Goal: Answer question/provide support: Share knowledge or assist other users

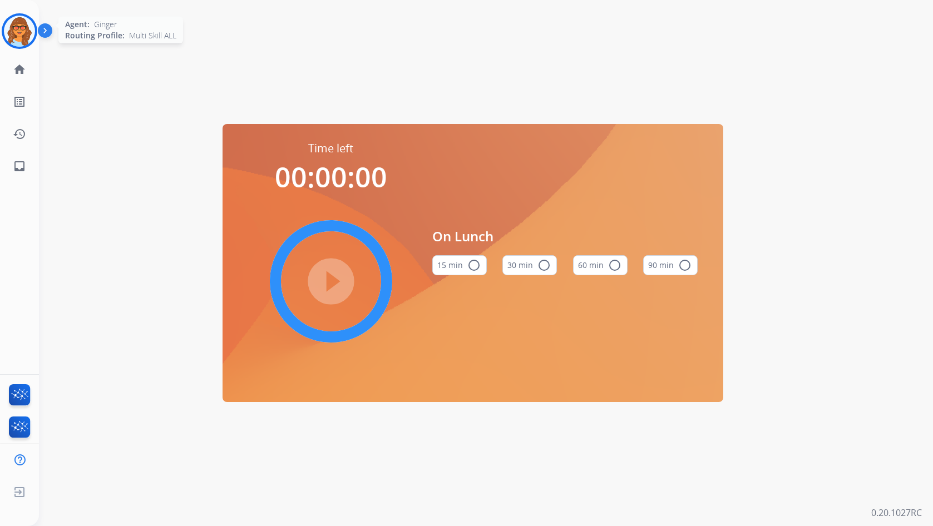
click at [11, 37] on img at bounding box center [19, 31] width 31 height 31
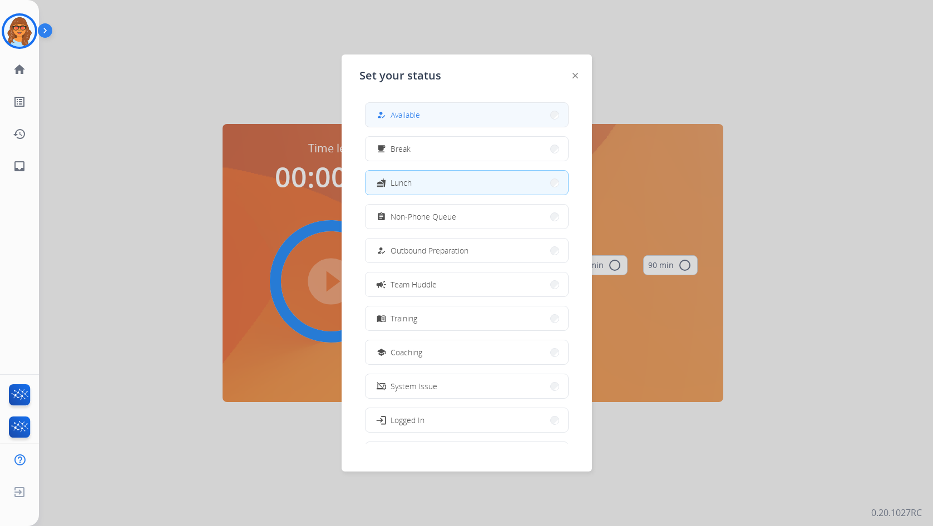
click at [410, 104] on button "how_to_reg Available" at bounding box center [467, 115] width 203 height 24
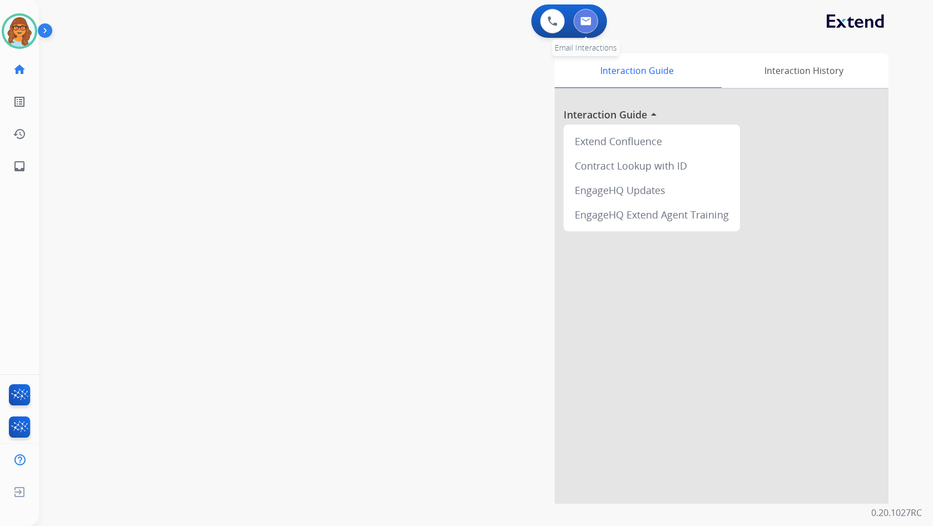
click at [592, 28] on button at bounding box center [586, 21] width 24 height 24
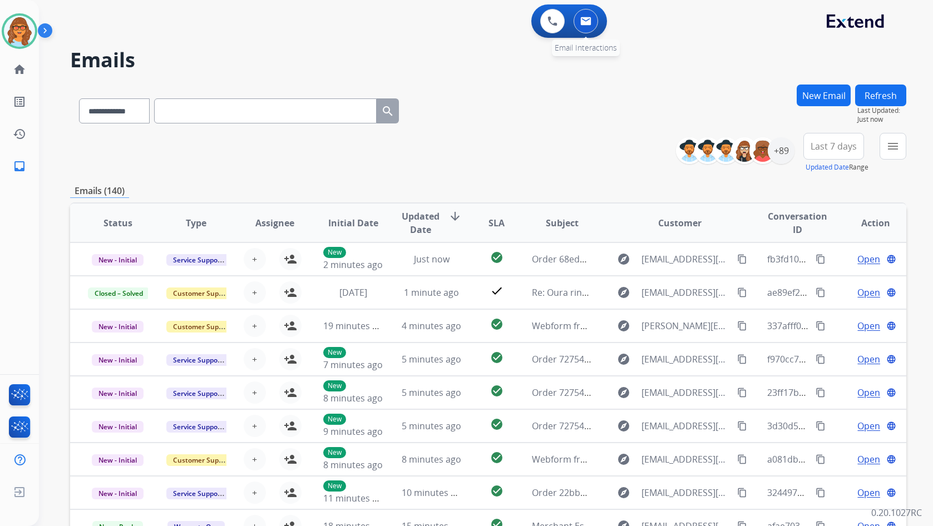
click at [589, 18] on img at bounding box center [585, 21] width 11 height 9
click at [894, 151] on mat-icon "menu" at bounding box center [893, 146] width 13 height 13
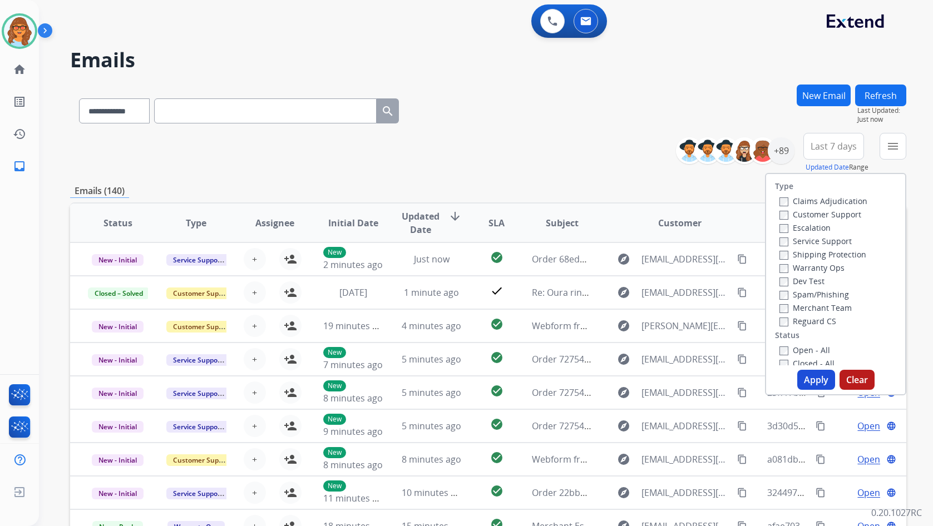
click at [840, 213] on label "Customer Support" at bounding box center [821, 214] width 82 height 11
click at [806, 253] on label "Shipping Protection" at bounding box center [823, 254] width 87 height 11
click at [810, 321] on label "Reguard CS" at bounding box center [808, 321] width 57 height 11
click at [806, 350] on label "Open - All" at bounding box center [805, 350] width 51 height 11
click at [807, 381] on button "Apply" at bounding box center [816, 380] width 38 height 20
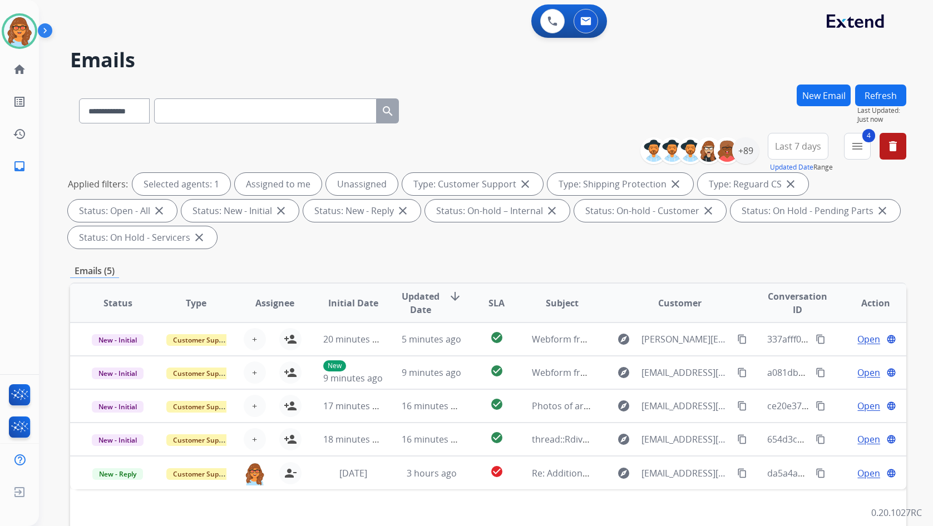
click at [789, 155] on button "Last 7 days" at bounding box center [798, 146] width 61 height 27
click at [774, 285] on div "Last 90 days" at bounding box center [794, 281] width 61 height 17
click at [750, 152] on div "+148" at bounding box center [745, 150] width 27 height 27
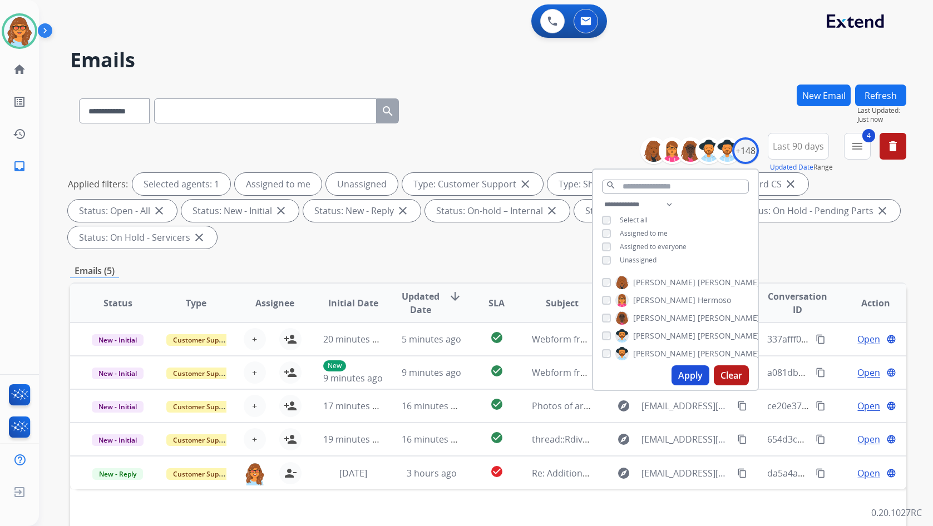
click at [621, 258] on span "Unassigned" at bounding box center [638, 259] width 37 height 9
click at [693, 377] on button "Apply" at bounding box center [691, 376] width 38 height 20
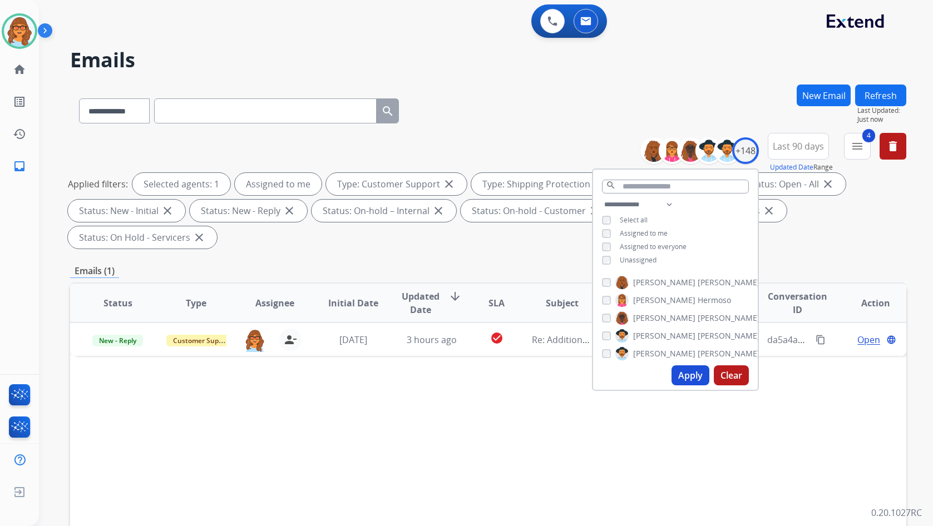
click at [552, 235] on div "Applied filters: Selected agents: 1 Assigned to me Type: Customer Support close…" at bounding box center [486, 211] width 836 height 76
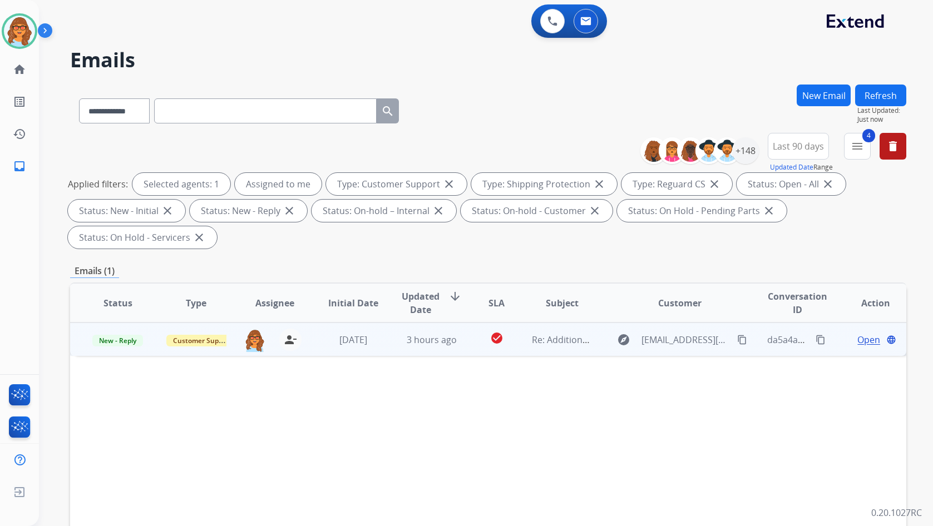
click at [868, 344] on span "Open" at bounding box center [869, 339] width 23 height 13
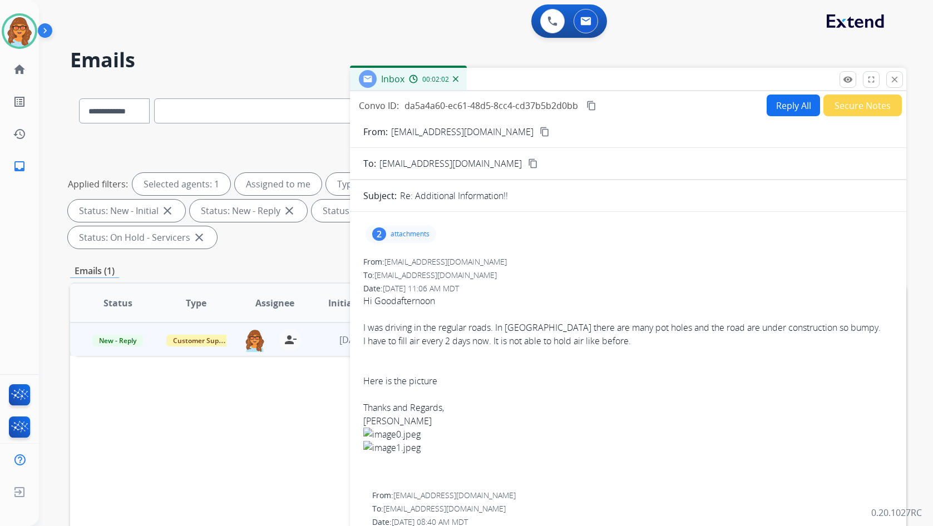
click at [377, 229] on div "2" at bounding box center [379, 234] width 14 height 13
click at [404, 306] on div at bounding box center [403, 301] width 56 height 39
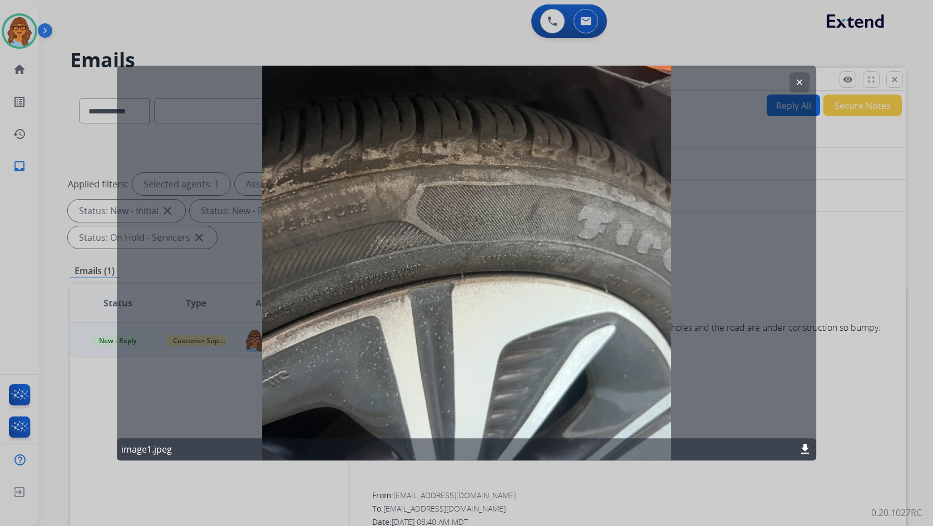
click at [414, 156] on div "clear image1.jpeg download" at bounding box center [467, 263] width 700 height 395
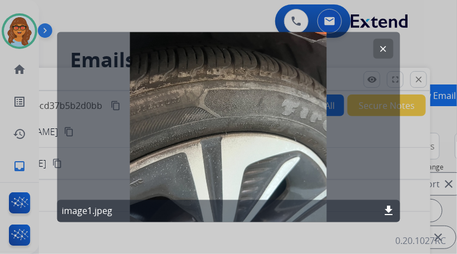
click at [391, 210] on mat-icon "download" at bounding box center [388, 211] width 13 height 13
click at [381, 47] on mat-icon "clear" at bounding box center [383, 48] width 10 height 10
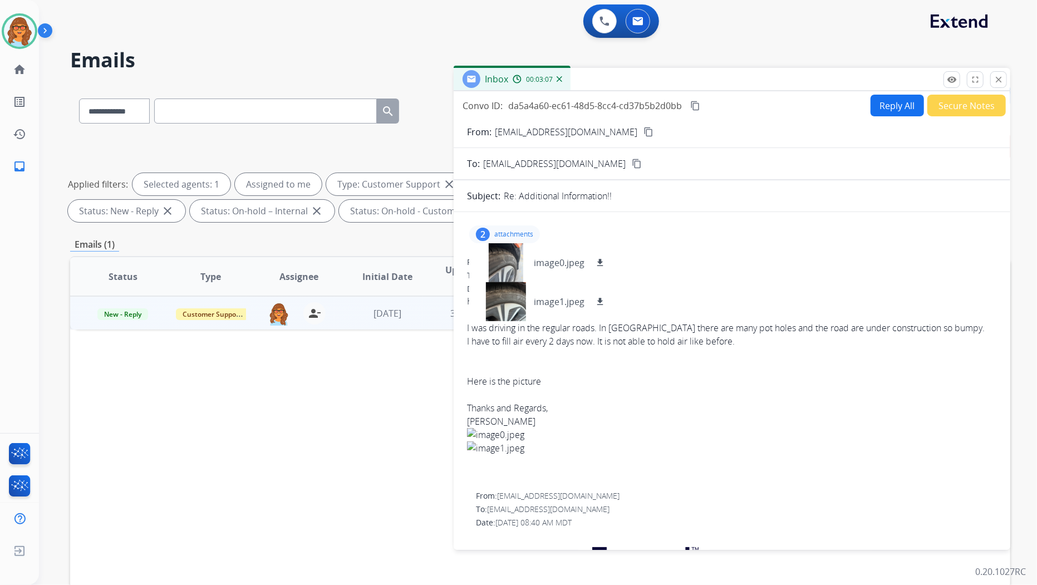
click at [518, 23] on div "0 Voice Interactions 0 Email Interactions" at bounding box center [531, 22] width 958 height 36
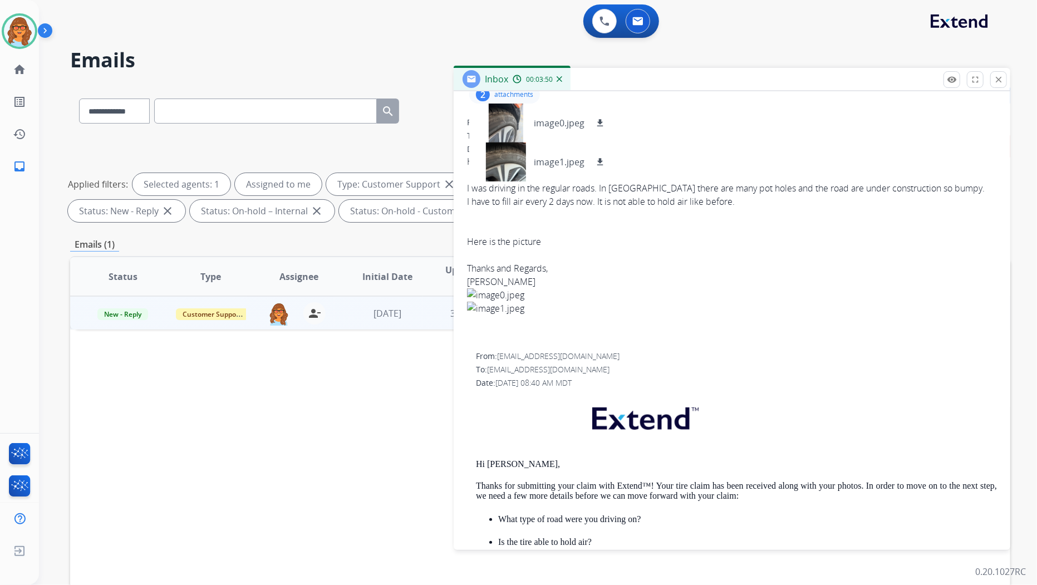
scroll to position [185, 0]
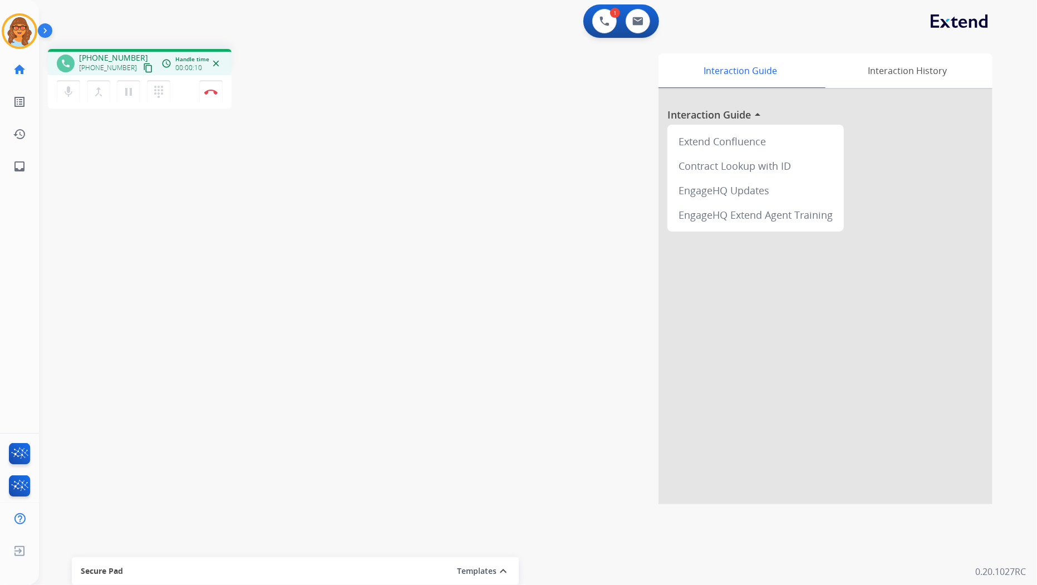
click at [143, 70] on mat-icon "content_copy" at bounding box center [148, 68] width 10 height 10
click at [216, 91] on img at bounding box center [210, 92] width 13 height 6
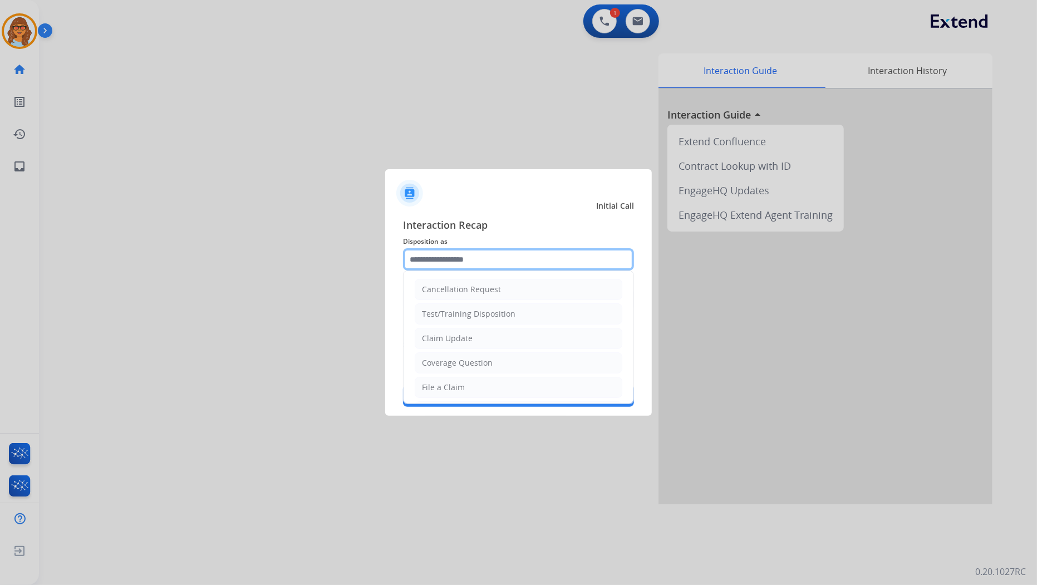
drag, startPoint x: 484, startPoint y: 235, endPoint x: 485, endPoint y: 248, distance: 13.4
click at [485, 248] on input "text" at bounding box center [518, 259] width 231 height 22
click at [442, 337] on div "Claim Update" at bounding box center [447, 338] width 51 height 11
type input "**********"
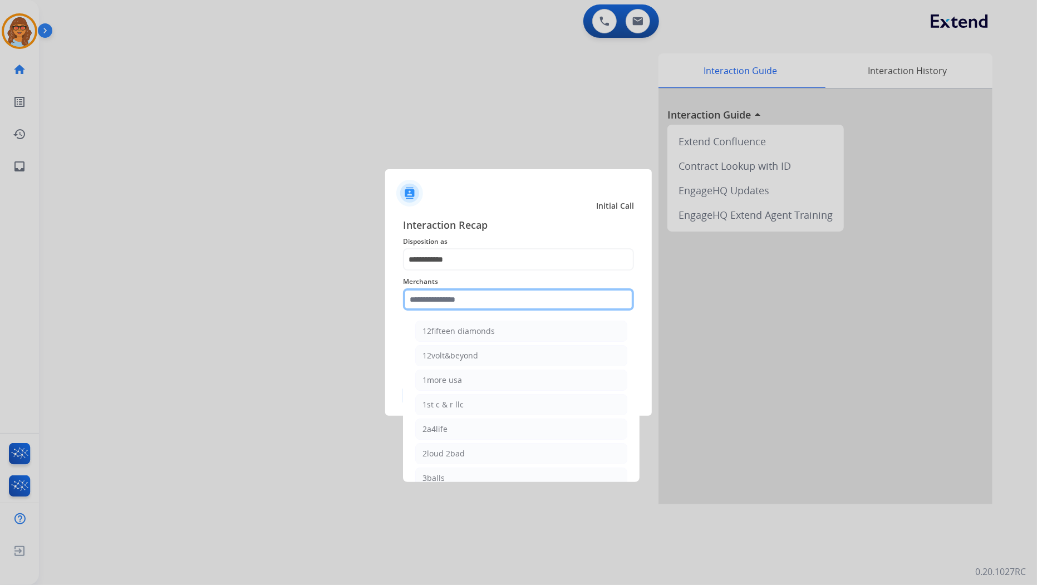
click at [444, 296] on input "text" at bounding box center [518, 299] width 231 height 22
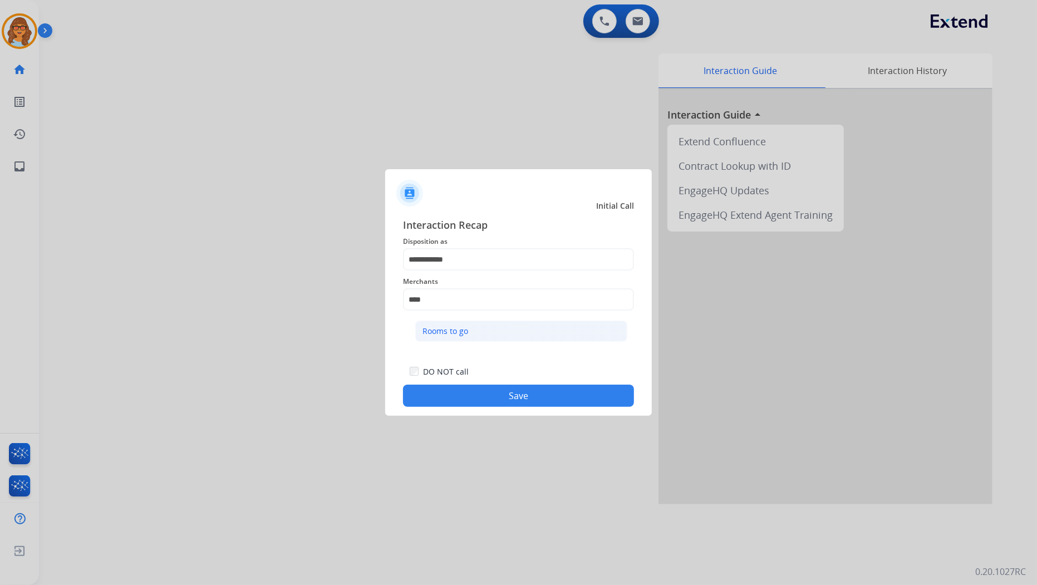
click at [510, 325] on li "Rooms to go" at bounding box center [521, 331] width 212 height 21
type input "**********"
click at [530, 398] on button "Save" at bounding box center [518, 396] width 231 height 22
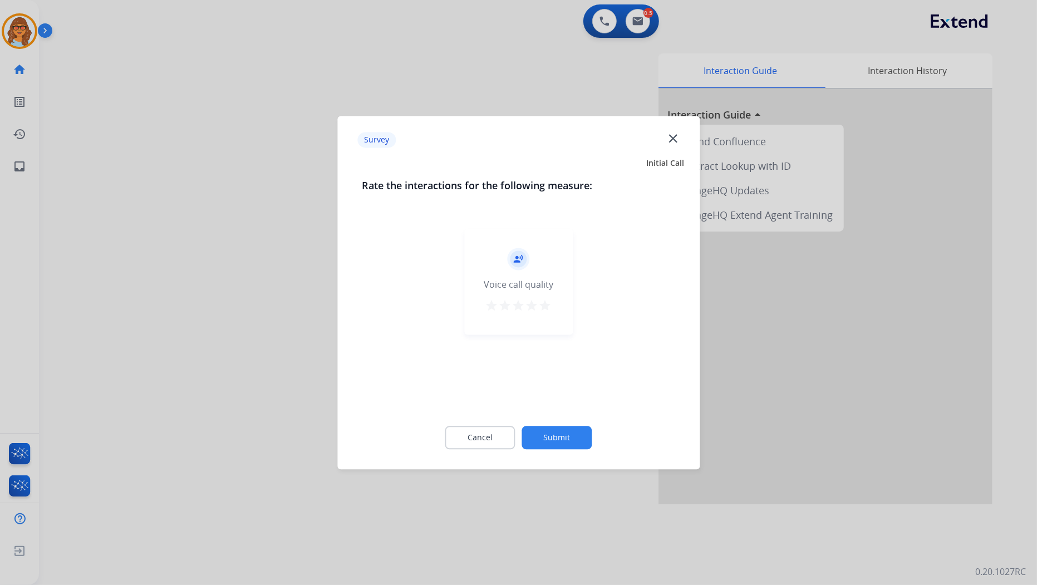
click at [543, 303] on mat-icon "star" at bounding box center [545, 305] width 13 height 13
click at [570, 435] on button "Submit" at bounding box center [557, 437] width 70 height 23
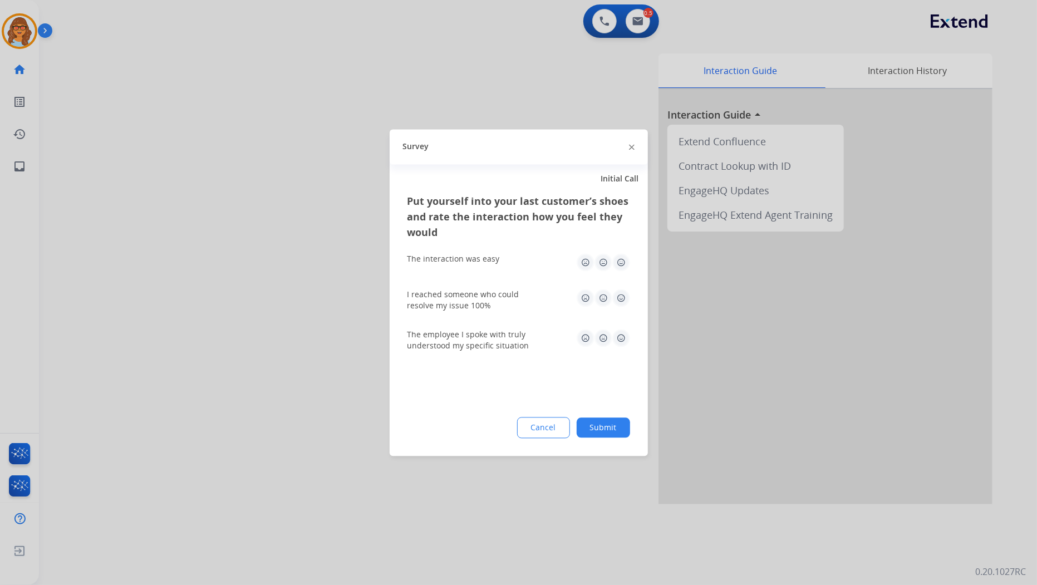
click at [620, 259] on img at bounding box center [621, 262] width 18 height 18
click at [619, 297] on img at bounding box center [621, 298] width 18 height 18
click at [618, 335] on img at bounding box center [621, 338] width 18 height 18
click at [597, 425] on button "Submit" at bounding box center [603, 427] width 53 height 20
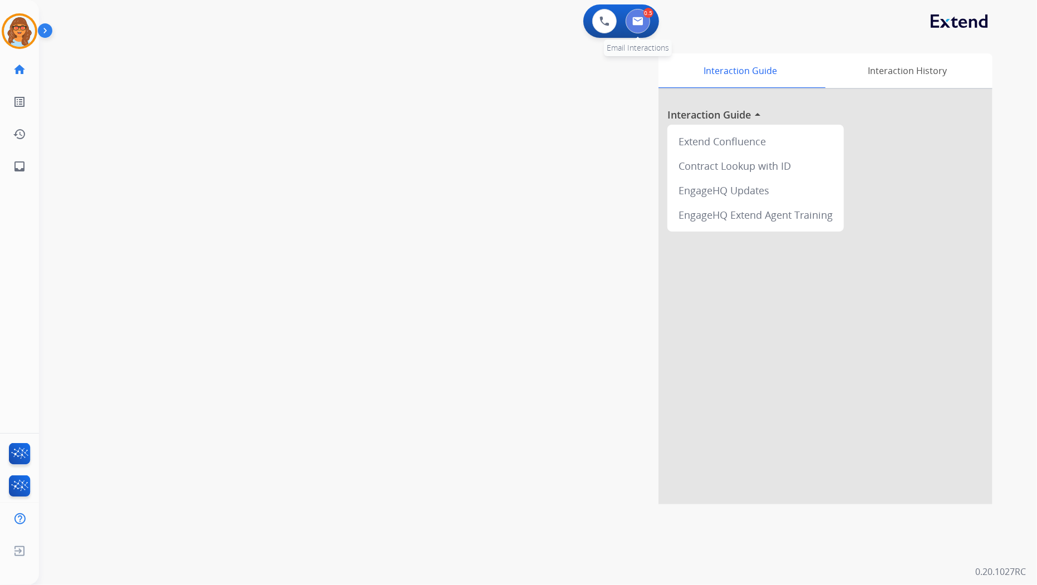
click at [644, 18] on button at bounding box center [638, 21] width 24 height 24
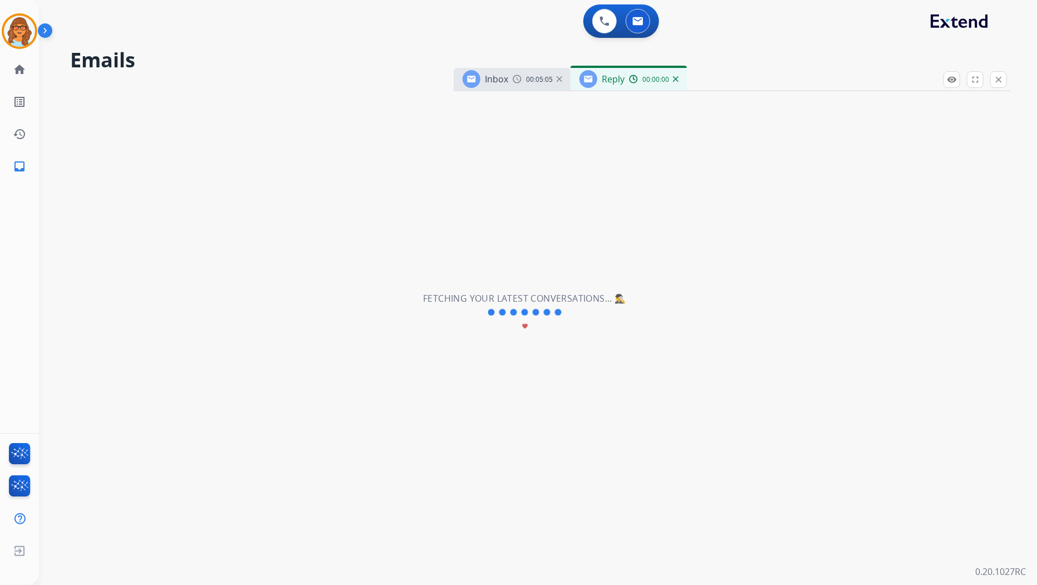
select select "**********"
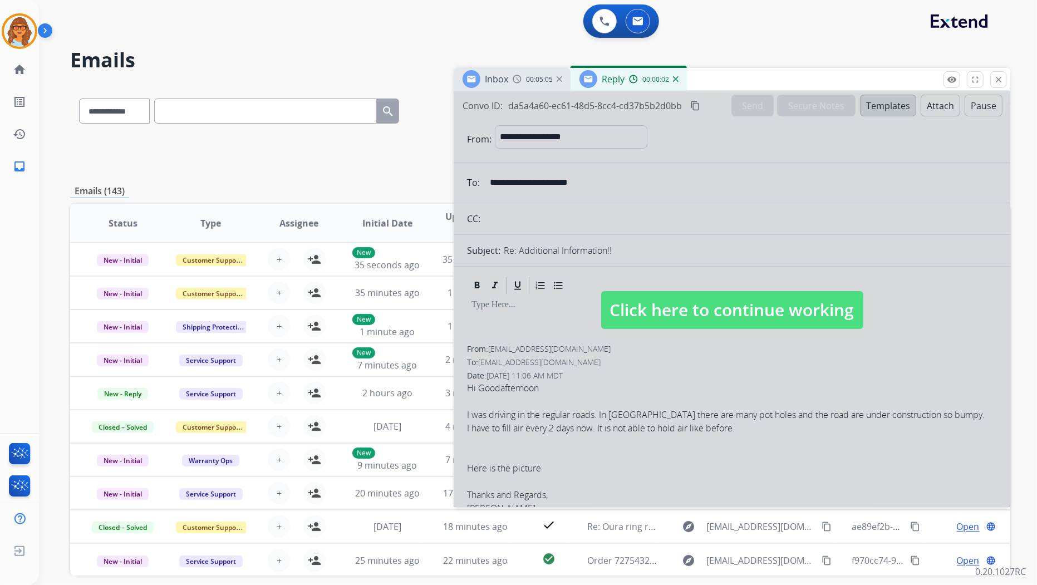
click at [670, 312] on span "Click here to continue working" at bounding box center [732, 310] width 262 height 38
select select
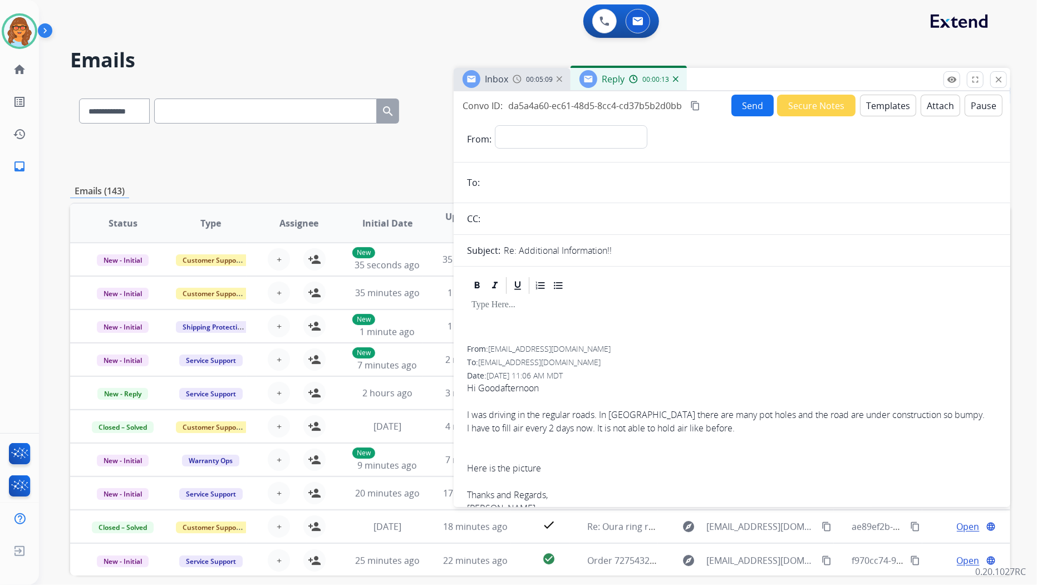
click at [875, 104] on button "Templates" at bounding box center [888, 106] width 56 height 22
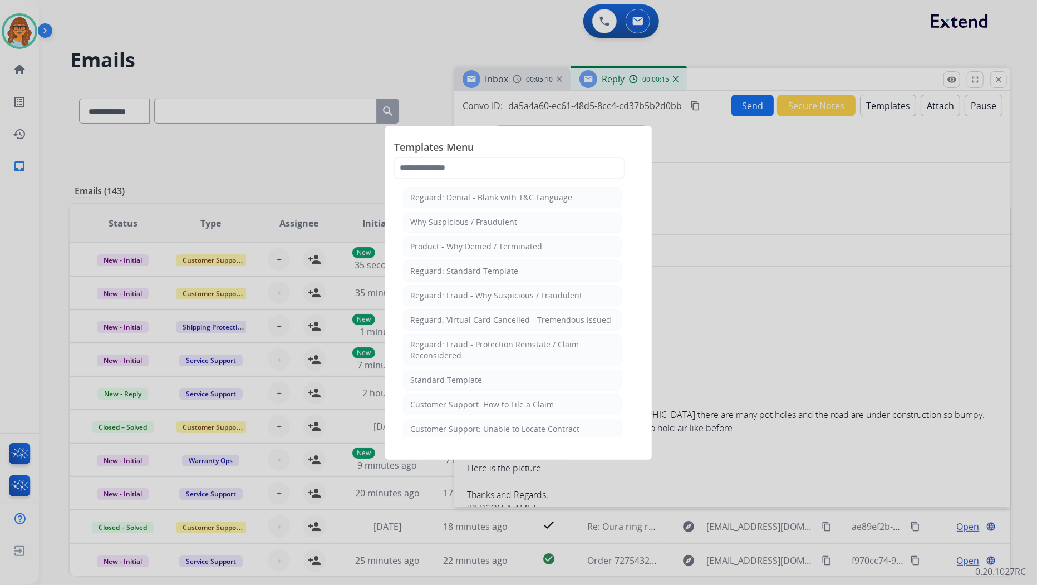
click at [695, 323] on div at bounding box center [518, 292] width 1037 height 585
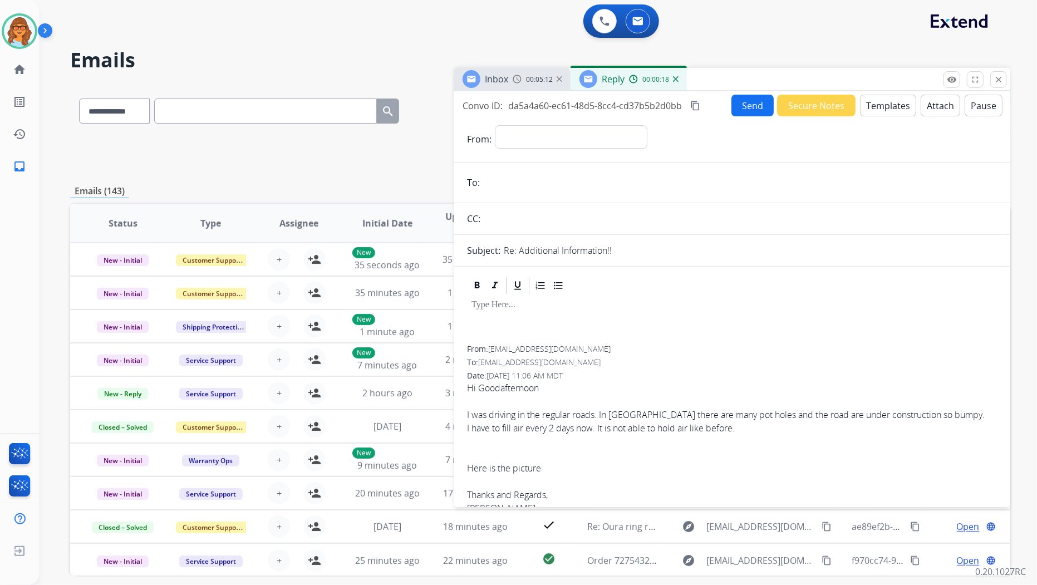
click at [488, 304] on p at bounding box center [731, 305] width 521 height 10
click at [732, 99] on button "Send" at bounding box center [752, 106] width 42 height 22
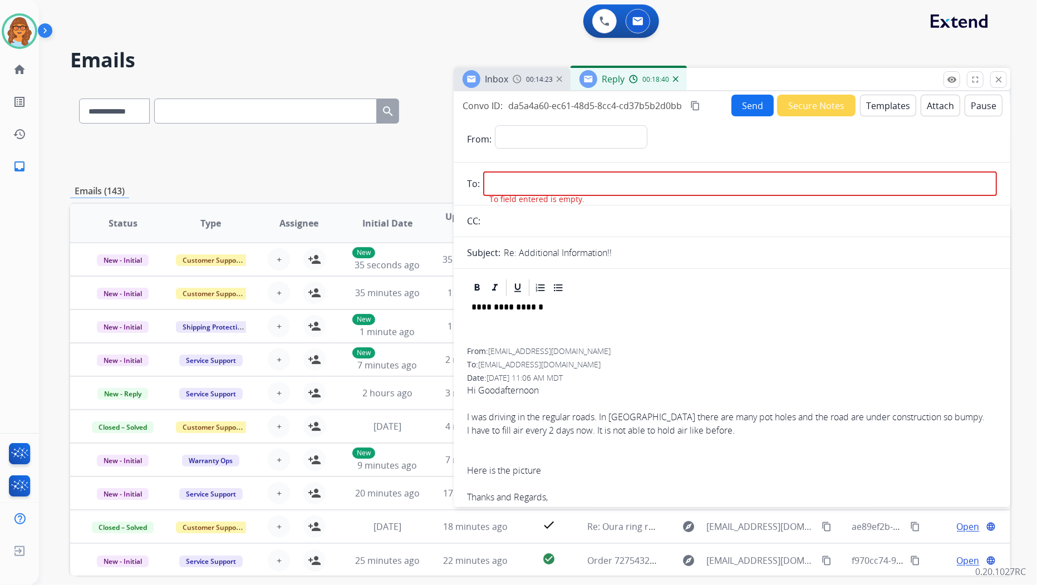
click at [618, 121] on form "**********" at bounding box center [732, 556] width 557 height 880
click at [613, 131] on select "**********" at bounding box center [570, 136] width 151 height 22
select select "**********"
click at [495, 125] on select "**********" at bounding box center [570, 136] width 151 height 22
click at [613, 180] on input "email" at bounding box center [740, 183] width 514 height 24
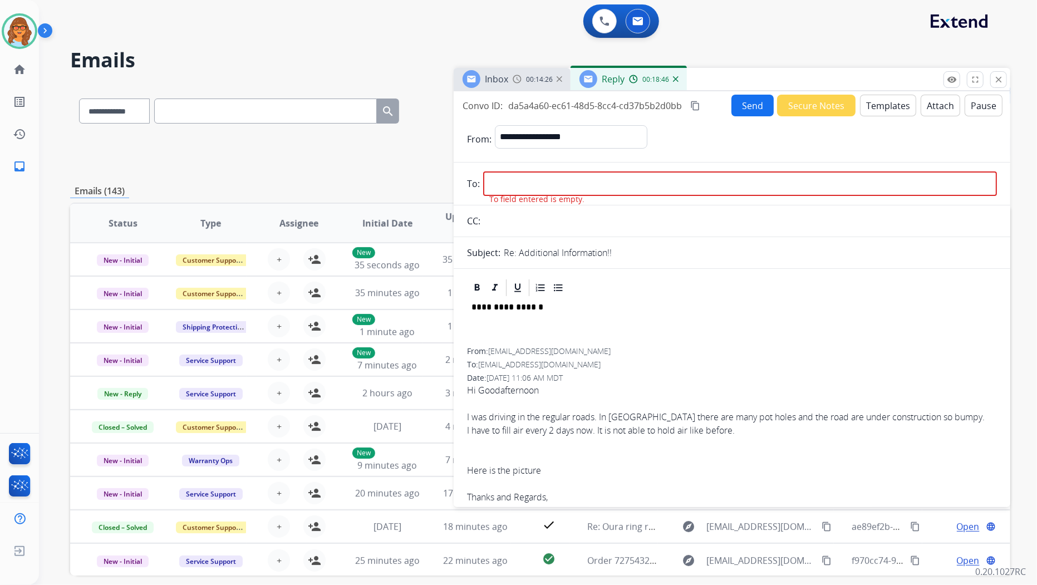
drag, startPoint x: 649, startPoint y: 363, endPoint x: 507, endPoint y: 341, distance: 144.1
click at [648, 363] on div "To: [EMAIL_ADDRESS][DOMAIN_NAME]" at bounding box center [732, 364] width 530 height 11
drag, startPoint x: 492, startPoint y: 348, endPoint x: 587, endPoint y: 360, distance: 95.9
click at [587, 360] on div "From: [EMAIL_ADDRESS][DOMAIN_NAME] To: [EMAIL_ADDRESS][DOMAIN_NAME] Date: [DATE…" at bounding box center [732, 458] width 530 height 225
drag, startPoint x: 587, startPoint y: 360, endPoint x: 597, endPoint y: 358, distance: 9.5
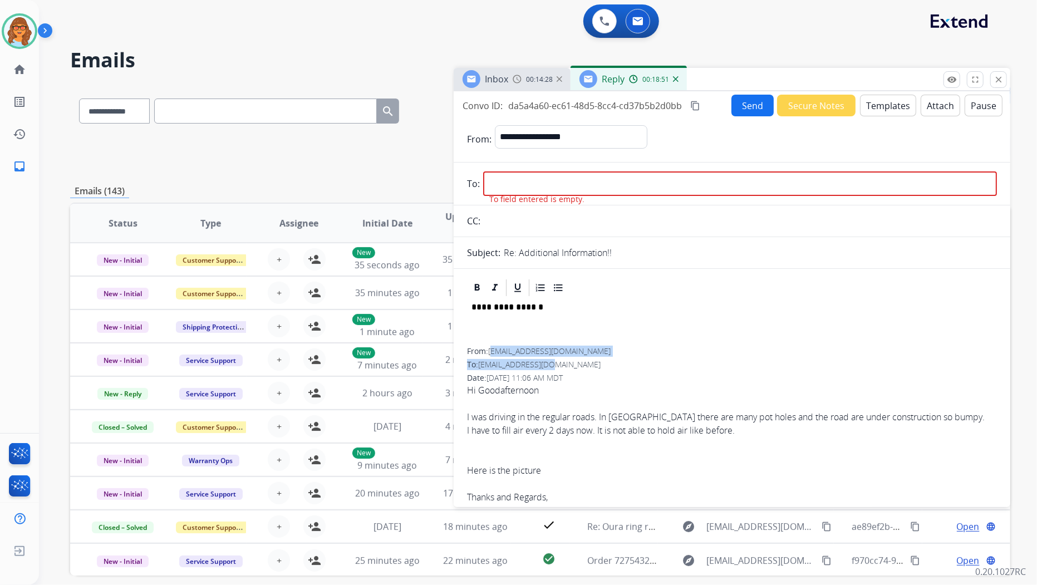
click at [597, 359] on div "To: [EMAIL_ADDRESS][DOMAIN_NAME]" at bounding box center [732, 364] width 530 height 11
click at [598, 351] on div "From: [EMAIL_ADDRESS][DOMAIN_NAME]" at bounding box center [732, 351] width 530 height 11
click at [609, 378] on div "Date: [DATE] 11:06 AM MDT" at bounding box center [732, 377] width 530 height 11
click at [608, 373] on div "Date: [DATE] 11:06 AM MDT" at bounding box center [732, 377] width 530 height 11
drag, startPoint x: 589, startPoint y: 348, endPoint x: 490, endPoint y: 349, distance: 98.5
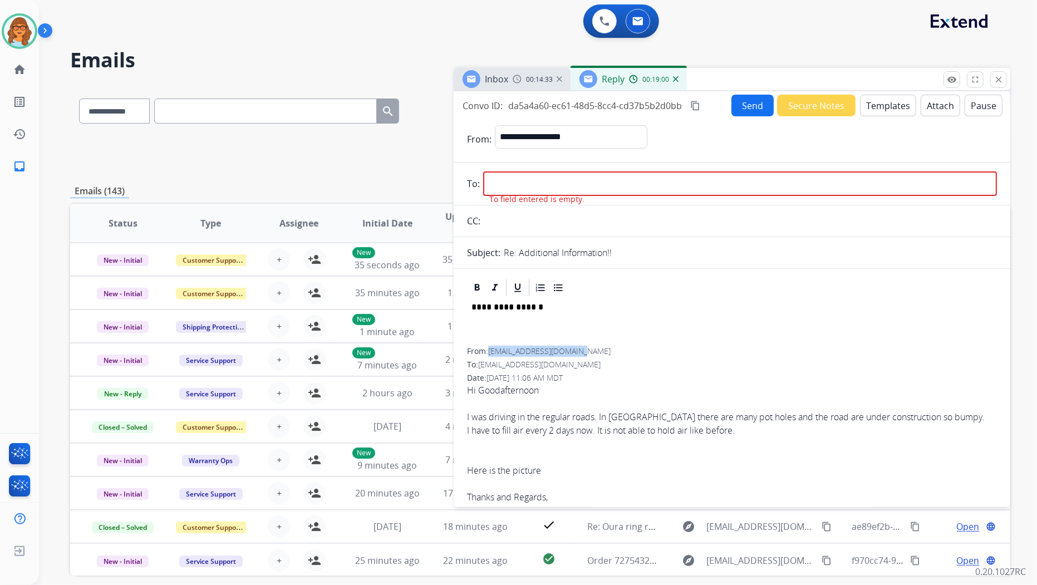
click at [490, 349] on div "From: [EMAIL_ADDRESS][DOMAIN_NAME]" at bounding box center [732, 351] width 530 height 11
copy span "[EMAIL_ADDRESS][DOMAIN_NAME]"
click at [489, 188] on input "email" at bounding box center [740, 183] width 514 height 24
paste input "**********"
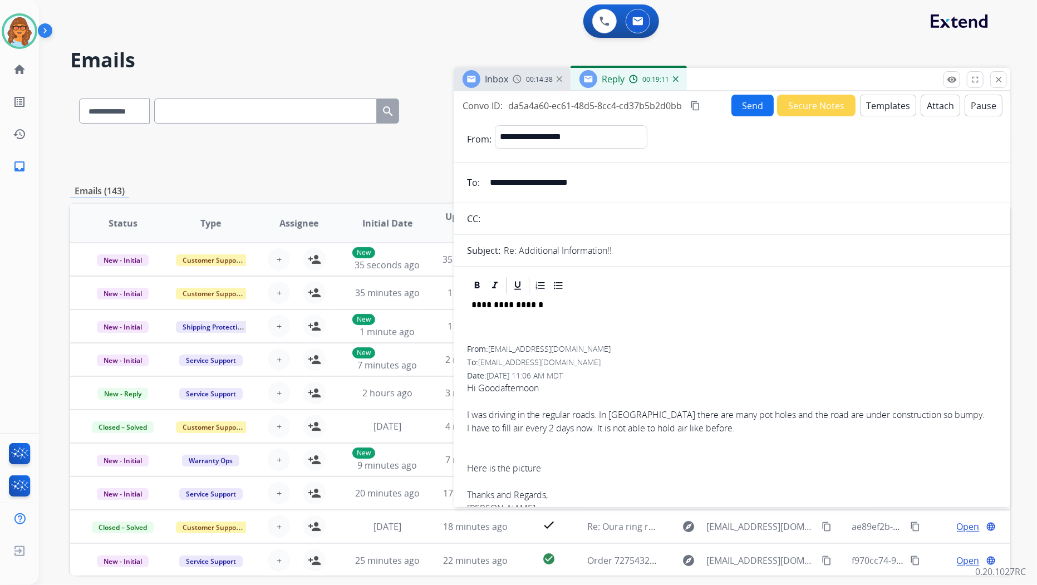
type input "**********"
click at [739, 104] on button "Send" at bounding box center [752, 106] width 42 height 22
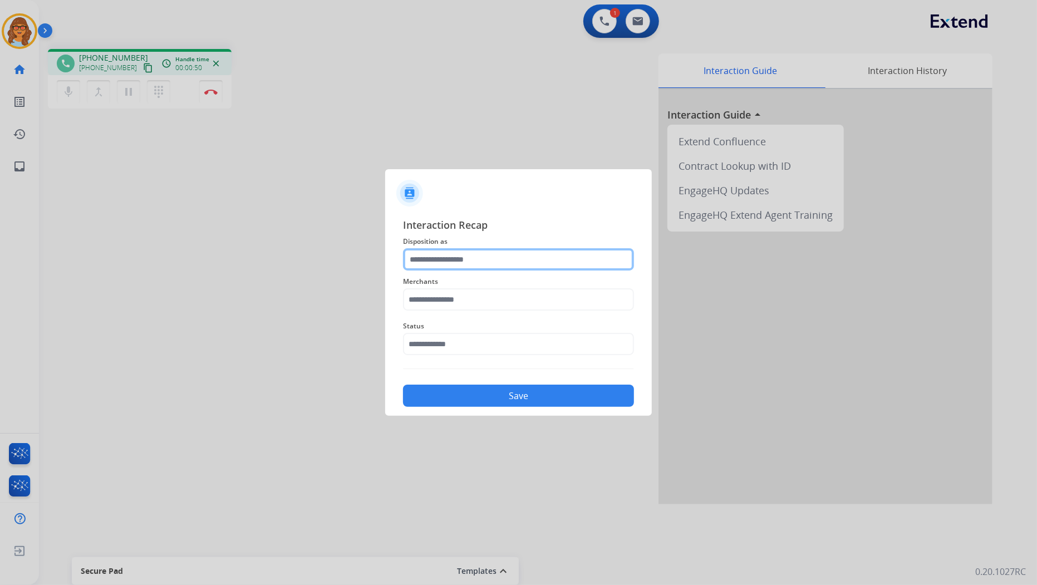
drag, startPoint x: 628, startPoint y: 569, endPoint x: 469, endPoint y: 249, distance: 357.4
click at [469, 249] on input "text" at bounding box center [518, 259] width 231 height 22
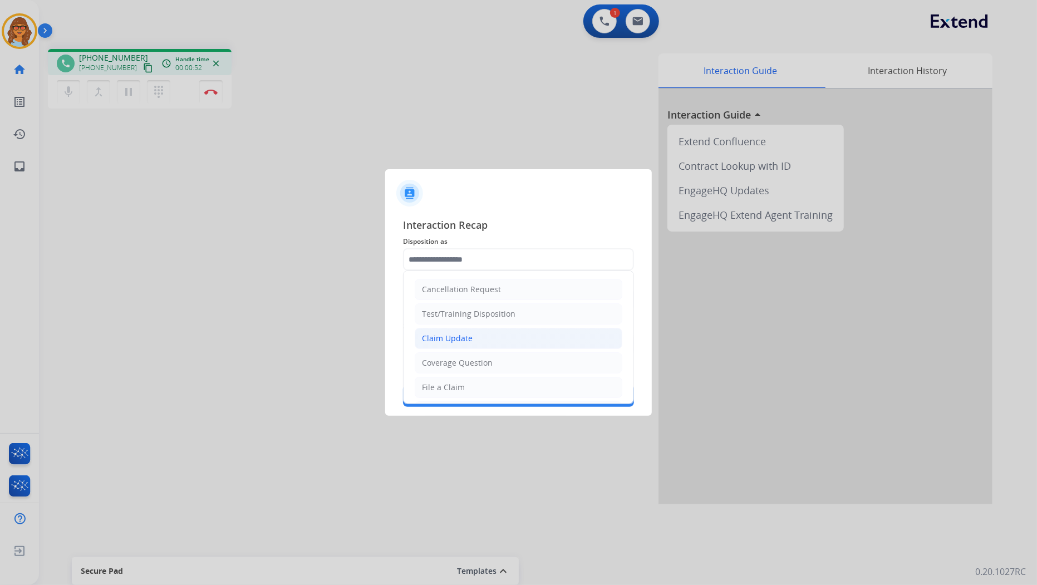
click at [464, 334] on div "Claim Update" at bounding box center [447, 338] width 51 height 11
type input "**********"
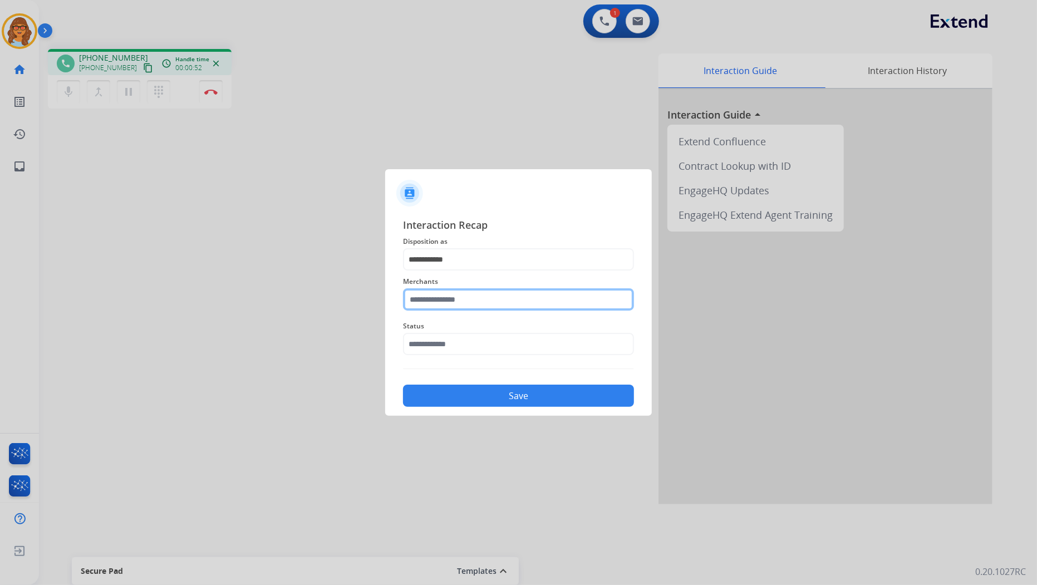
click at [466, 297] on input "text" at bounding box center [518, 299] width 231 height 22
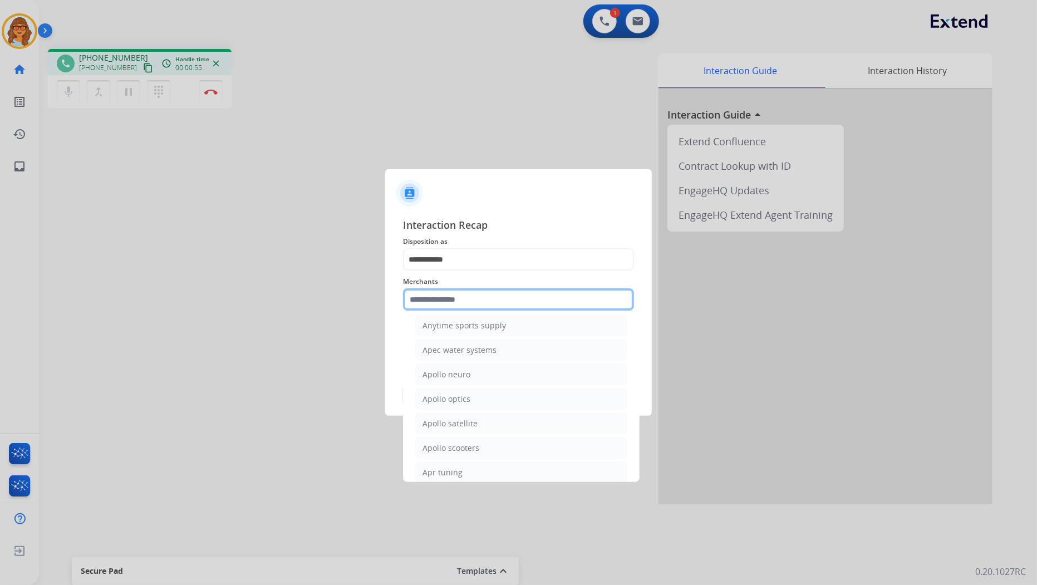
scroll to position [1670, 0]
click at [457, 331] on div "Ashley furniture" at bounding box center [452, 326] width 61 height 11
type input "**********"
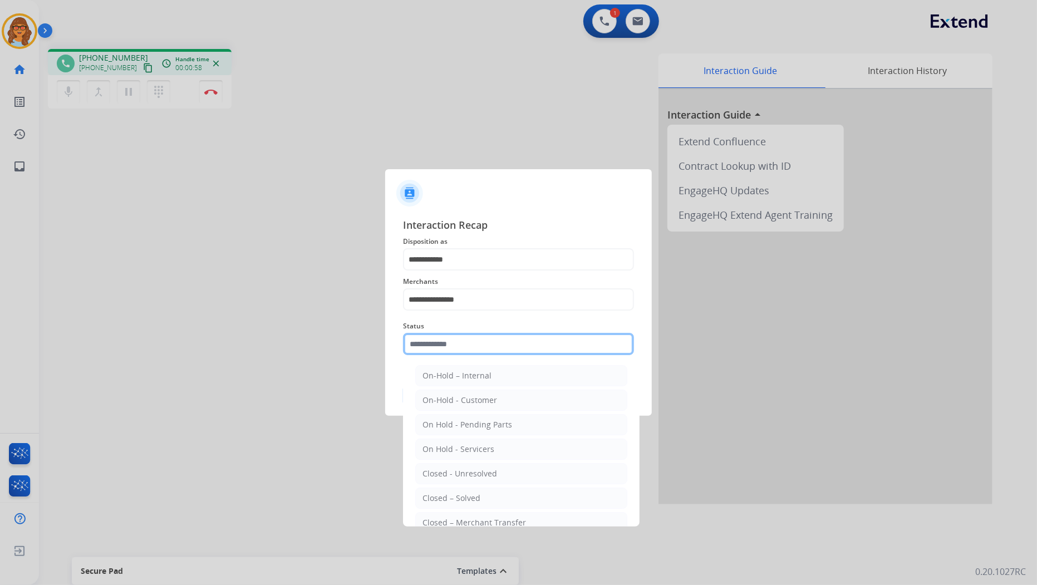
click at [462, 351] on input "text" at bounding box center [518, 344] width 231 height 22
click at [480, 497] on li "Closed – Solved" at bounding box center [521, 498] width 212 height 21
type input "**********"
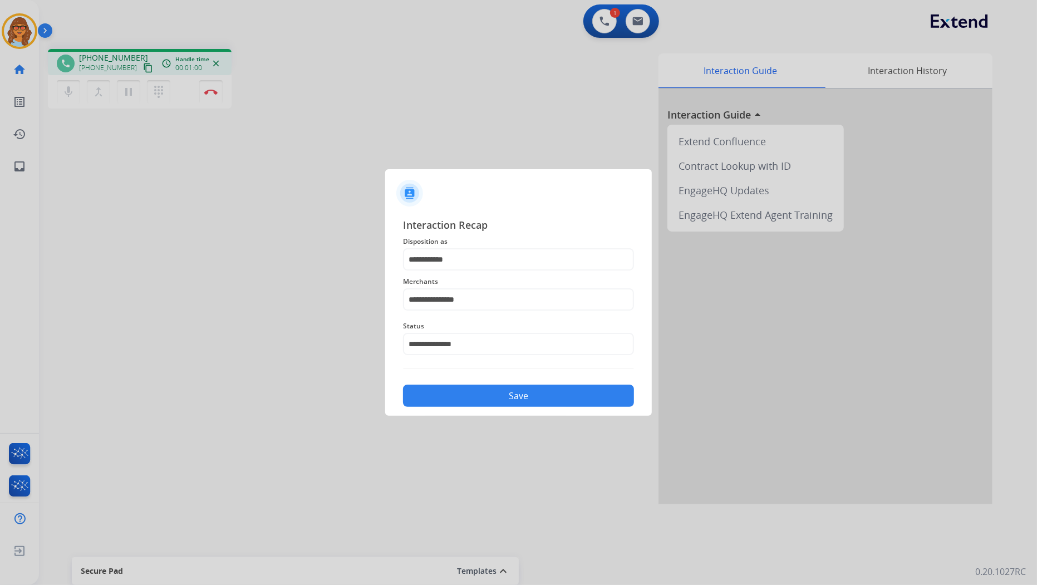
click at [530, 398] on button "Save" at bounding box center [518, 396] width 231 height 22
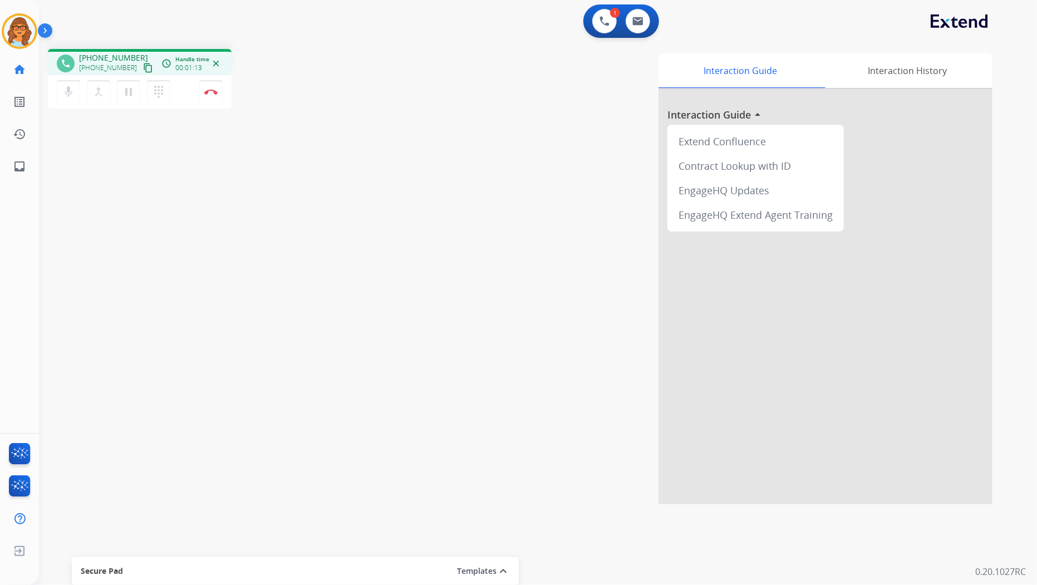
click at [143, 67] on mat-icon "content_copy" at bounding box center [148, 68] width 10 height 10
click at [126, 89] on mat-icon "pause" at bounding box center [128, 91] width 13 height 13
click at [155, 92] on mat-icon "dialpad" at bounding box center [158, 91] width 13 height 13
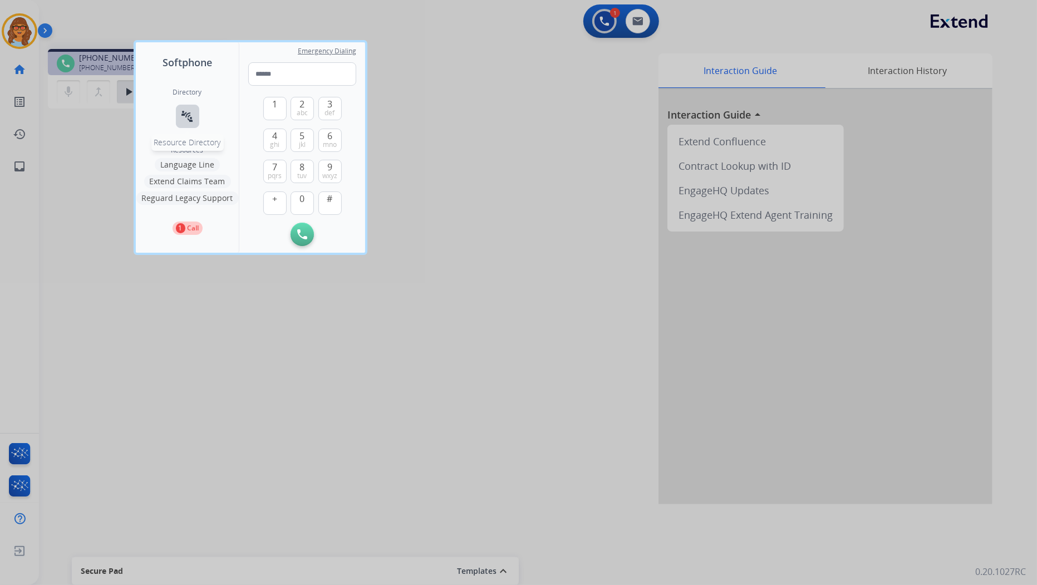
click at [186, 111] on mat-icon "connect_without_contact" at bounding box center [187, 116] width 13 height 13
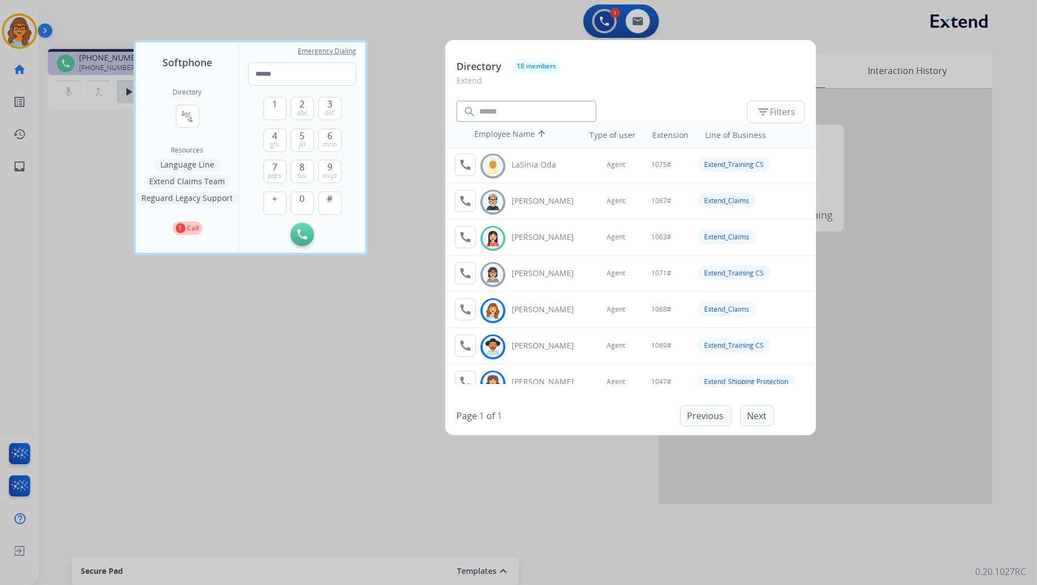
scroll to position [0, 0]
click at [490, 163] on img at bounding box center [493, 167] width 16 height 17
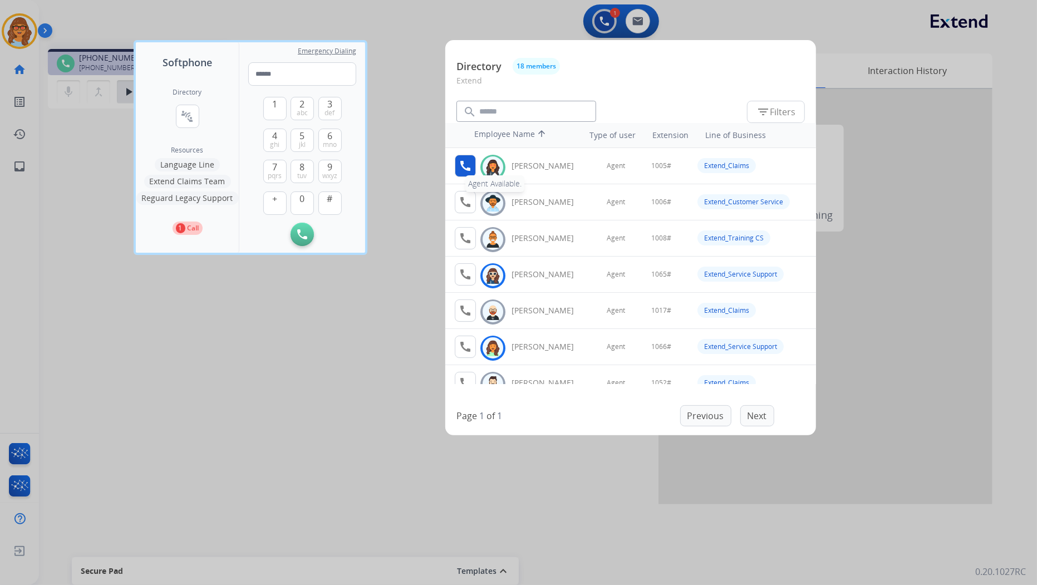
click at [467, 166] on mat-icon "call" at bounding box center [465, 165] width 13 height 13
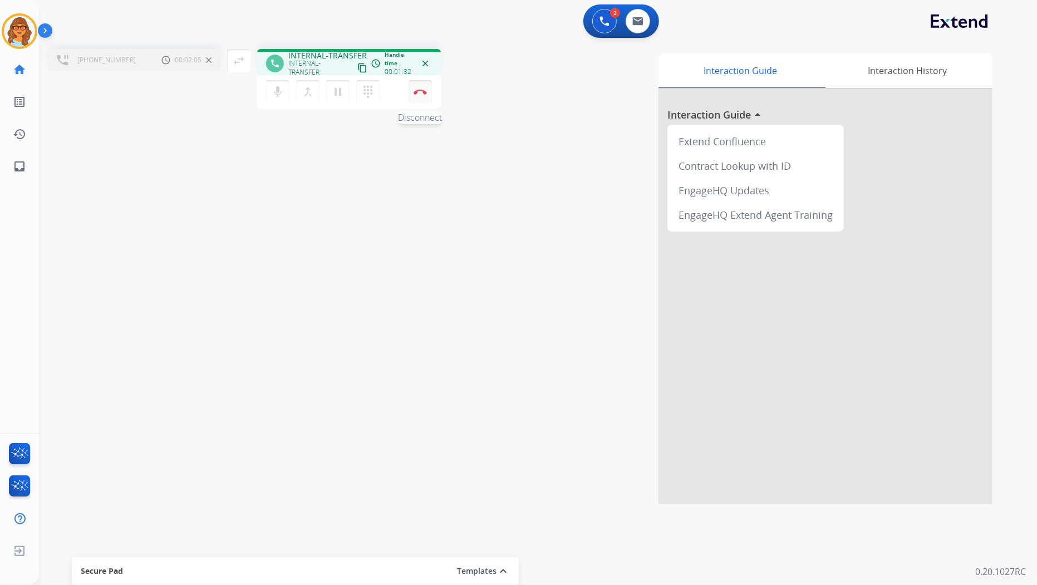
click at [416, 95] on button "Disconnect" at bounding box center [419, 91] width 23 height 23
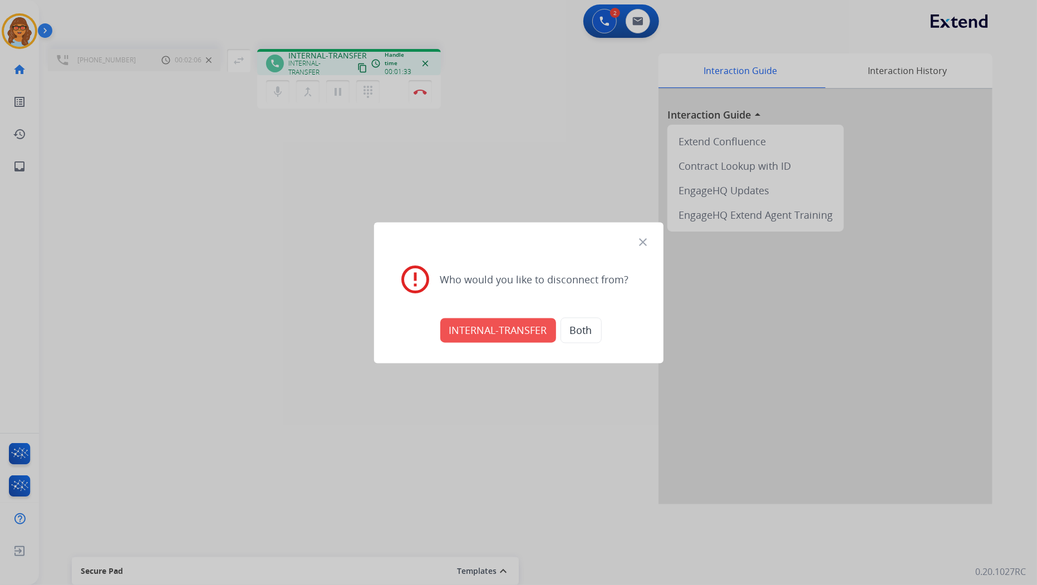
click at [466, 336] on button "INTERNAL-TRANSFER" at bounding box center [498, 330] width 116 height 24
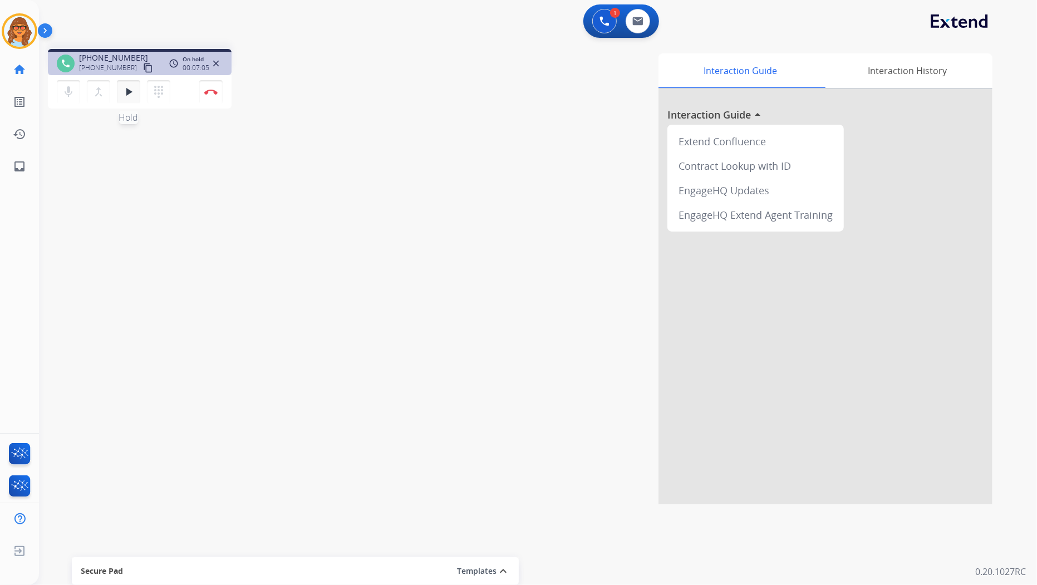
click at [122, 97] on mat-icon "play_arrow" at bounding box center [128, 91] width 13 height 13
click at [121, 88] on button "pause Hold" at bounding box center [128, 91] width 23 height 23
drag, startPoint x: 125, startPoint y: 92, endPoint x: 125, endPoint y: 99, distance: 6.1
click at [125, 99] on button "play_arrow Hold" at bounding box center [128, 91] width 23 height 23
click at [214, 91] on img at bounding box center [210, 92] width 13 height 6
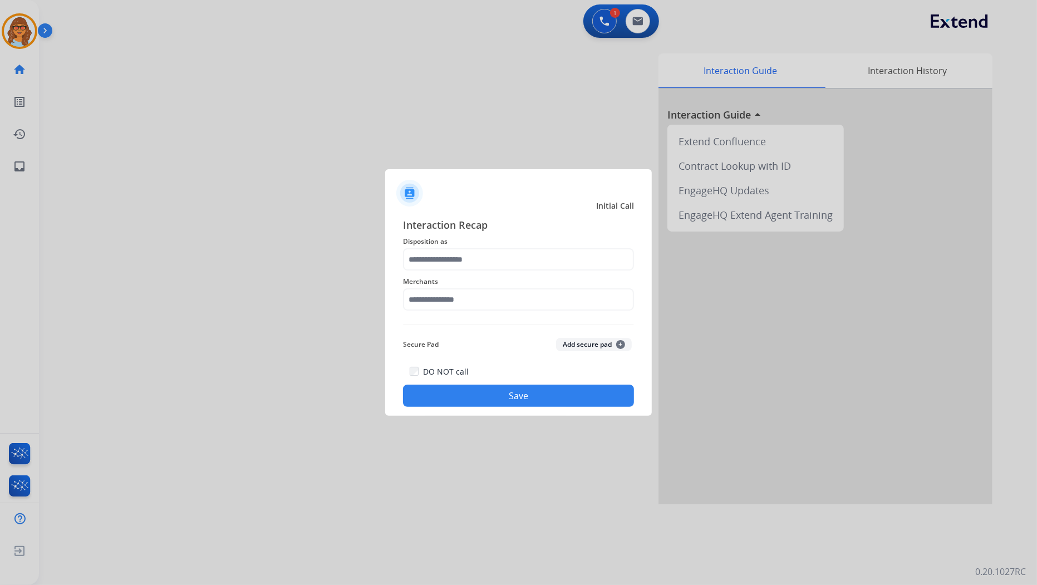
click at [425, 246] on span "Disposition as" at bounding box center [518, 241] width 231 height 13
click at [424, 259] on input "text" at bounding box center [518, 259] width 231 height 22
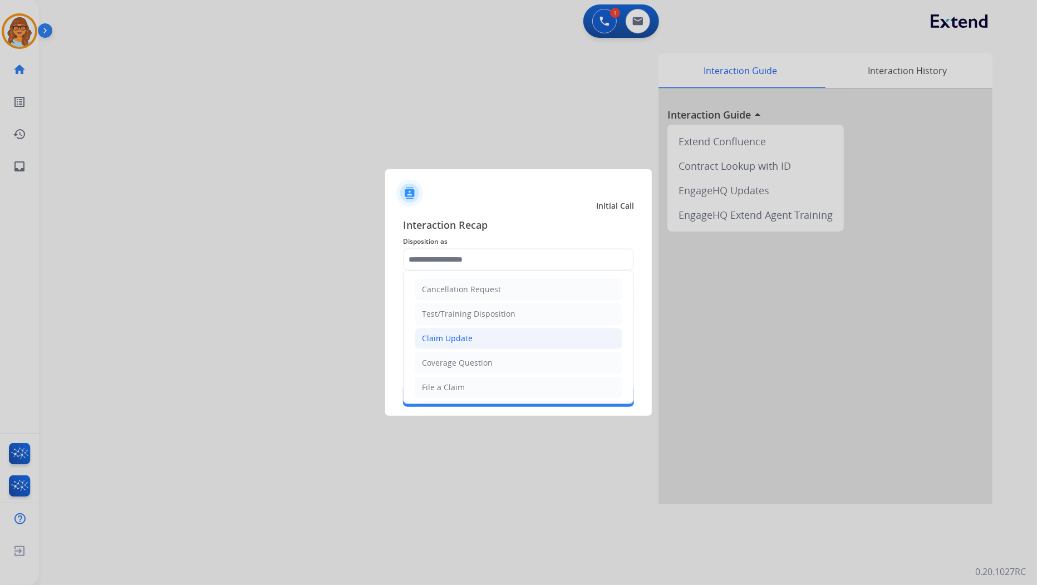
click at [449, 336] on div "Claim Update" at bounding box center [447, 338] width 51 height 11
type input "**********"
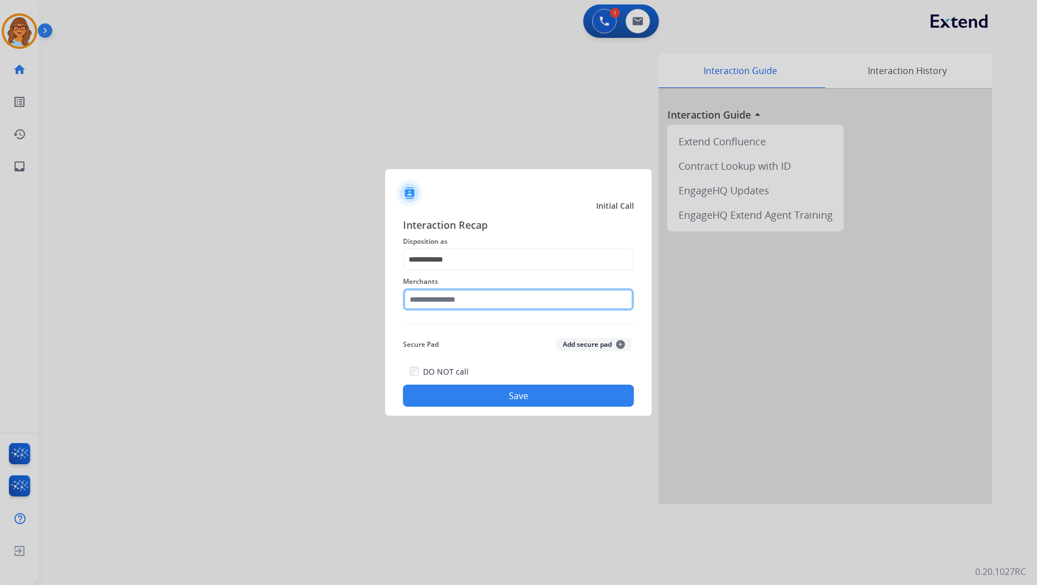
click at [450, 302] on input "text" at bounding box center [518, 299] width 231 height 22
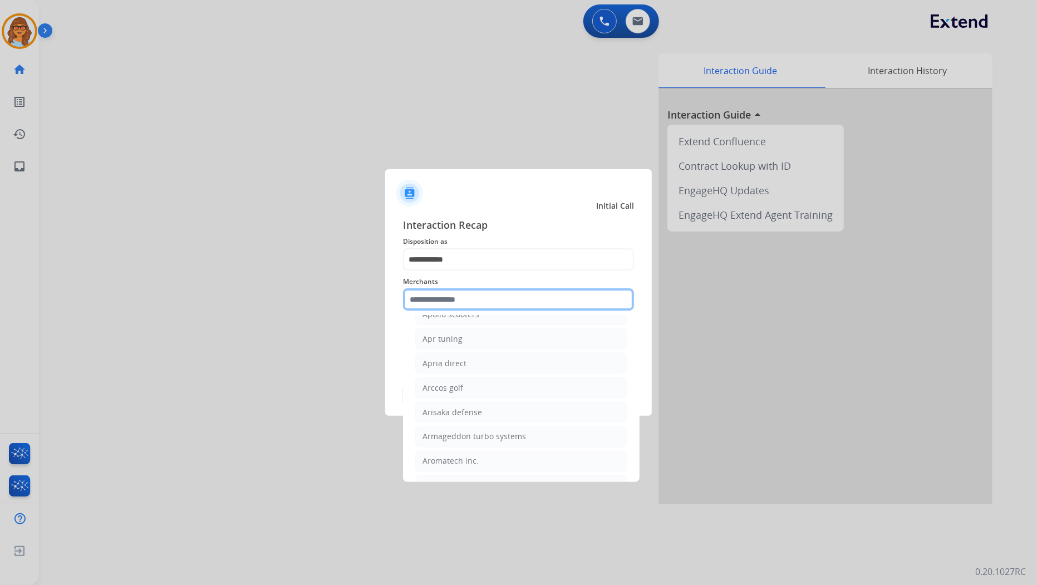
scroll to position [1607, 0]
click at [479, 395] on div "Ashley furniture" at bounding box center [452, 388] width 61 height 11
type input "**********"
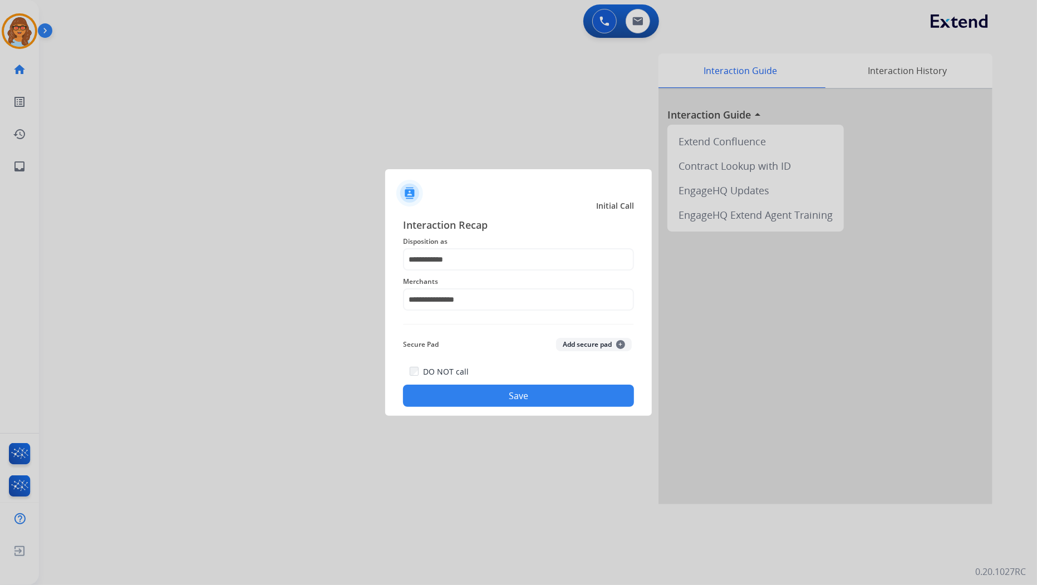
click at [540, 394] on button "Save" at bounding box center [518, 396] width 231 height 22
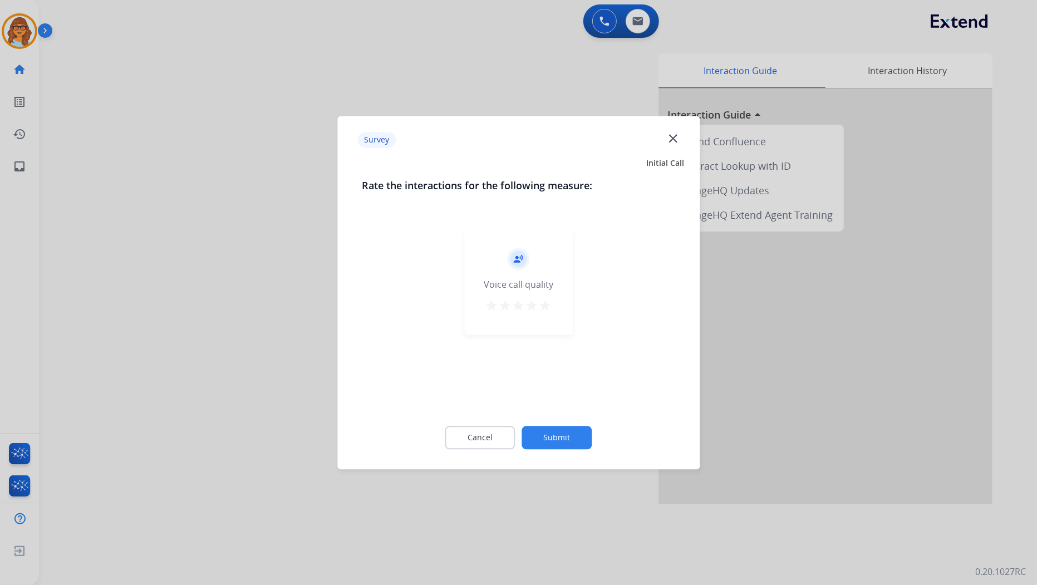
click at [545, 303] on mat-icon "star" at bounding box center [545, 305] width 13 height 13
click at [558, 434] on button "Submit" at bounding box center [557, 437] width 70 height 23
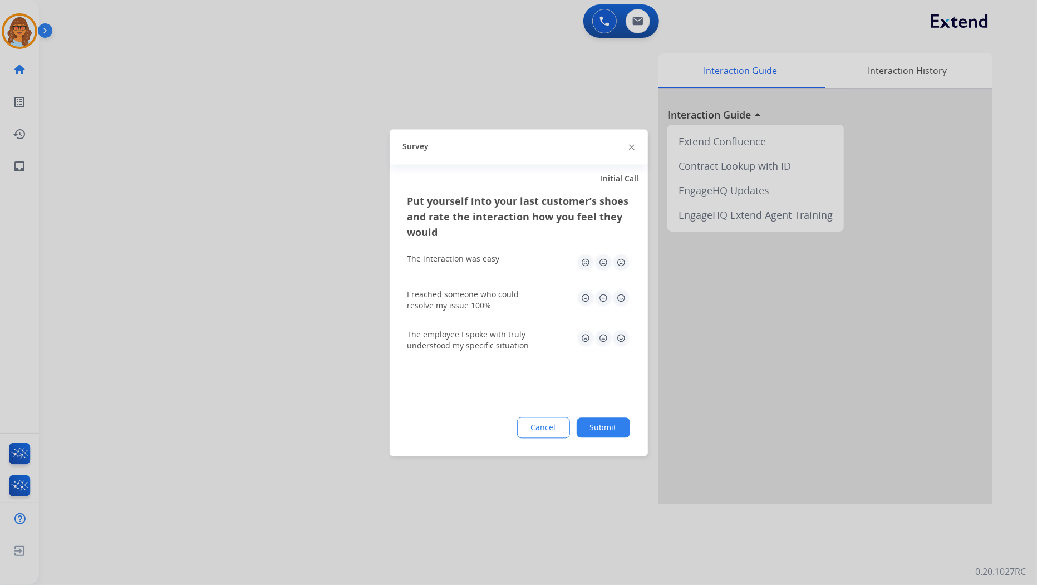
click at [611, 432] on button "Submit" at bounding box center [603, 427] width 53 height 20
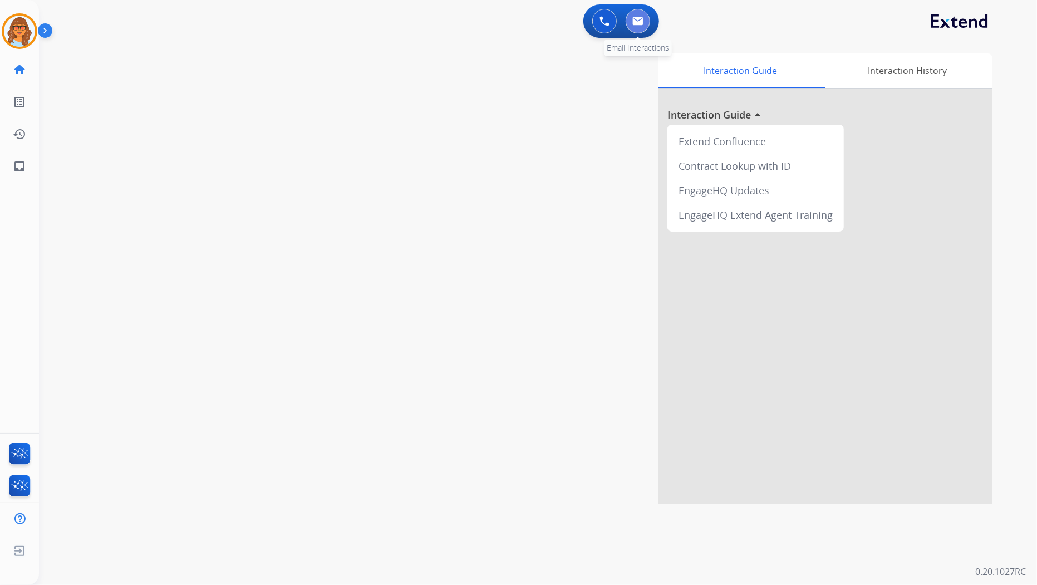
click at [636, 17] on img at bounding box center [637, 21] width 11 height 9
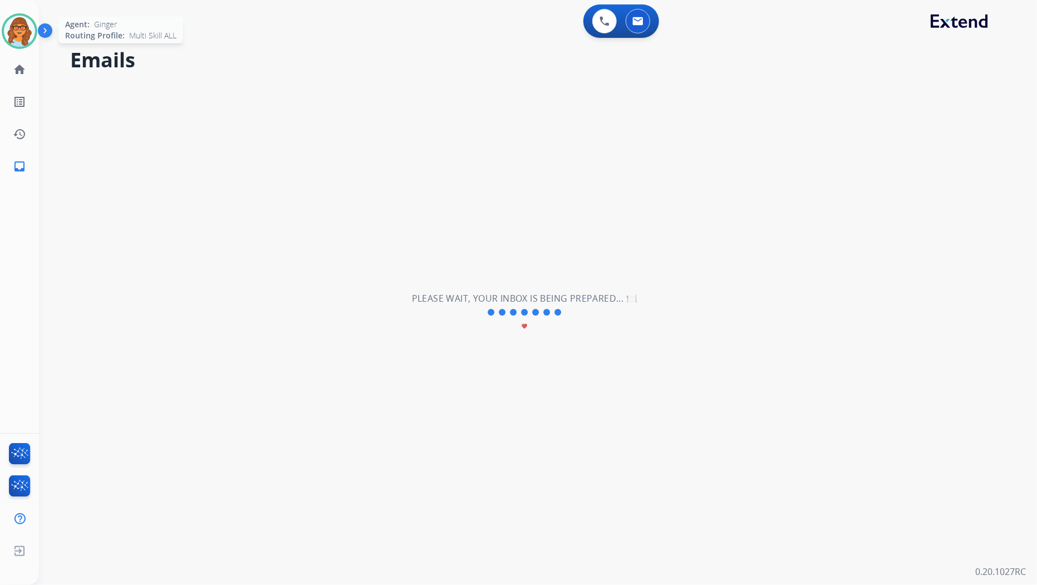
click at [18, 37] on img at bounding box center [19, 31] width 31 height 31
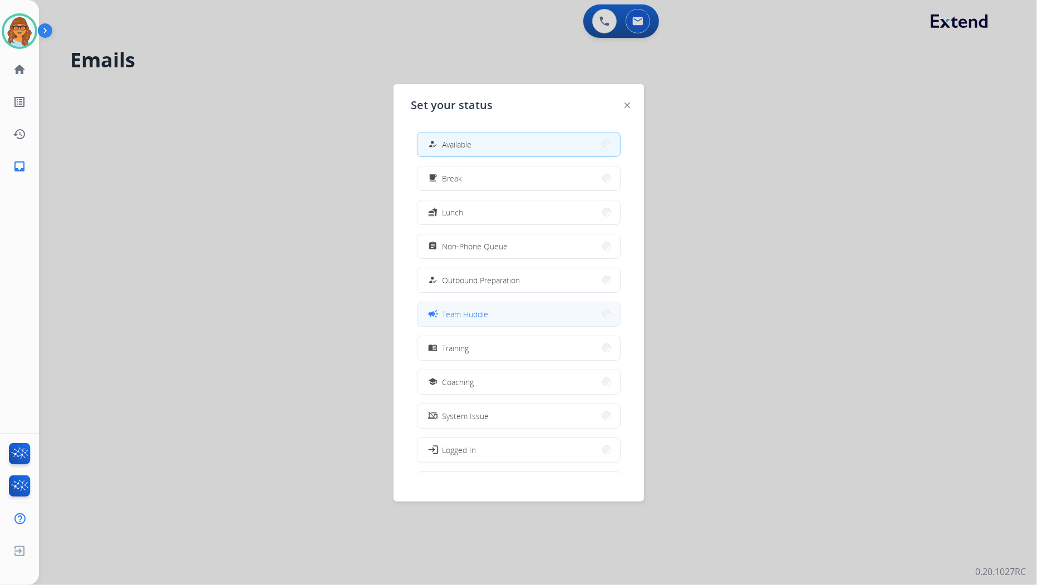
click at [495, 312] on button "campaign Team Huddle" at bounding box center [518, 314] width 203 height 24
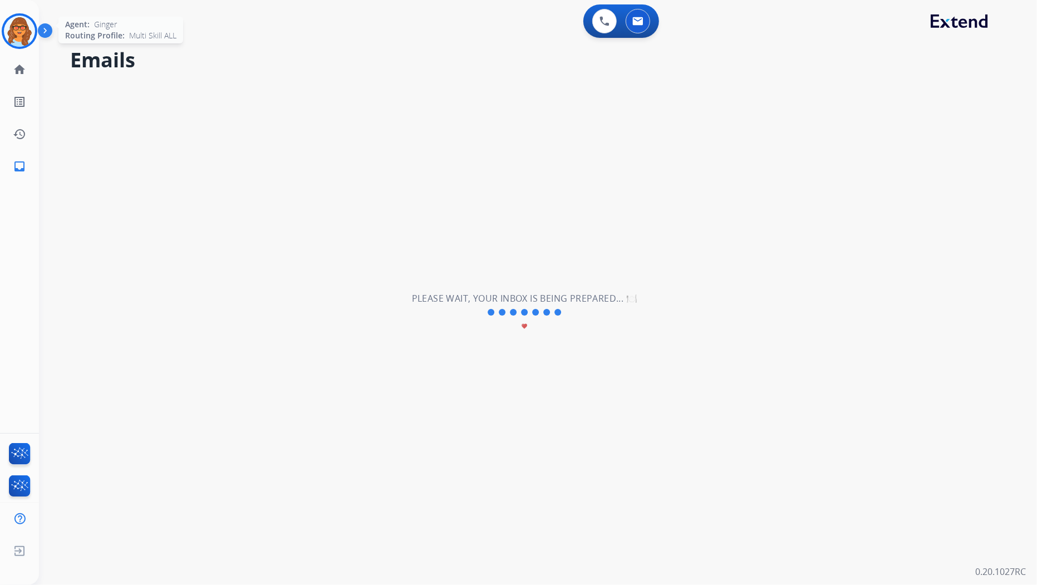
click at [21, 36] on img at bounding box center [19, 31] width 31 height 31
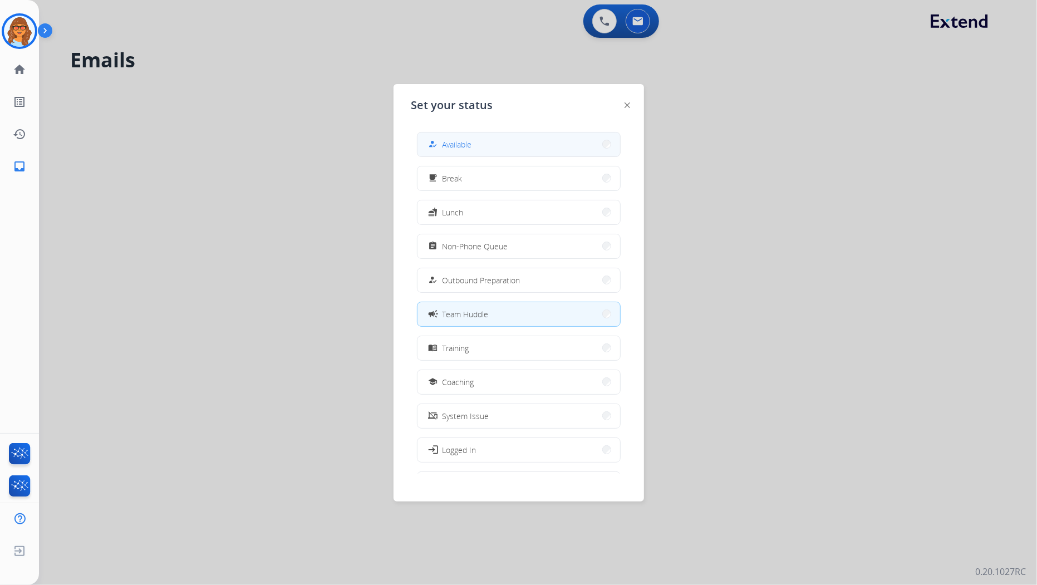
click at [521, 143] on button "how_to_reg Available" at bounding box center [518, 144] width 203 height 24
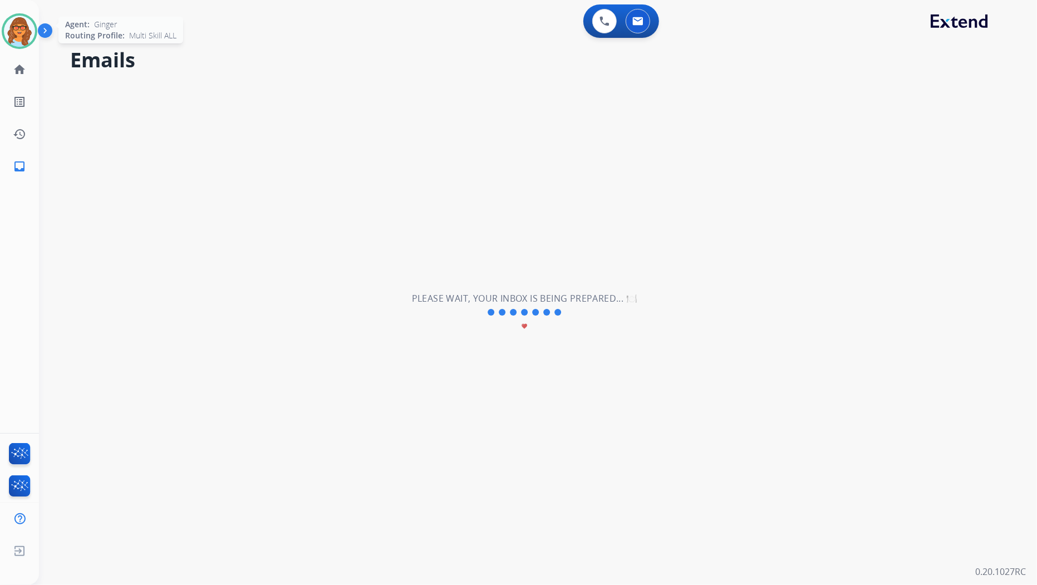
click at [23, 24] on img at bounding box center [19, 31] width 31 height 31
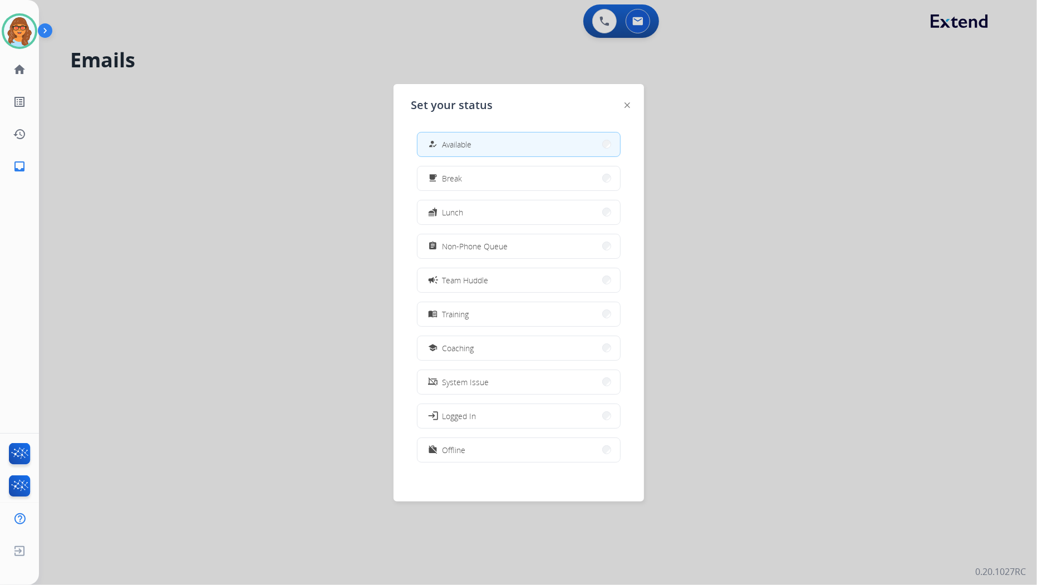
click at [260, 119] on div at bounding box center [518, 292] width 1037 height 585
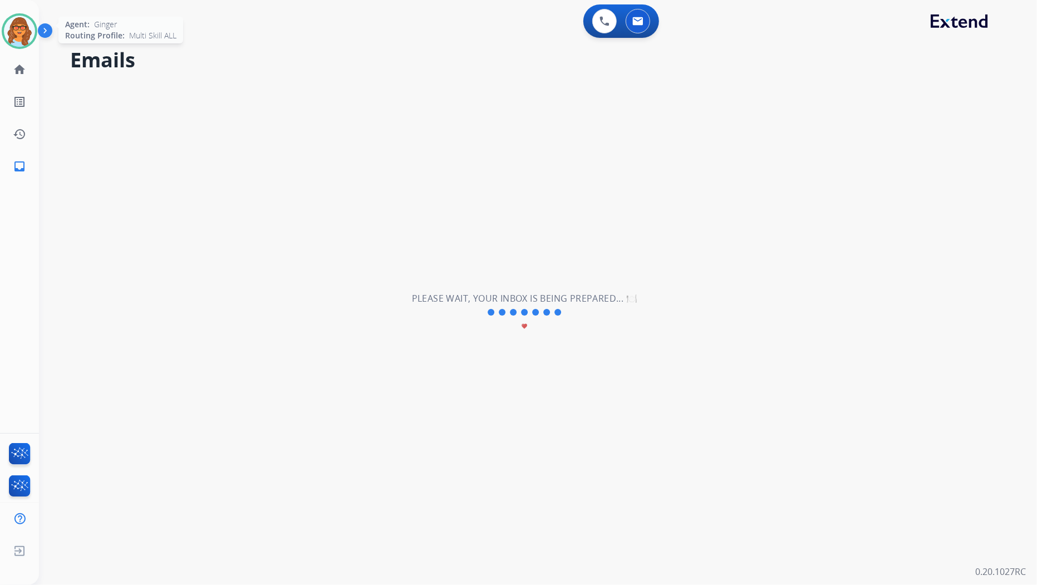
click at [27, 36] on img at bounding box center [19, 31] width 31 height 31
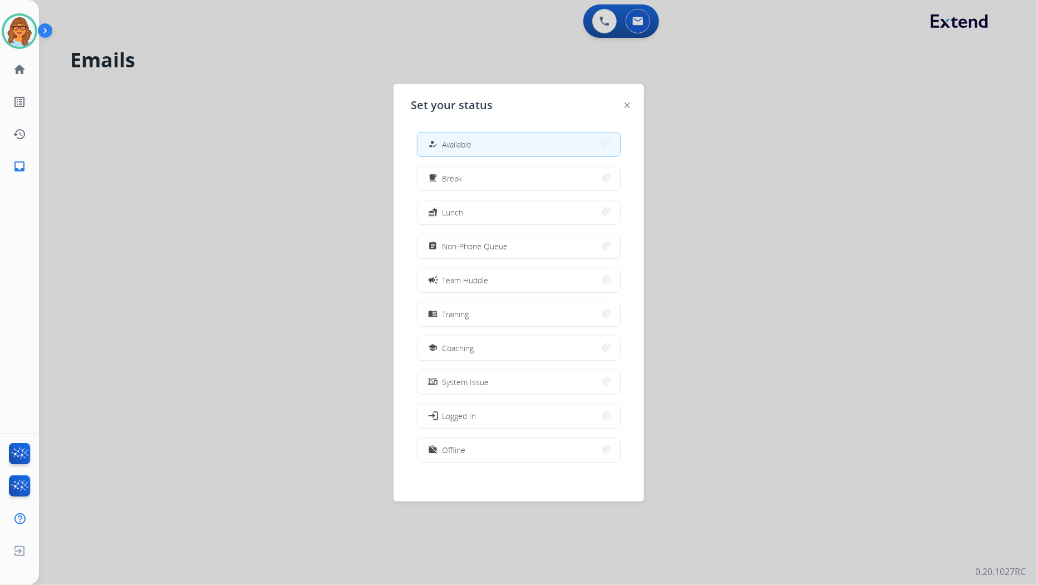
click at [293, 206] on div at bounding box center [518, 292] width 1037 height 585
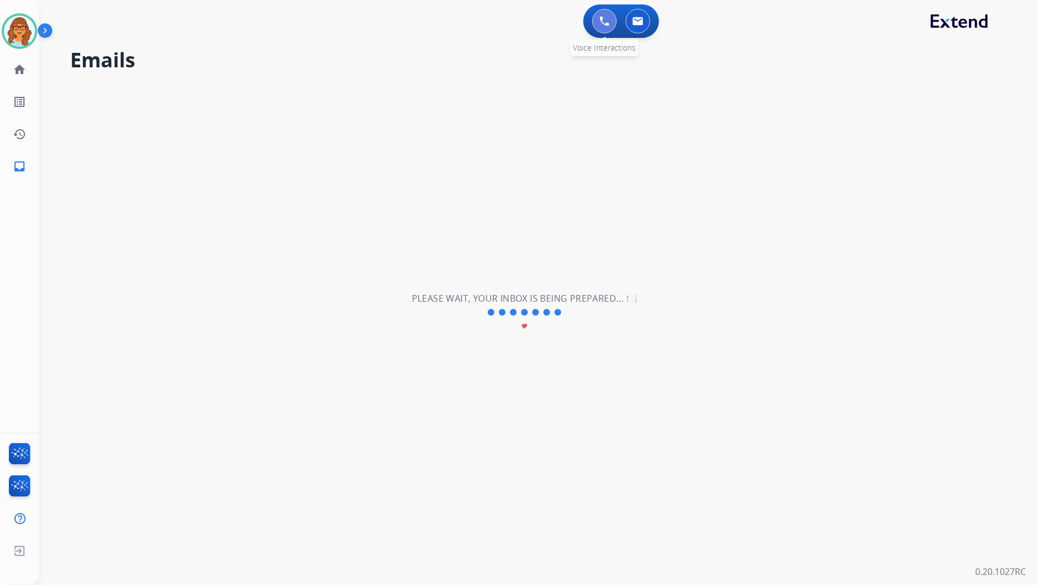
click at [607, 25] on img at bounding box center [604, 21] width 10 height 10
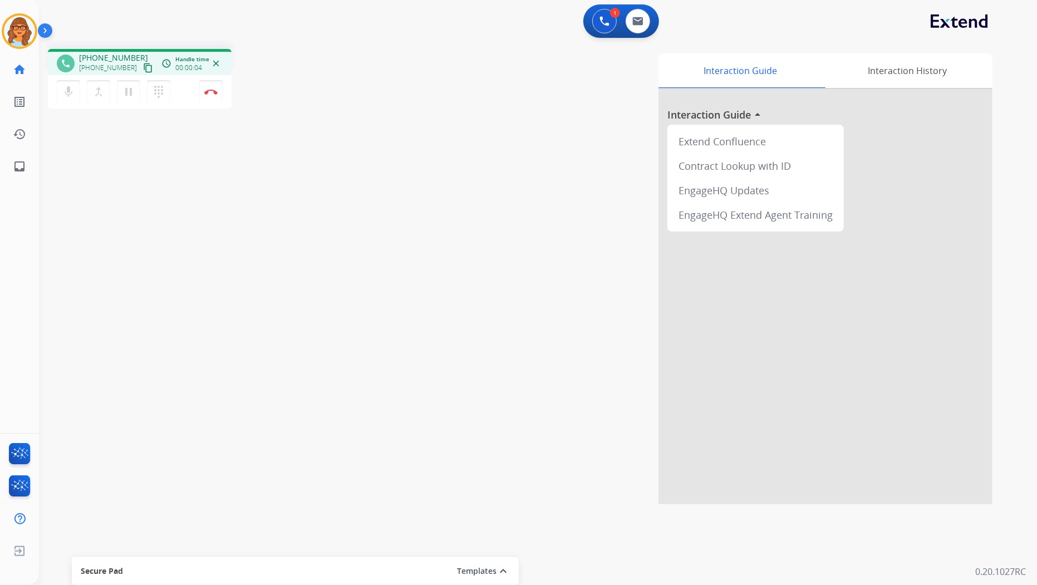
click at [143, 66] on mat-icon "content_copy" at bounding box center [148, 68] width 10 height 10
click at [126, 92] on mat-icon "pause" at bounding box center [128, 91] width 13 height 13
click at [126, 96] on mat-icon "play_arrow" at bounding box center [128, 91] width 13 height 13
click at [117, 80] on button "pause Hold" at bounding box center [128, 91] width 23 height 23
click at [128, 95] on mat-icon "play_arrow" at bounding box center [128, 91] width 13 height 13
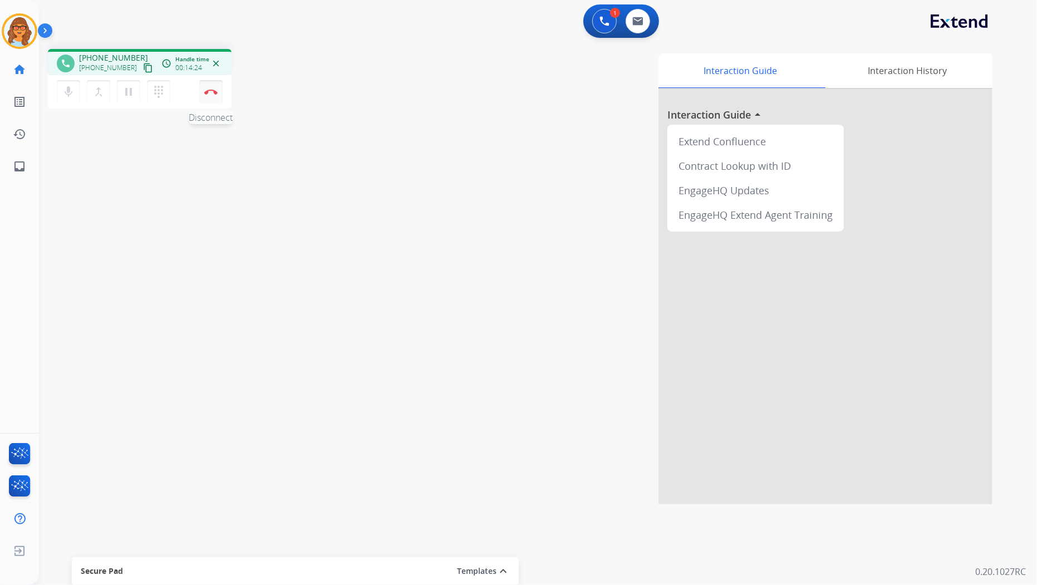
click at [212, 91] on img at bounding box center [210, 92] width 13 height 6
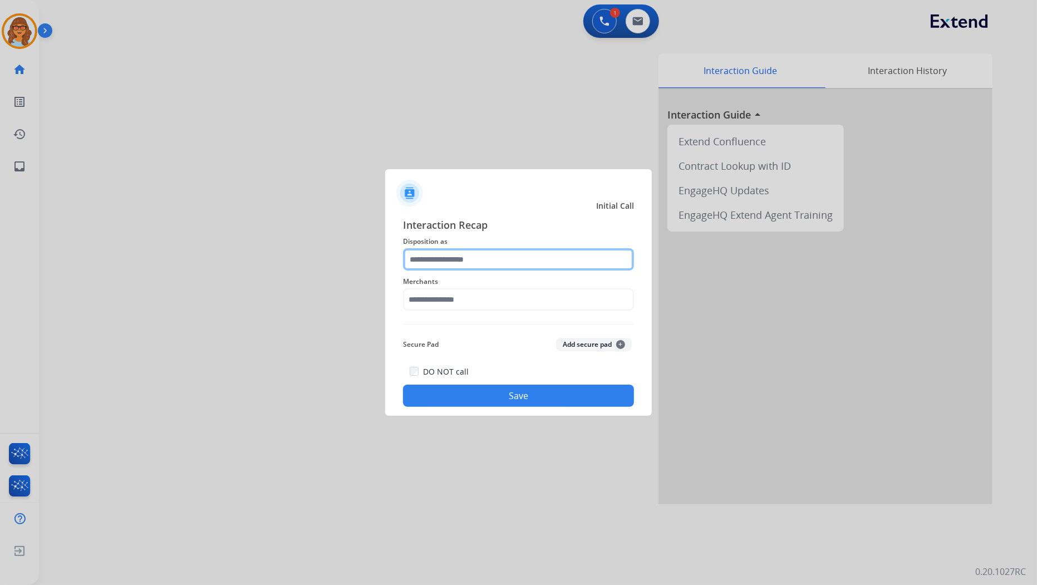
click at [483, 250] on input "text" at bounding box center [518, 259] width 231 height 22
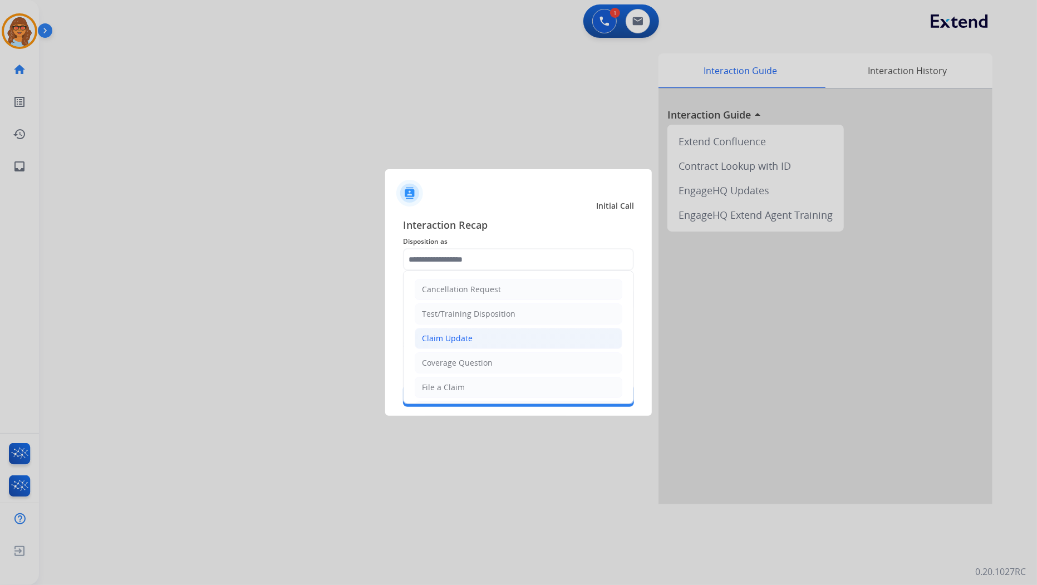
click at [476, 340] on li "Claim Update" at bounding box center [519, 338] width 208 height 21
type input "**********"
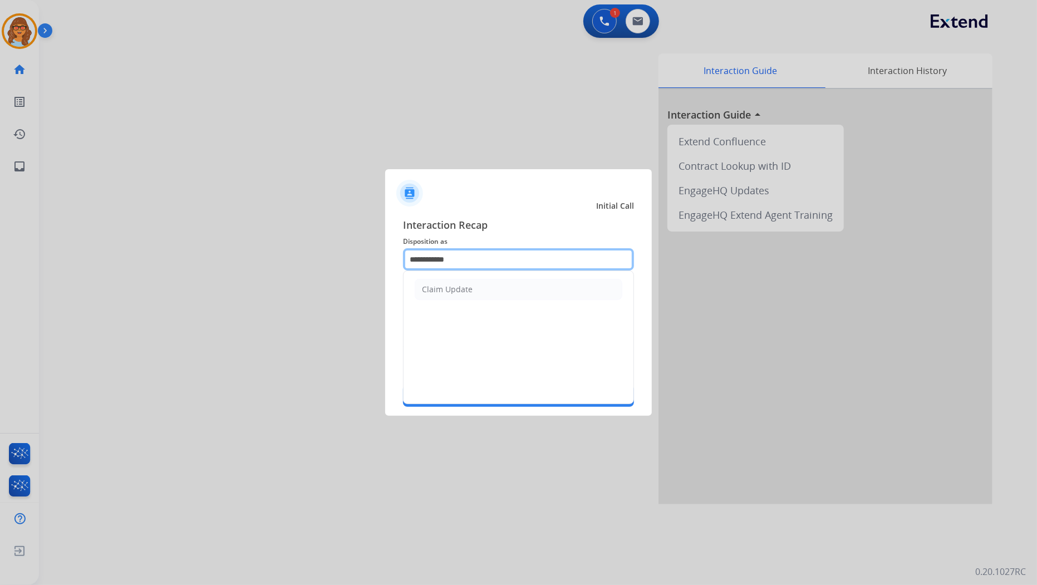
drag, startPoint x: 464, startPoint y: 256, endPoint x: 293, endPoint y: 256, distance: 170.3
click at [0, 256] on app-contact-recap-modal "**********" at bounding box center [0, 292] width 0 height 585
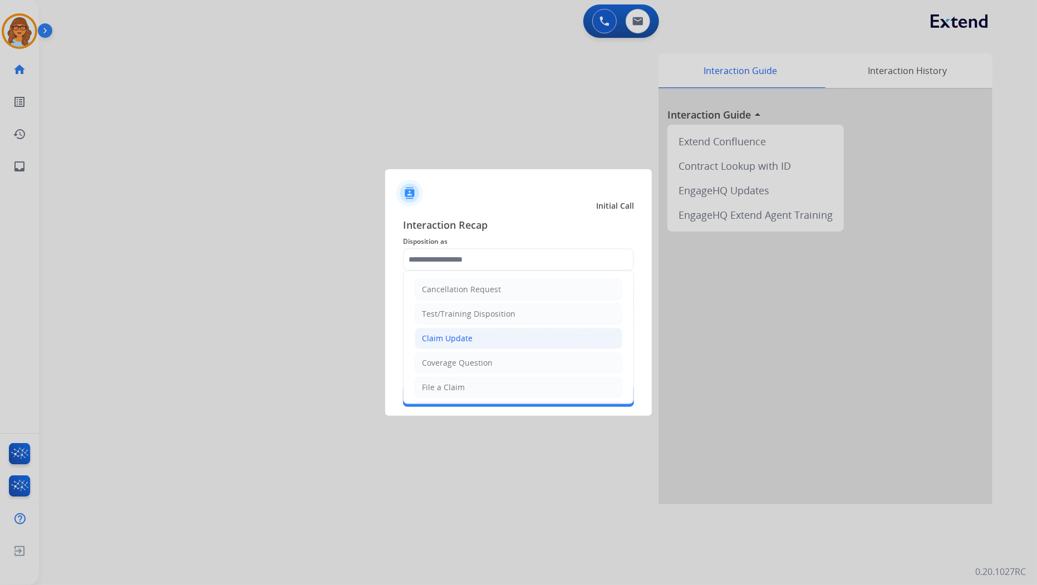
click at [503, 337] on li "Claim Update" at bounding box center [519, 338] width 208 height 21
type input "**********"
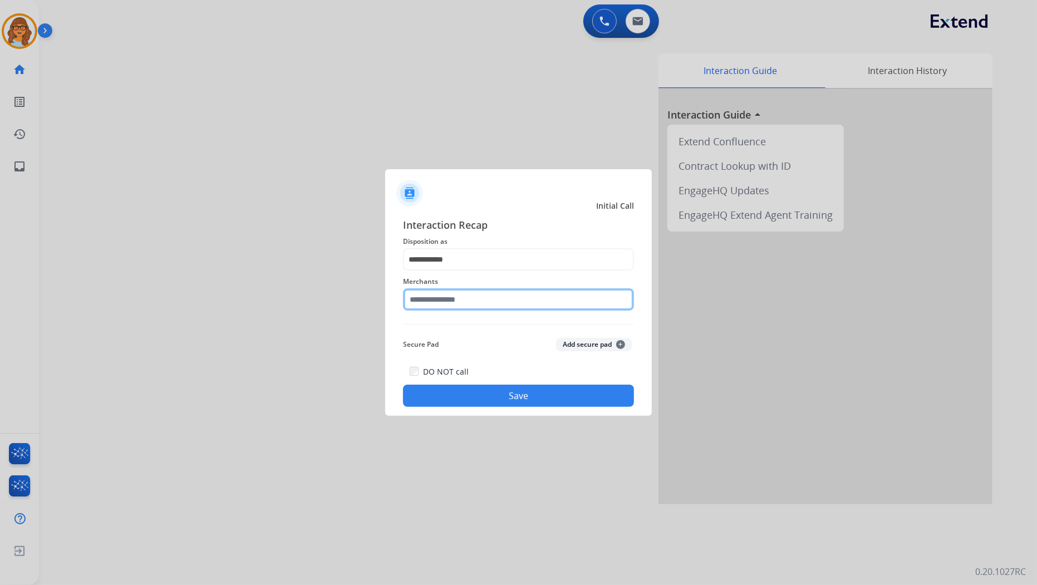
click at [488, 296] on input "text" at bounding box center [518, 299] width 231 height 22
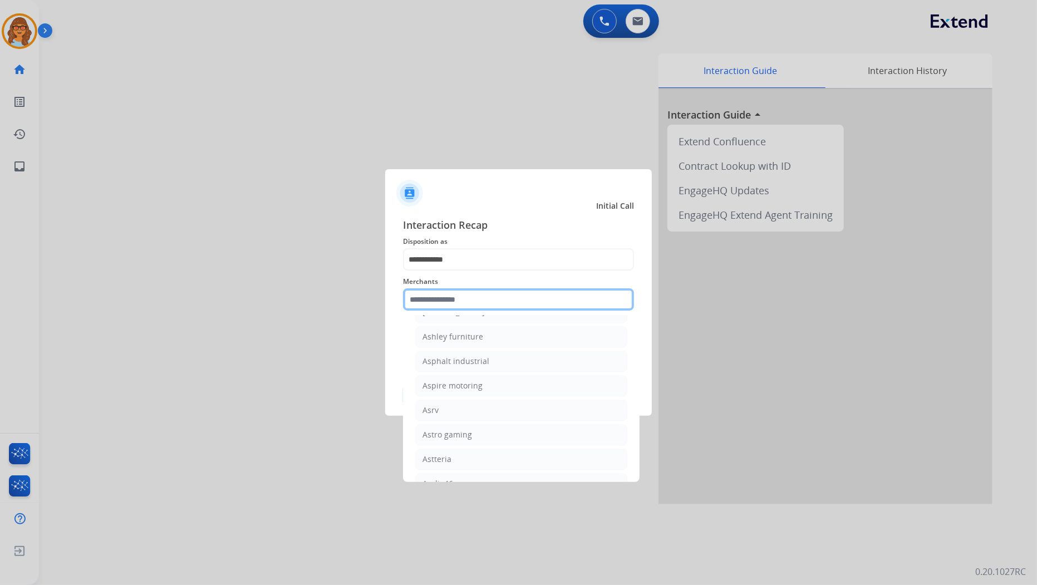
scroll to position [1670, 0]
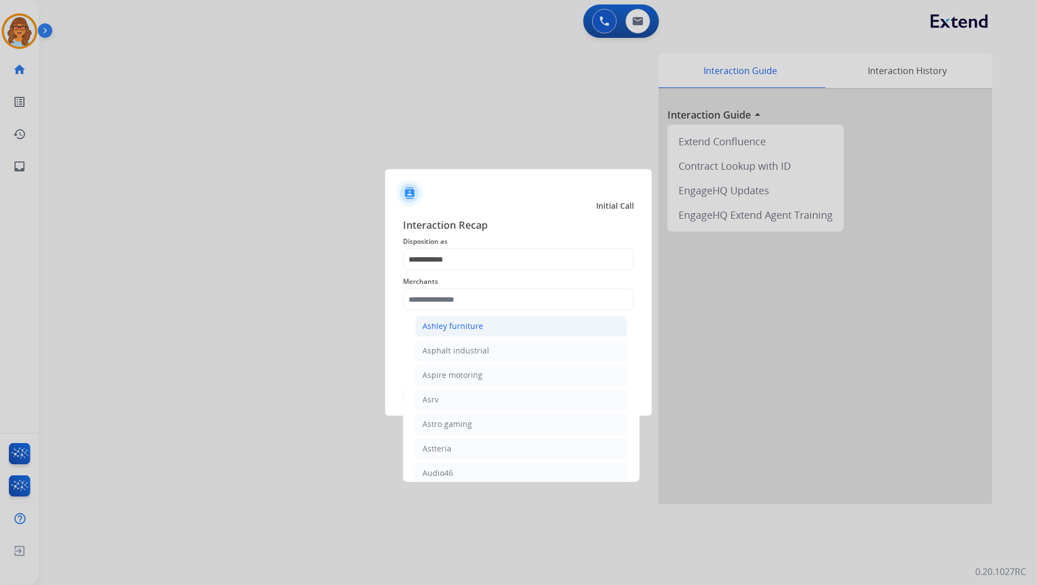
click at [454, 332] on div "Ashley furniture" at bounding box center [452, 326] width 61 height 11
type input "**********"
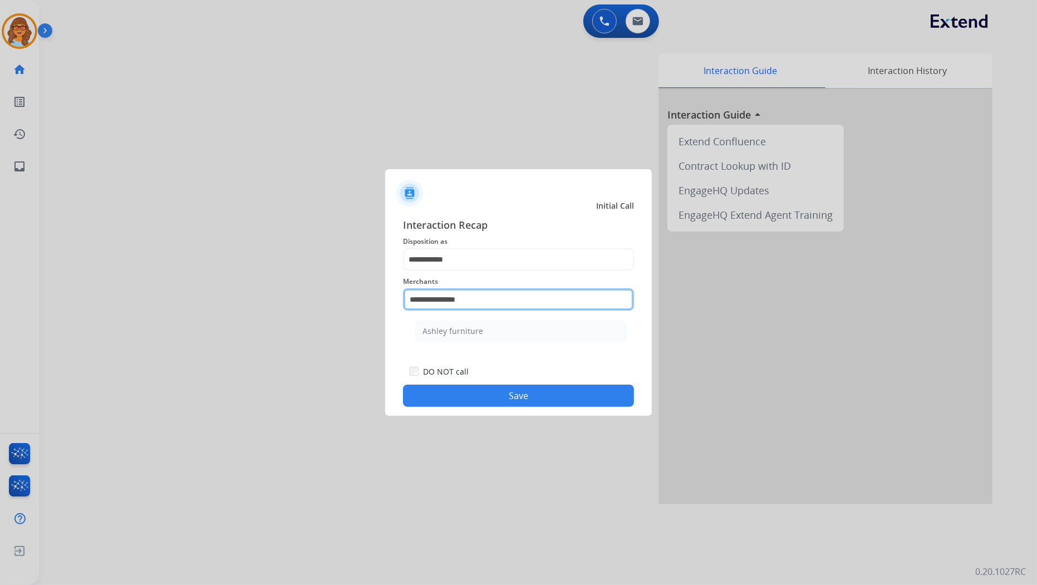
drag, startPoint x: 483, startPoint y: 297, endPoint x: 366, endPoint y: 308, distance: 117.3
click at [0, 308] on app-contact-recap-modal "**********" at bounding box center [0, 292] width 0 height 585
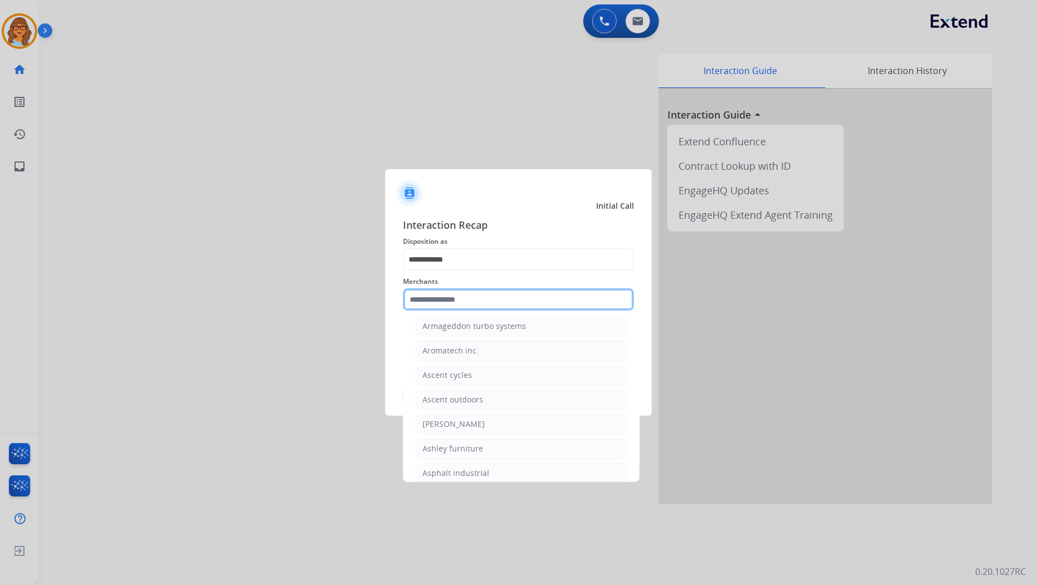
scroll to position [1545, 0]
click at [477, 432] on div "[PERSON_NAME]" at bounding box center [453, 426] width 62 height 11
type input "**********"
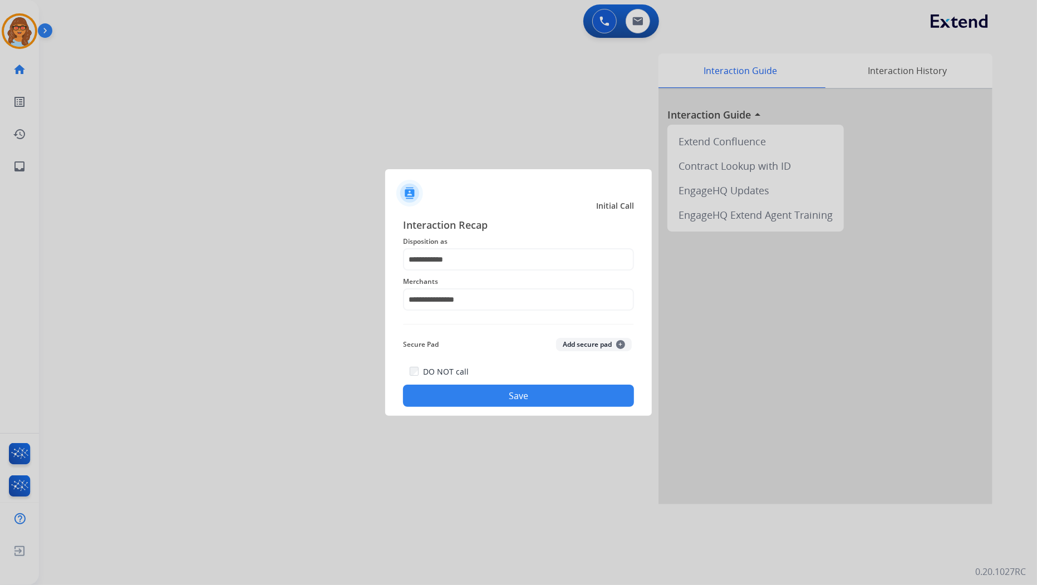
click at [503, 403] on button "Save" at bounding box center [518, 396] width 231 height 22
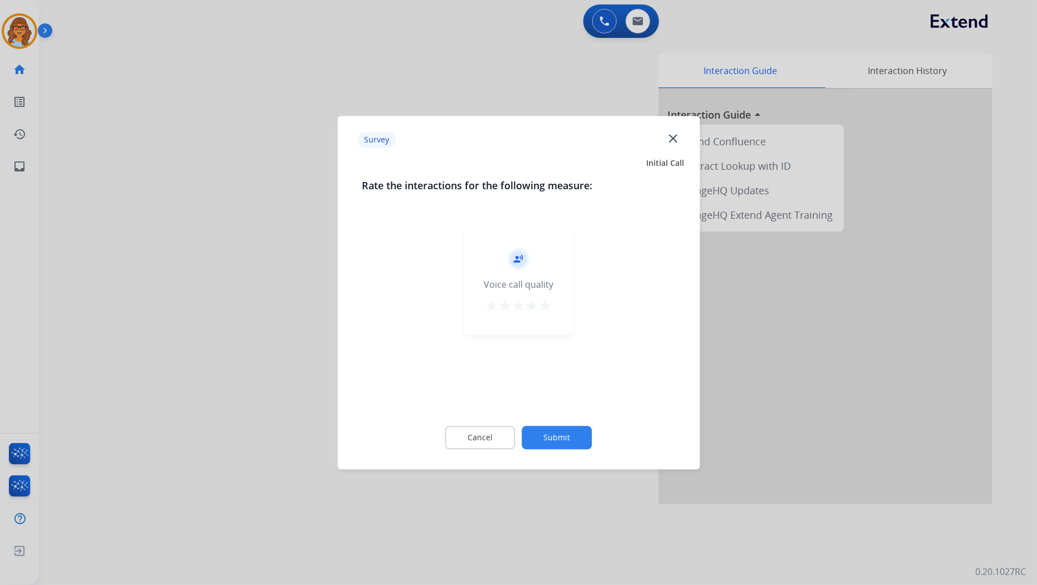
click at [553, 431] on button "Submit" at bounding box center [557, 437] width 70 height 23
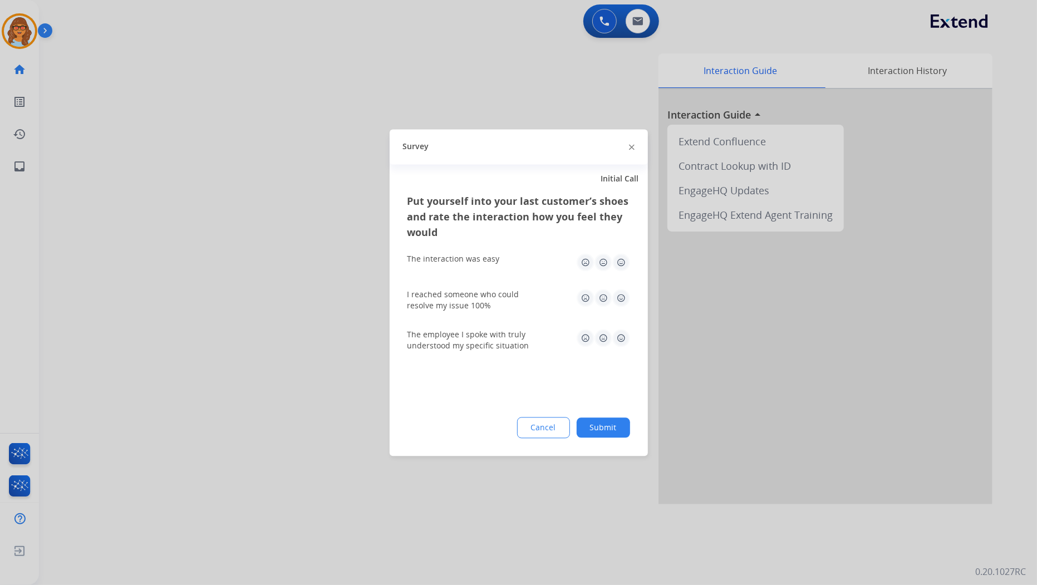
click at [593, 431] on button "Submit" at bounding box center [603, 427] width 53 height 20
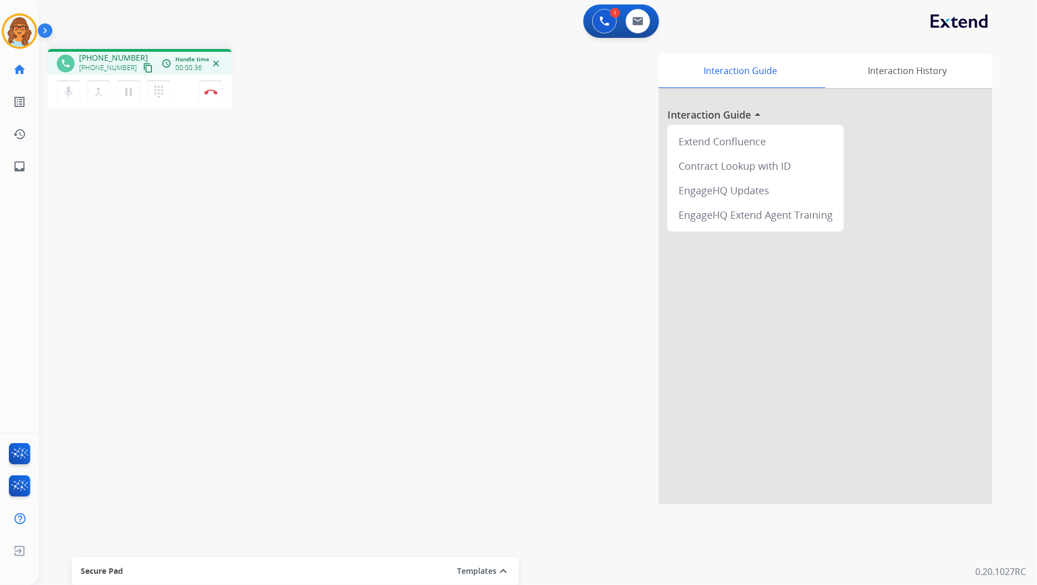
click at [143, 63] on mat-icon "content_copy" at bounding box center [148, 68] width 10 height 10
click at [215, 95] on button "Disconnect" at bounding box center [210, 91] width 23 height 23
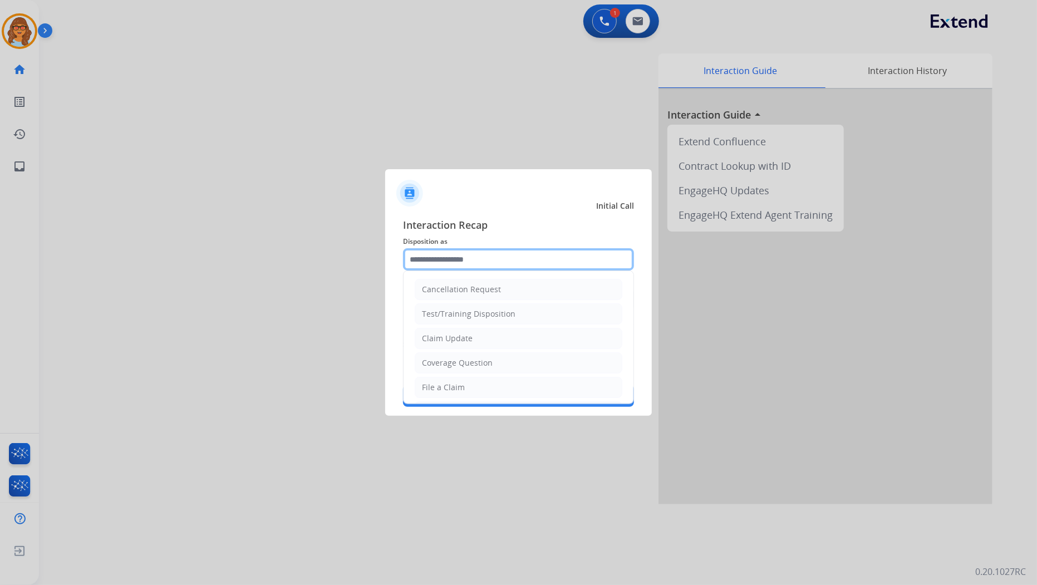
click at [471, 254] on input "text" at bounding box center [518, 259] width 231 height 22
click at [515, 335] on li "Claim Update" at bounding box center [519, 338] width 208 height 21
type input "**********"
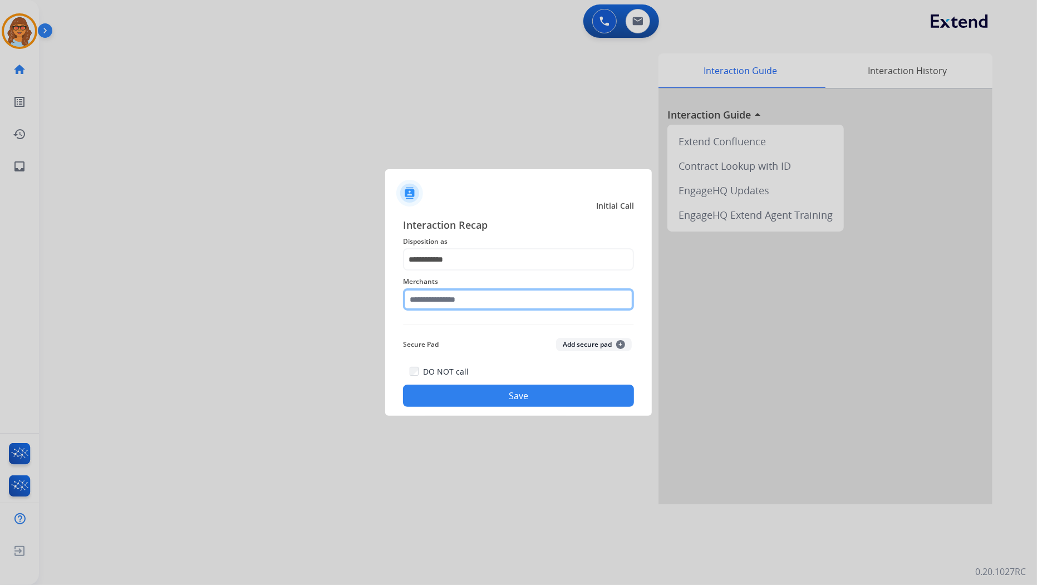
click at [503, 297] on input "text" at bounding box center [518, 299] width 231 height 22
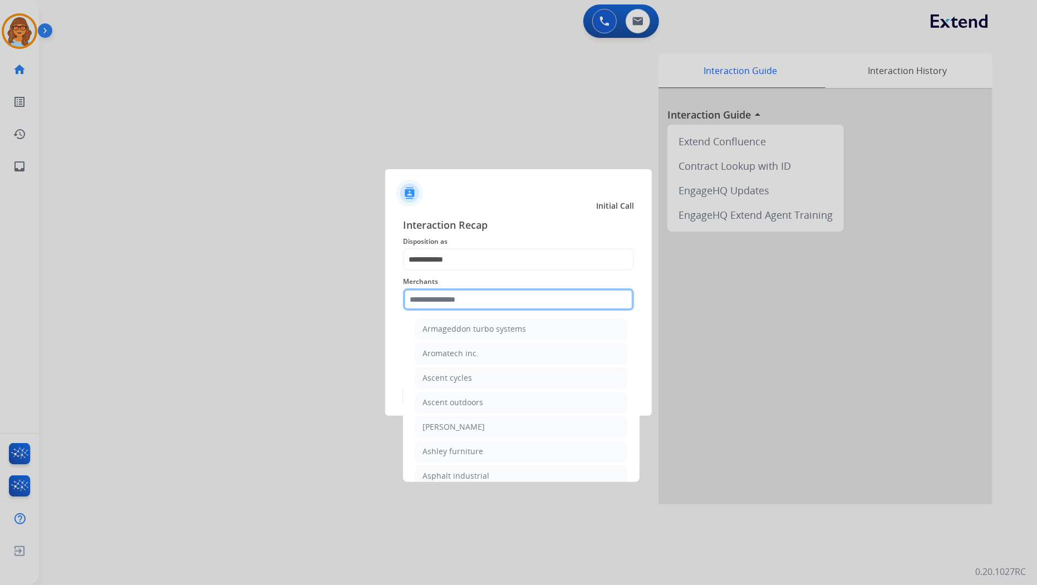
scroll to position [1607, 0]
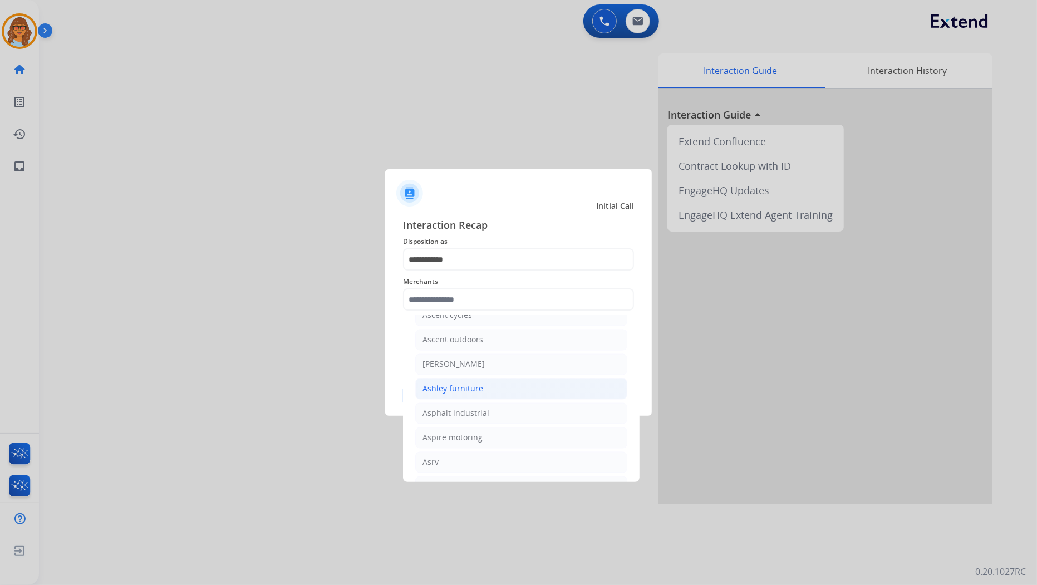
click at [470, 390] on div "Ashley furniture" at bounding box center [452, 388] width 61 height 11
type input "**********"
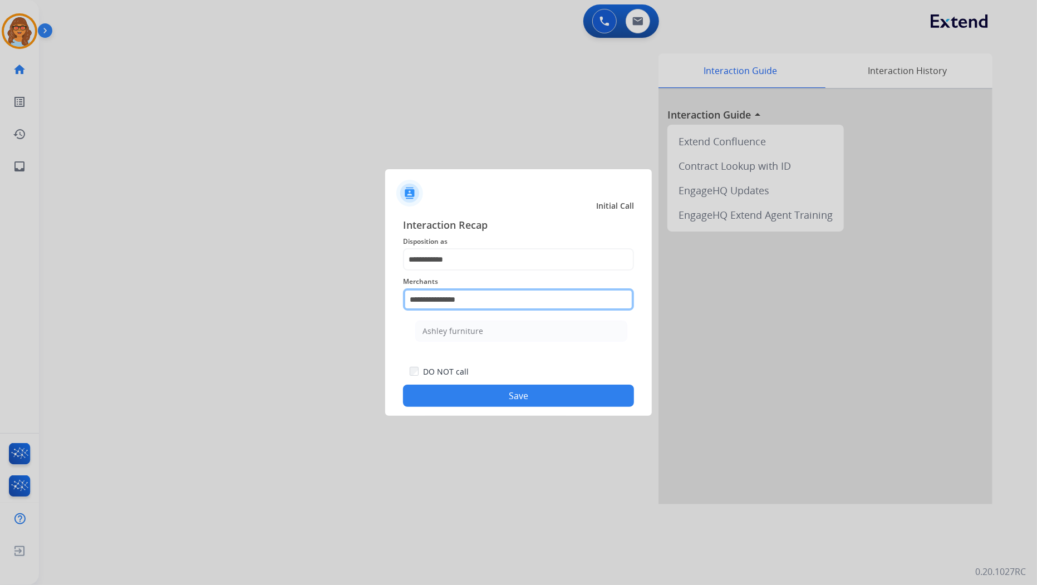
drag, startPoint x: 485, startPoint y: 299, endPoint x: 347, endPoint y: 292, distance: 138.2
click at [0, 293] on app-contact-recap-modal "**********" at bounding box center [0, 292] width 0 height 585
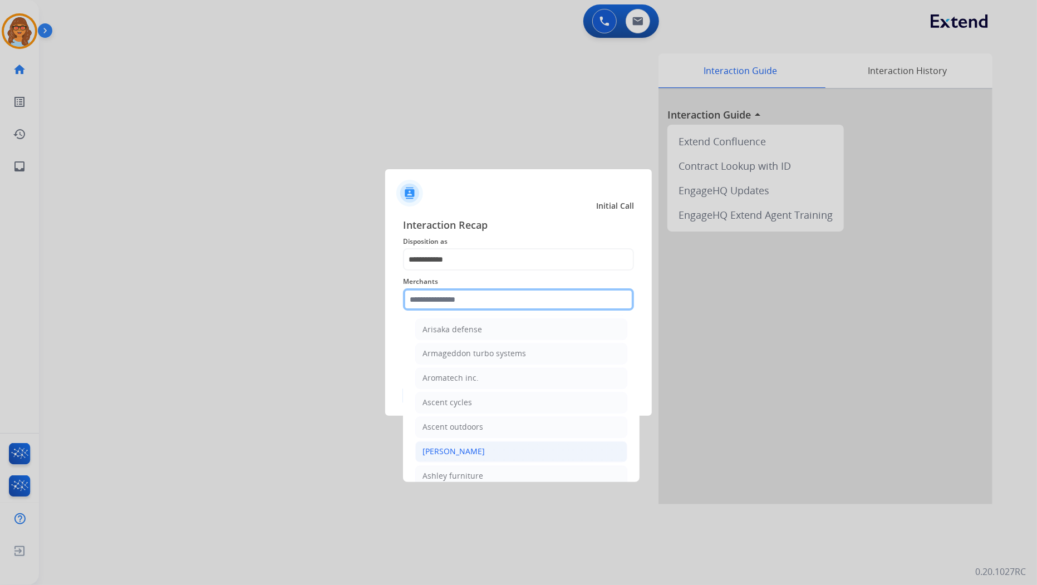
scroll to position [1545, 0]
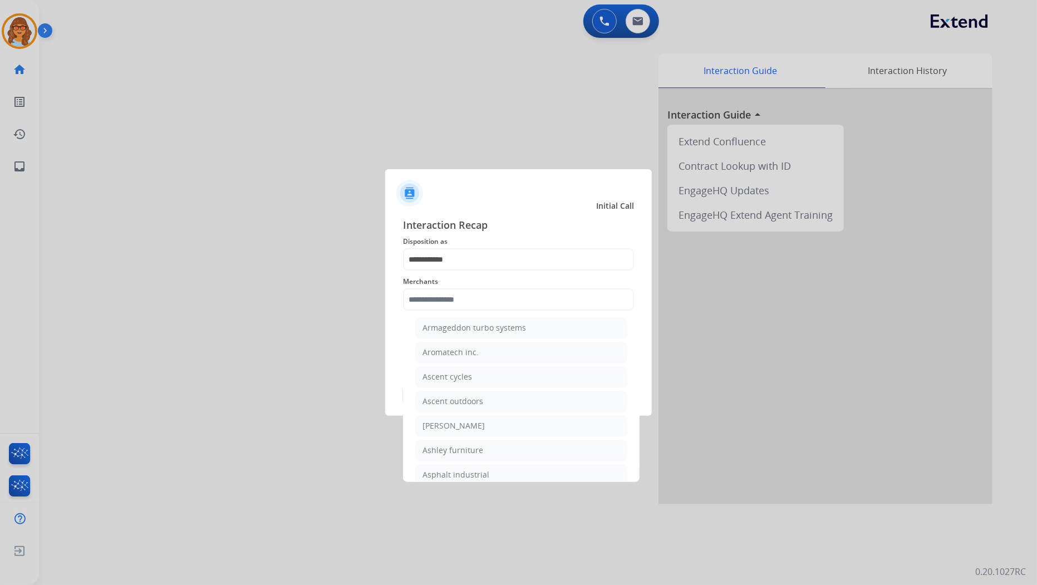
click at [447, 430] on div "[PERSON_NAME]" at bounding box center [453, 426] width 62 height 11
type input "**********"
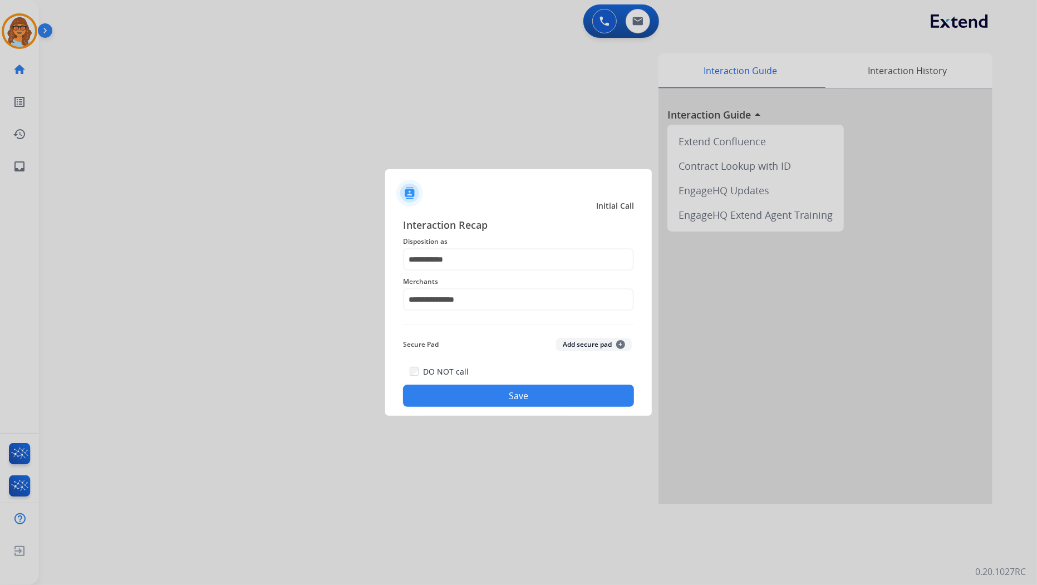
click at [520, 393] on button "Save" at bounding box center [518, 396] width 231 height 22
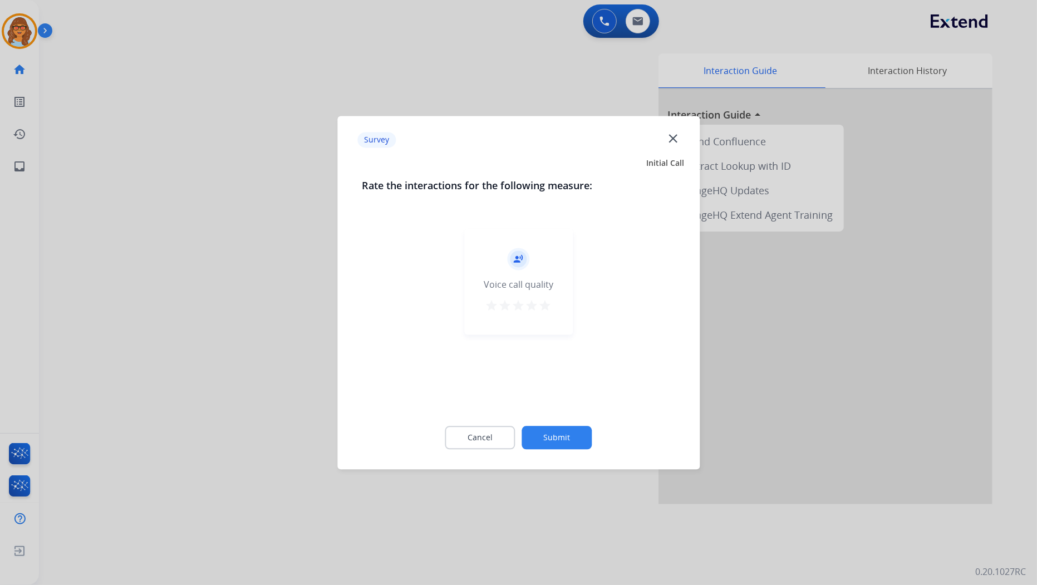
click at [553, 305] on div "record_voice_over Voice call quality star star star star star" at bounding box center [518, 282] width 109 height 106
click at [548, 304] on mat-icon "star" at bounding box center [545, 305] width 13 height 13
click at [565, 433] on button "Submit" at bounding box center [557, 437] width 70 height 23
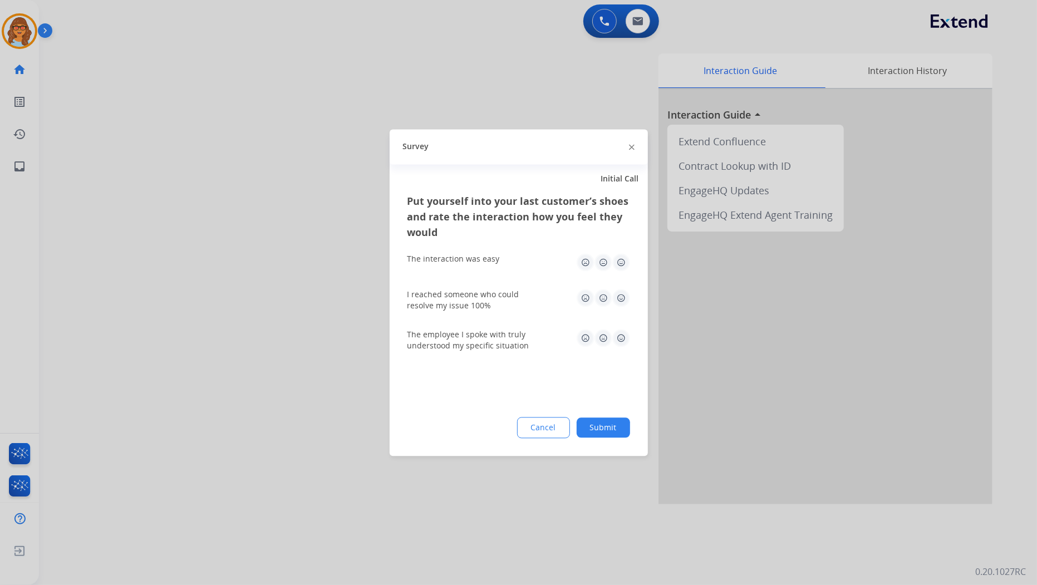
click at [607, 425] on button "Submit" at bounding box center [603, 427] width 53 height 20
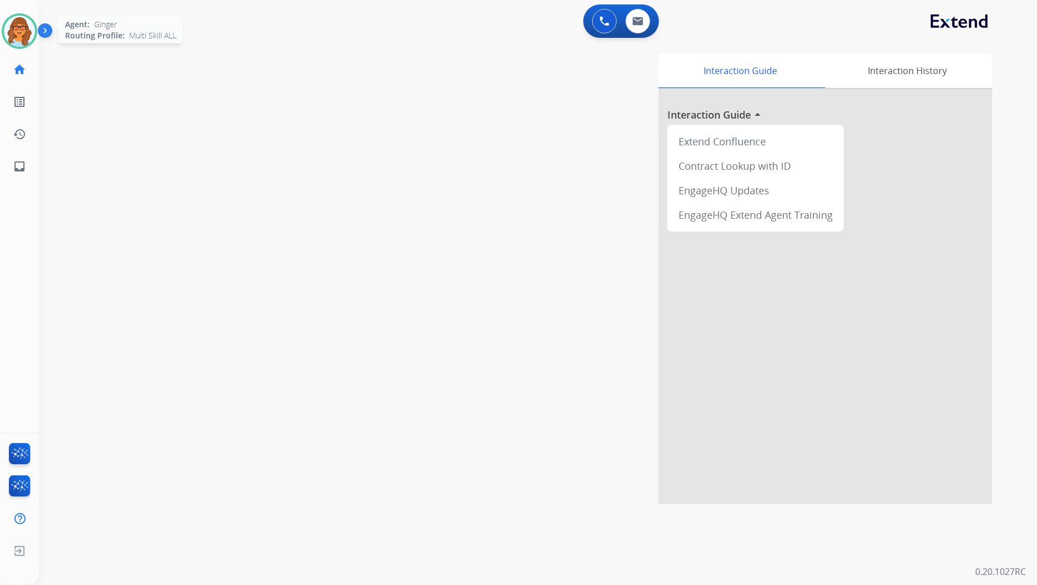
click at [27, 29] on img at bounding box center [19, 31] width 31 height 31
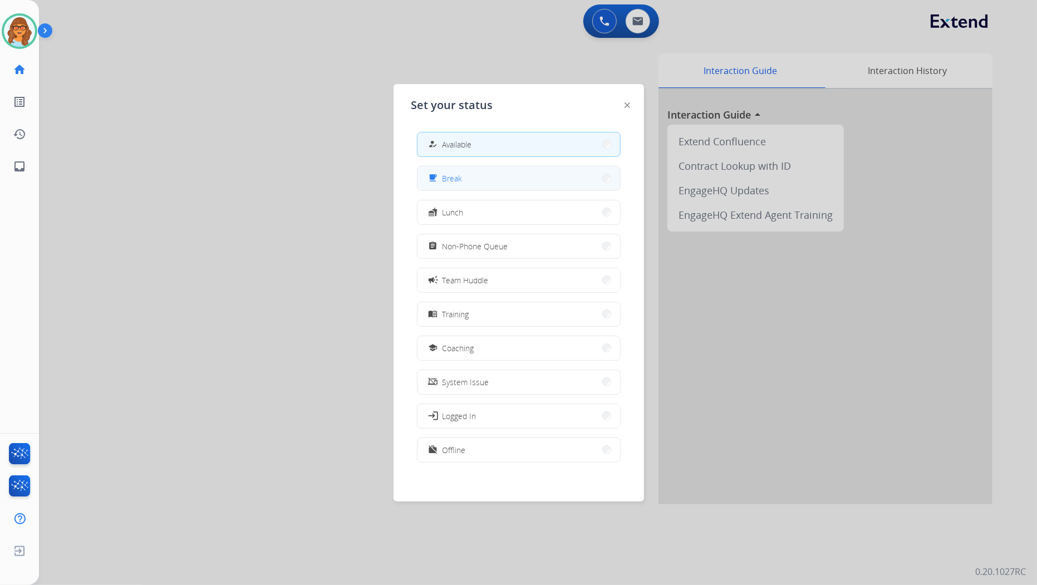
click at [470, 181] on button "free_breakfast Break" at bounding box center [518, 178] width 203 height 24
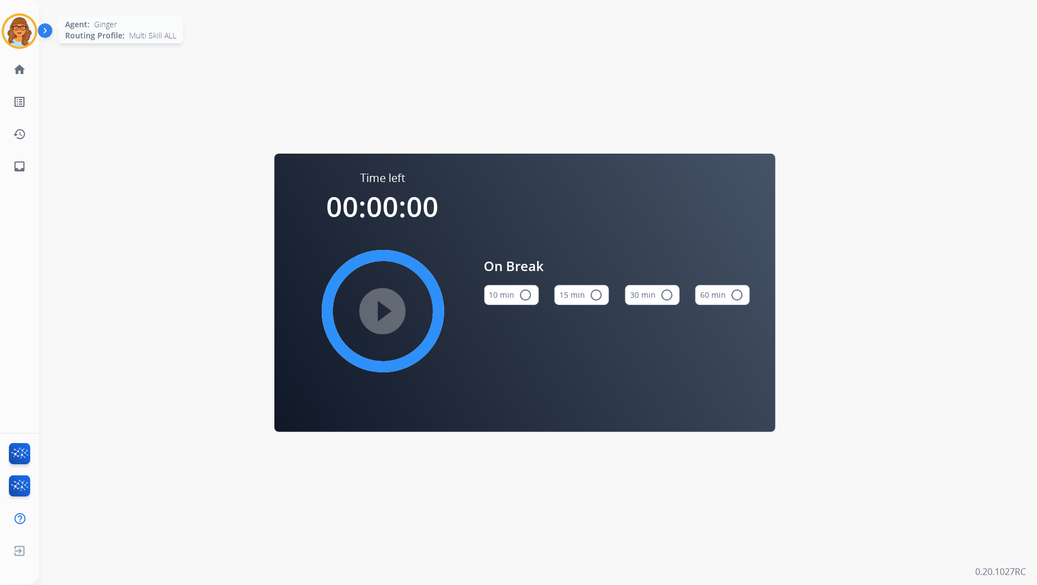
click at [17, 32] on img at bounding box center [19, 31] width 31 height 31
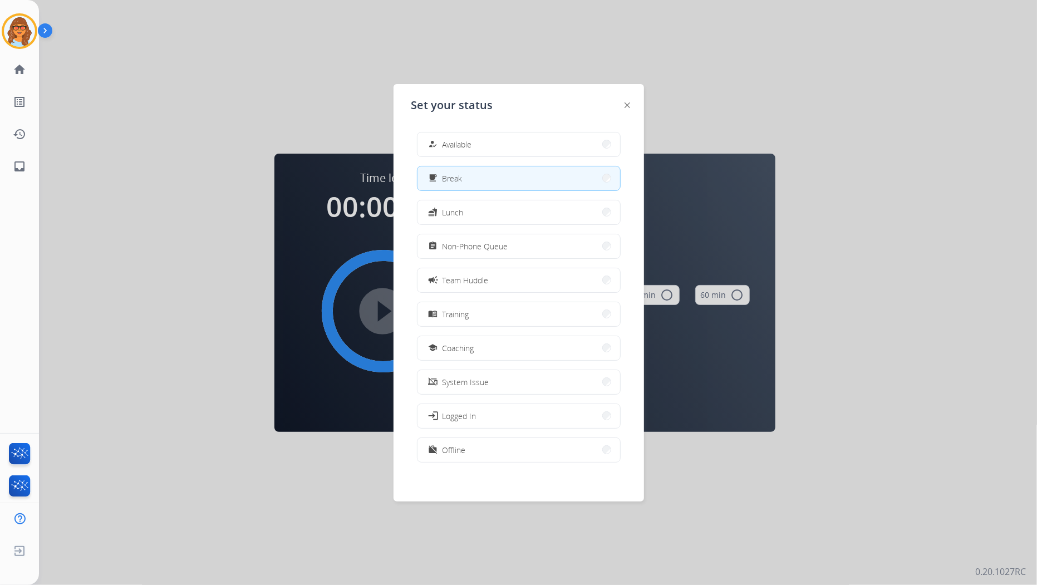
click at [516, 124] on div "how_to_reg Available free_breakfast Break fastfood Lunch assignment Non-Phone Q…" at bounding box center [518, 298] width 215 height 351
click at [509, 143] on button "how_to_reg Available" at bounding box center [518, 144] width 203 height 24
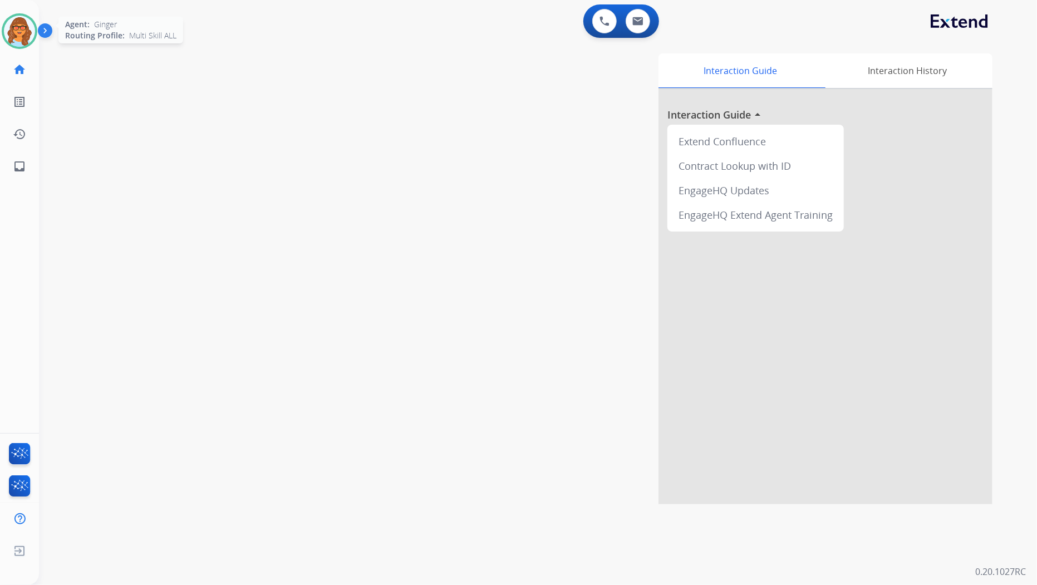
click at [28, 27] on img at bounding box center [19, 31] width 31 height 31
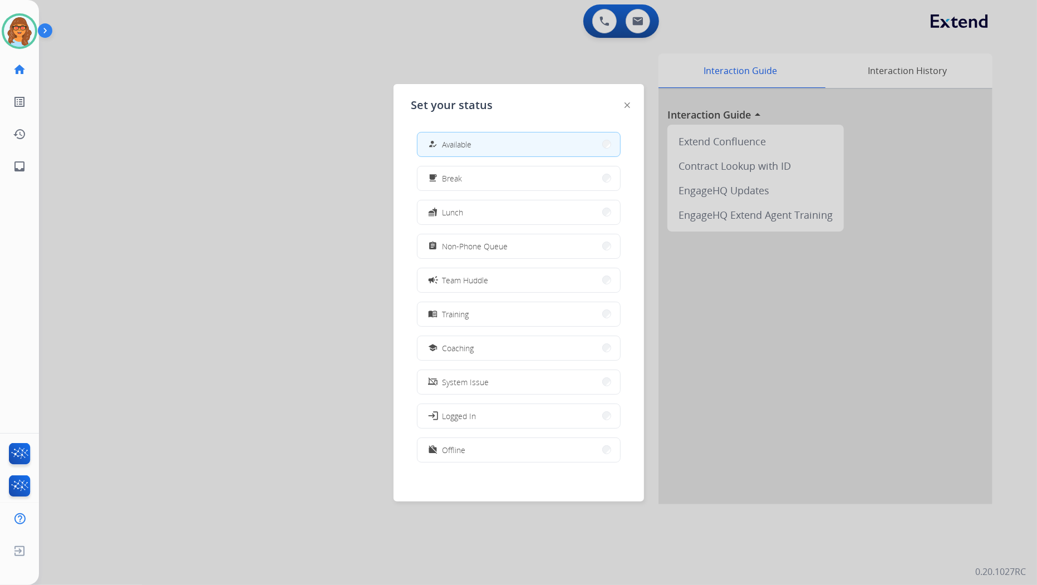
click at [245, 231] on div at bounding box center [518, 292] width 1037 height 585
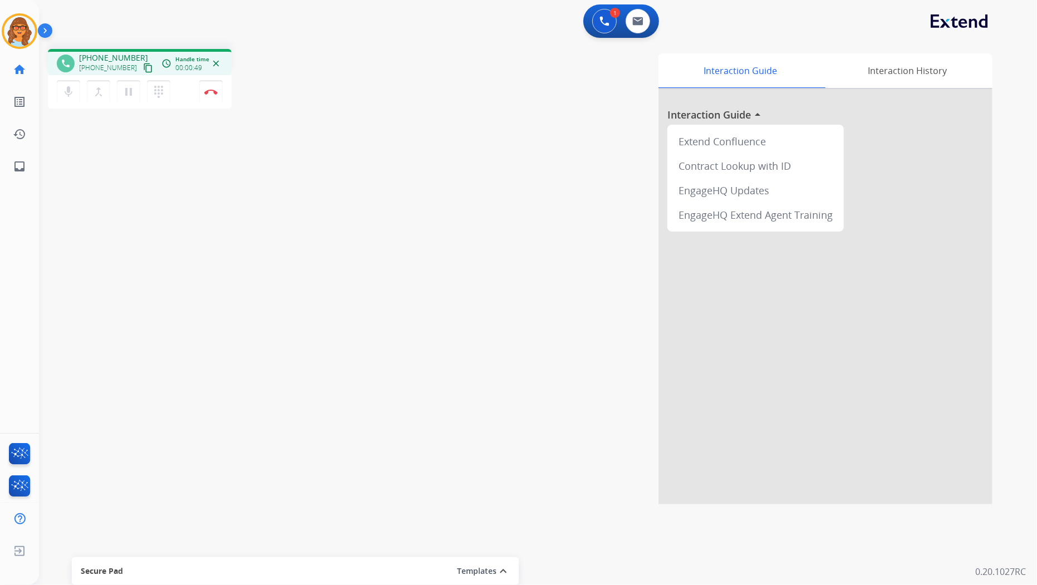
click at [143, 67] on mat-icon "content_copy" at bounding box center [148, 68] width 10 height 10
click at [130, 92] on mat-icon "pause" at bounding box center [128, 91] width 13 height 13
click at [123, 96] on mat-icon "play_arrow" at bounding box center [128, 91] width 13 height 13
click at [213, 90] on img at bounding box center [210, 92] width 13 height 6
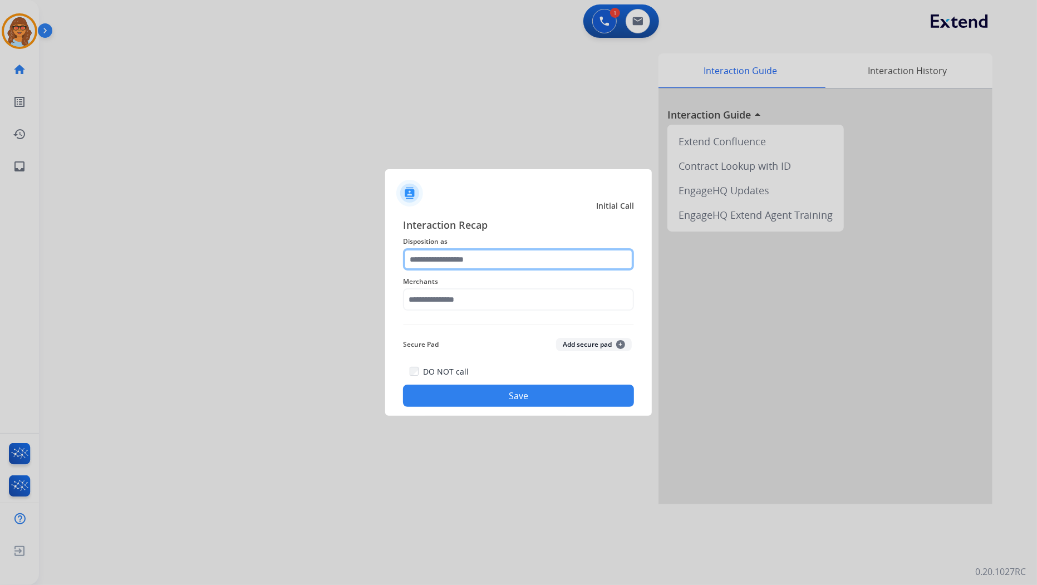
click at [521, 264] on input "text" at bounding box center [518, 259] width 231 height 22
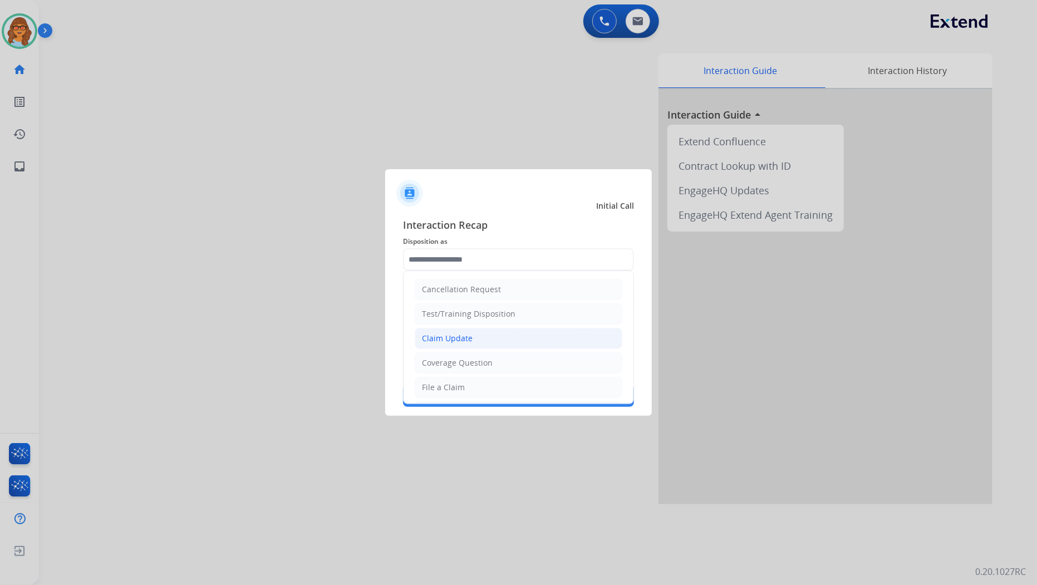
click at [451, 337] on div "Claim Update" at bounding box center [447, 338] width 51 height 11
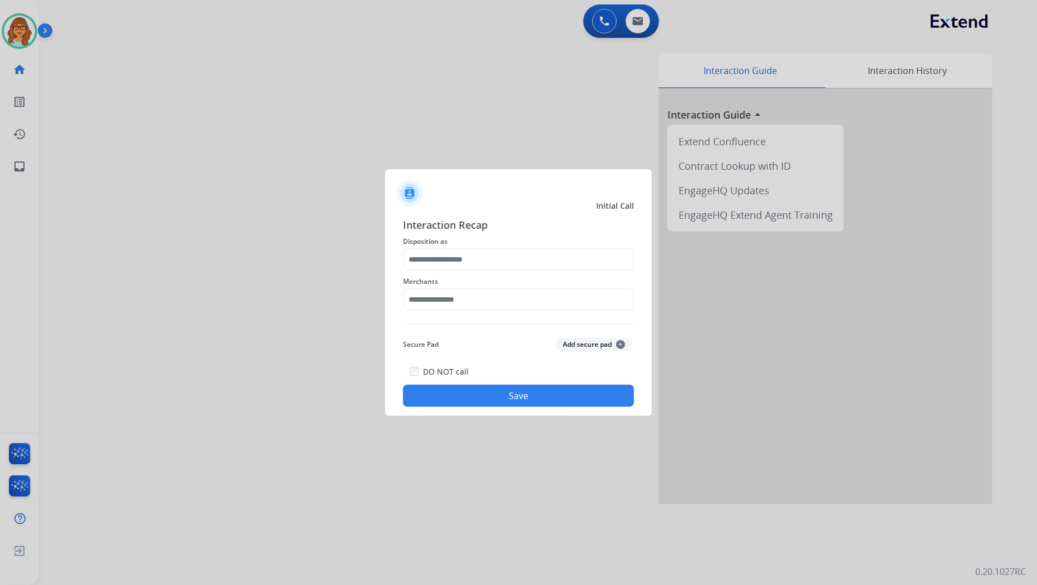
type input "**********"
click at [462, 299] on input "text" at bounding box center [518, 299] width 231 height 22
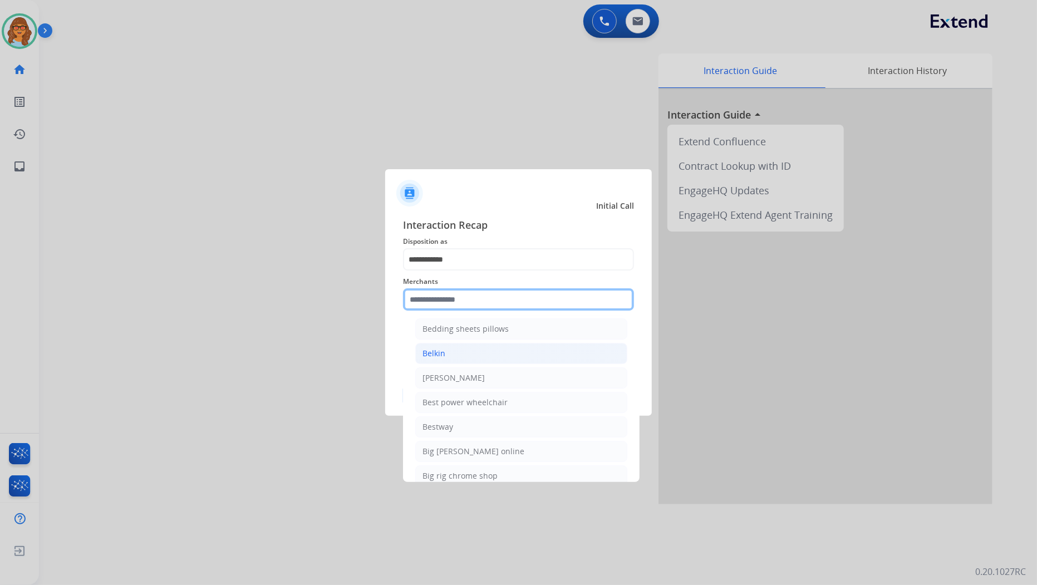
scroll to position [2659, 0]
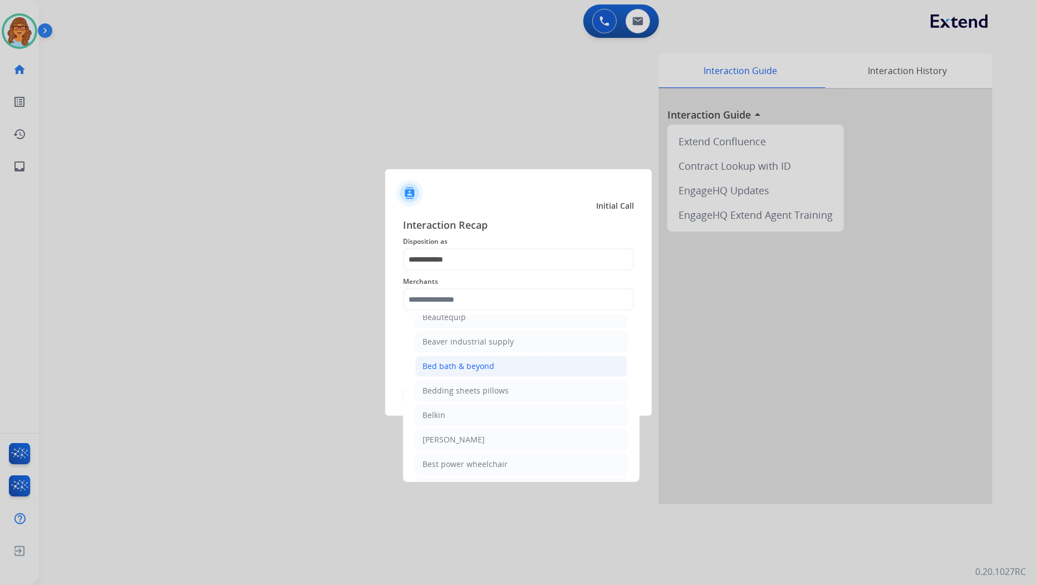
click at [463, 372] on div "Bed bath & beyond" at bounding box center [458, 366] width 72 height 11
type input "**********"
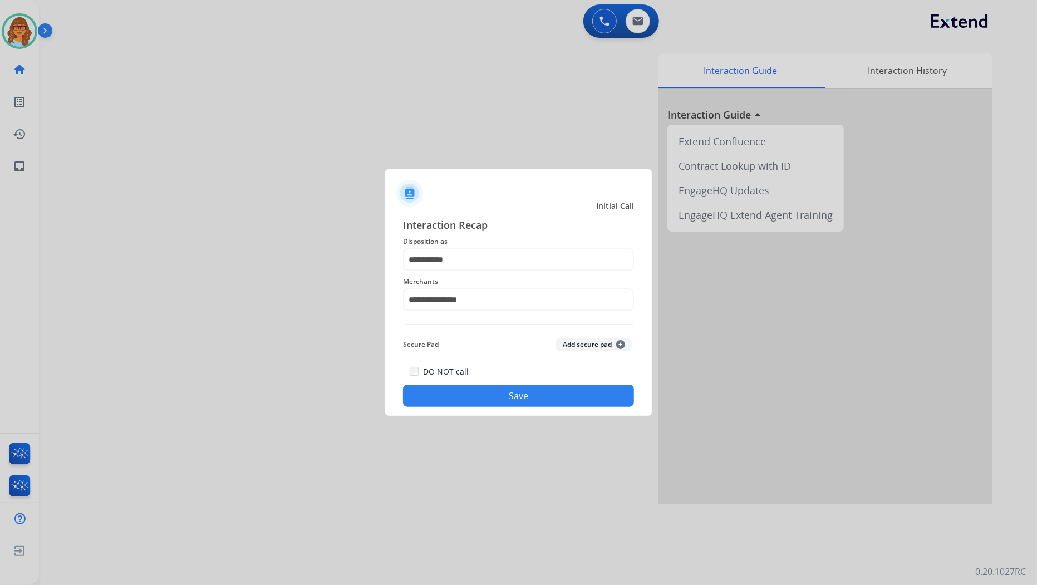
click at [521, 402] on button "Save" at bounding box center [518, 396] width 231 height 22
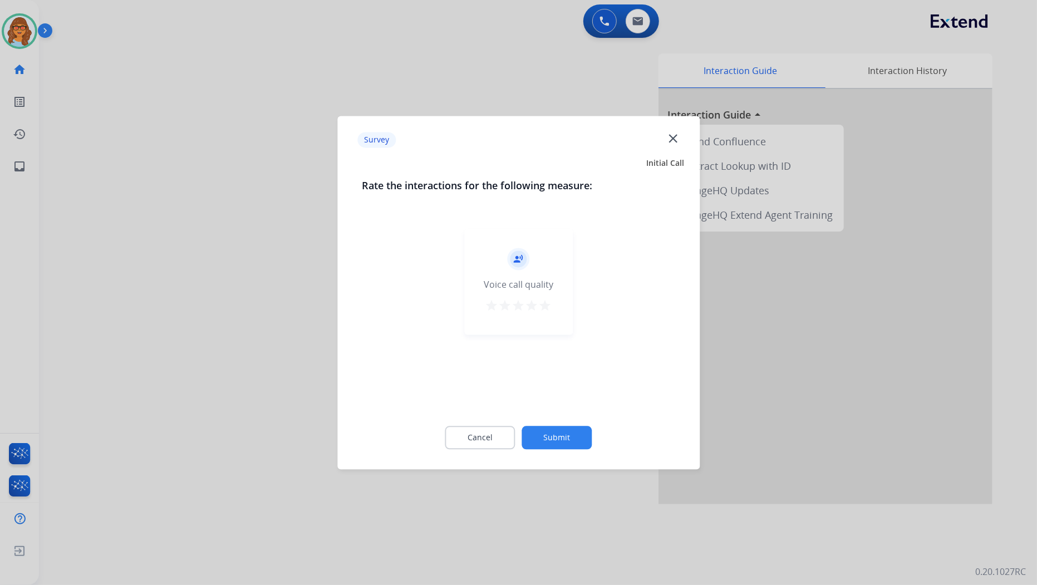
click at [546, 304] on mat-icon "star" at bounding box center [545, 305] width 13 height 13
click at [548, 439] on button "Submit" at bounding box center [557, 437] width 70 height 23
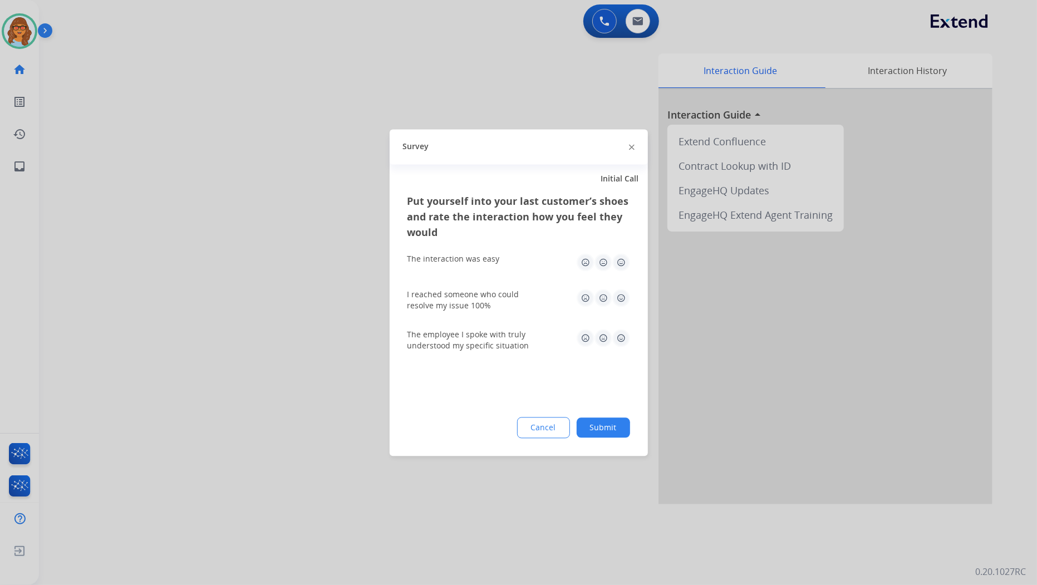
click at [595, 427] on button "Submit" at bounding box center [603, 427] width 53 height 20
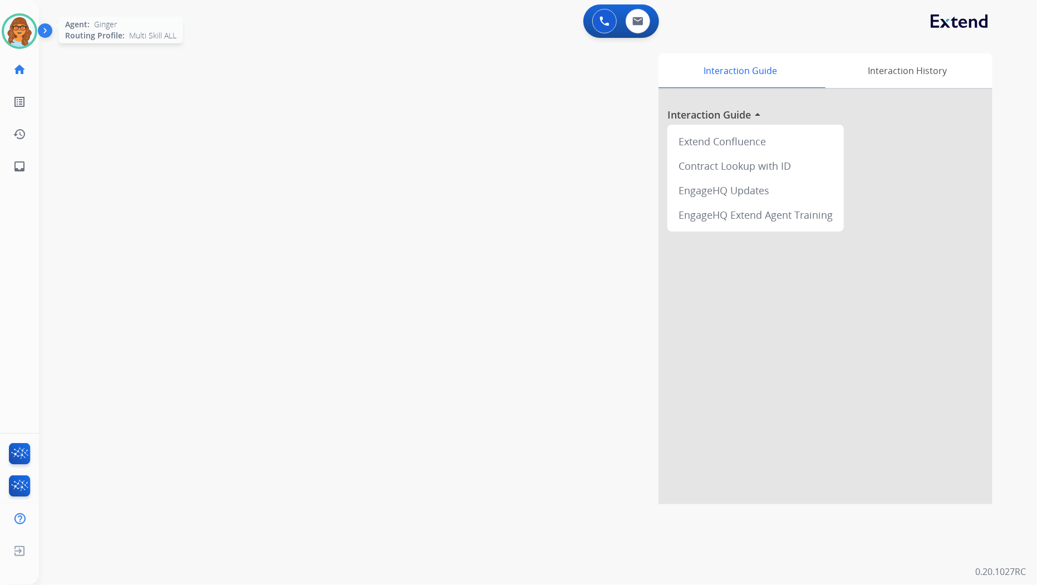
click at [26, 25] on img at bounding box center [19, 31] width 31 height 31
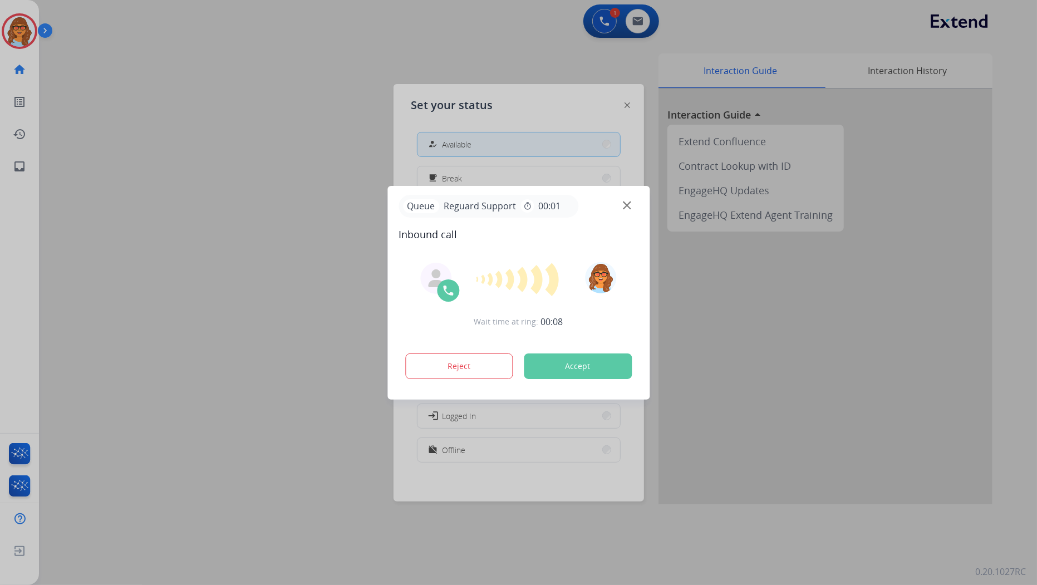
click at [252, 394] on div at bounding box center [518, 292] width 1037 height 585
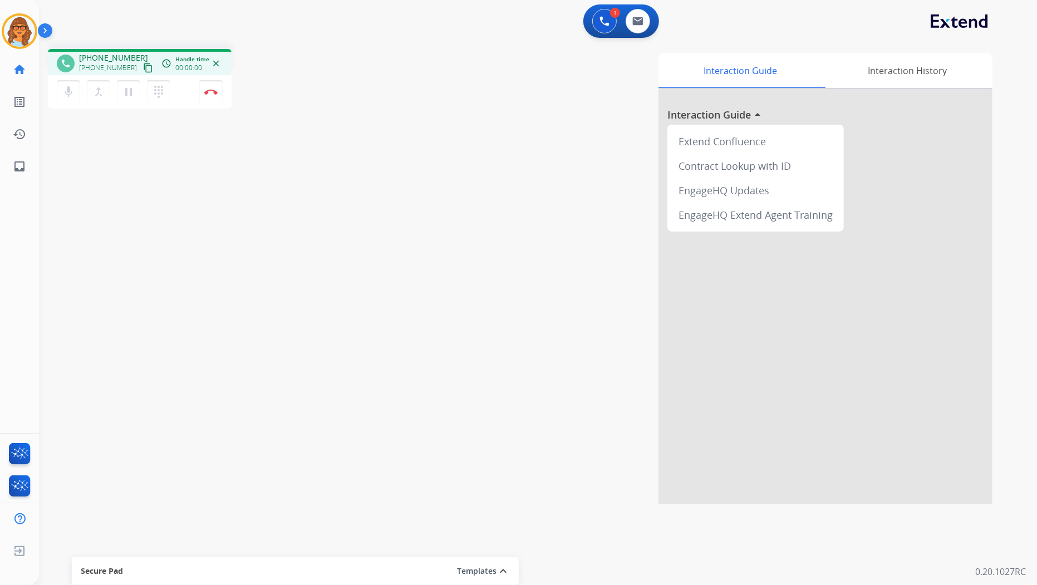
click at [143, 67] on mat-icon "content_copy" at bounding box center [148, 68] width 10 height 10
click at [143, 65] on mat-icon "content_copy" at bounding box center [148, 68] width 10 height 10
click at [213, 91] on img at bounding box center [210, 92] width 13 height 6
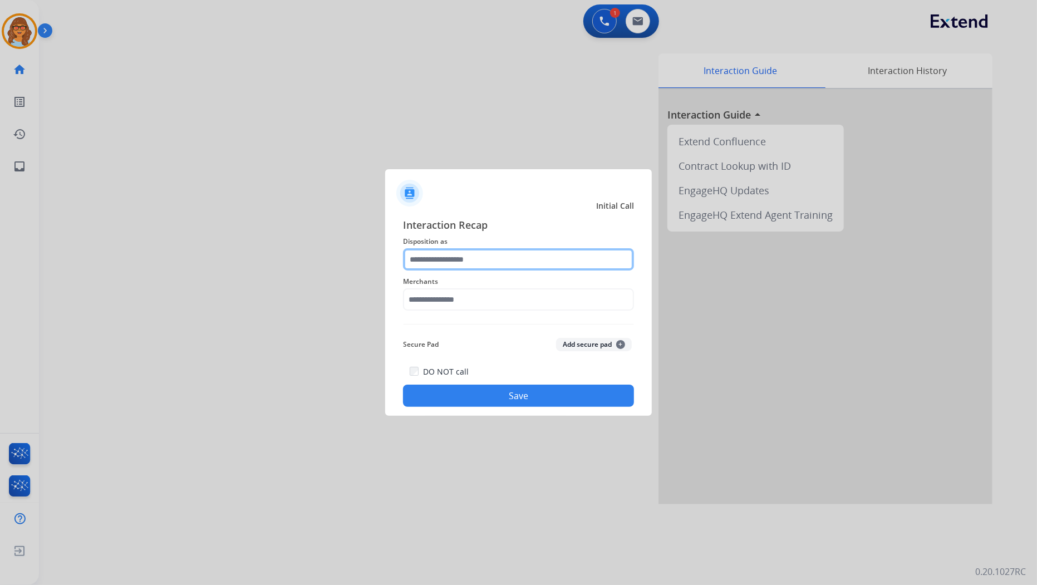
click at [424, 270] on div at bounding box center [518, 259] width 231 height 22
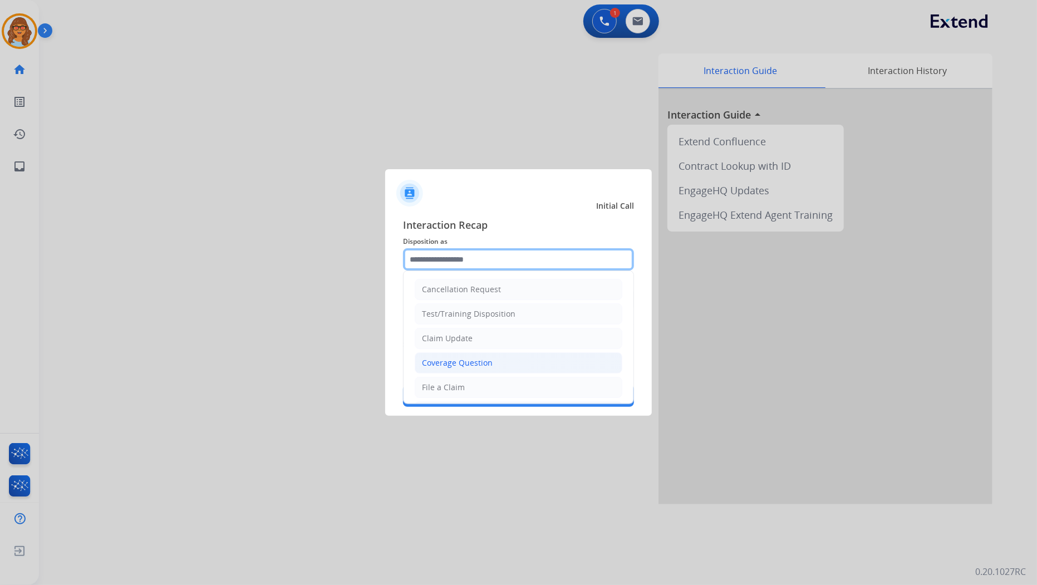
scroll to position [62, 0]
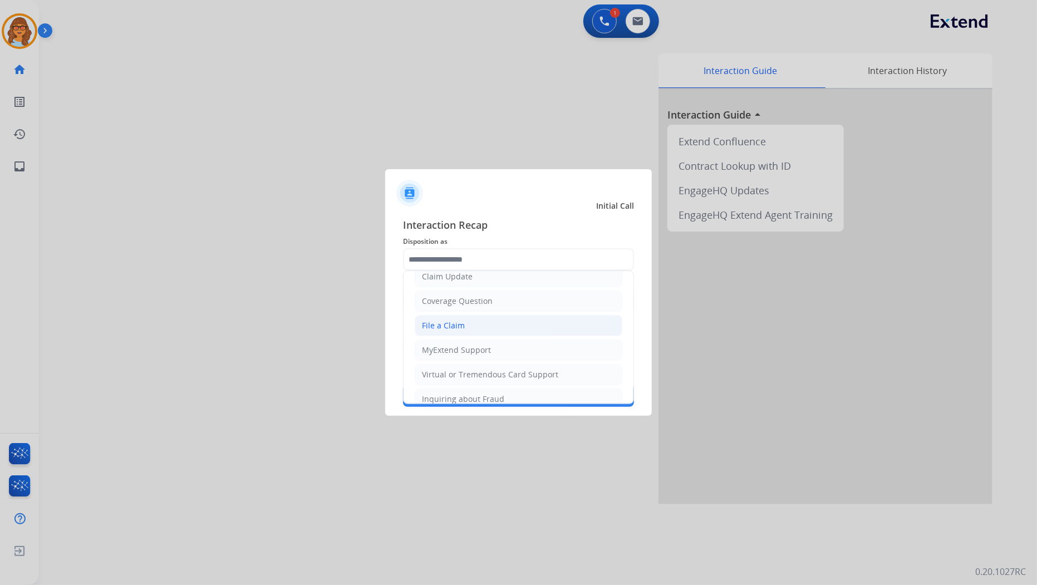
click at [457, 322] on div "File a Claim" at bounding box center [443, 325] width 43 height 11
type input "**********"
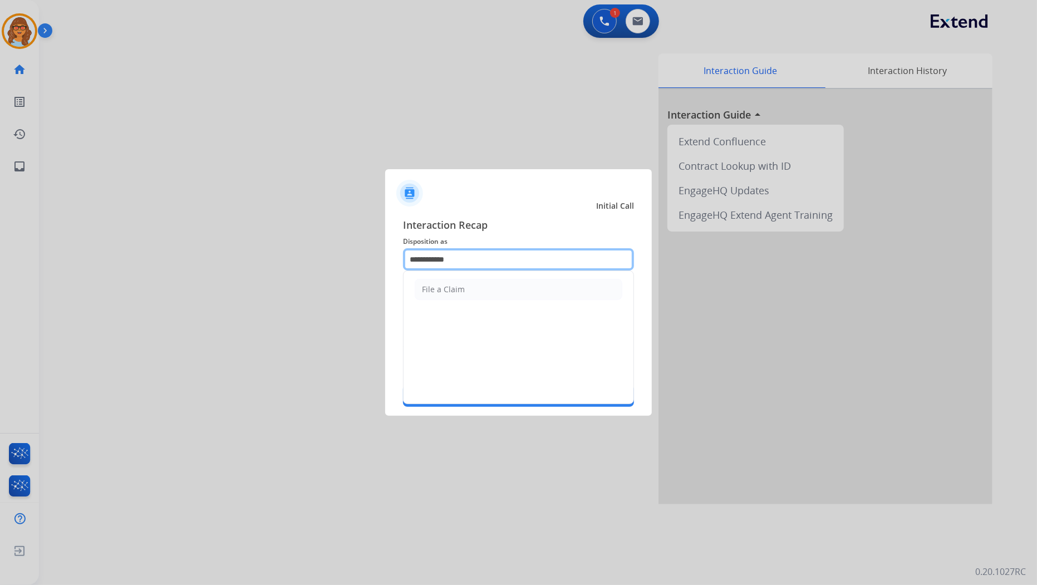
drag, startPoint x: 454, startPoint y: 259, endPoint x: 384, endPoint y: 260, distance: 70.1
click at [0, 260] on app-contact-recap-modal "**********" at bounding box center [0, 292] width 0 height 585
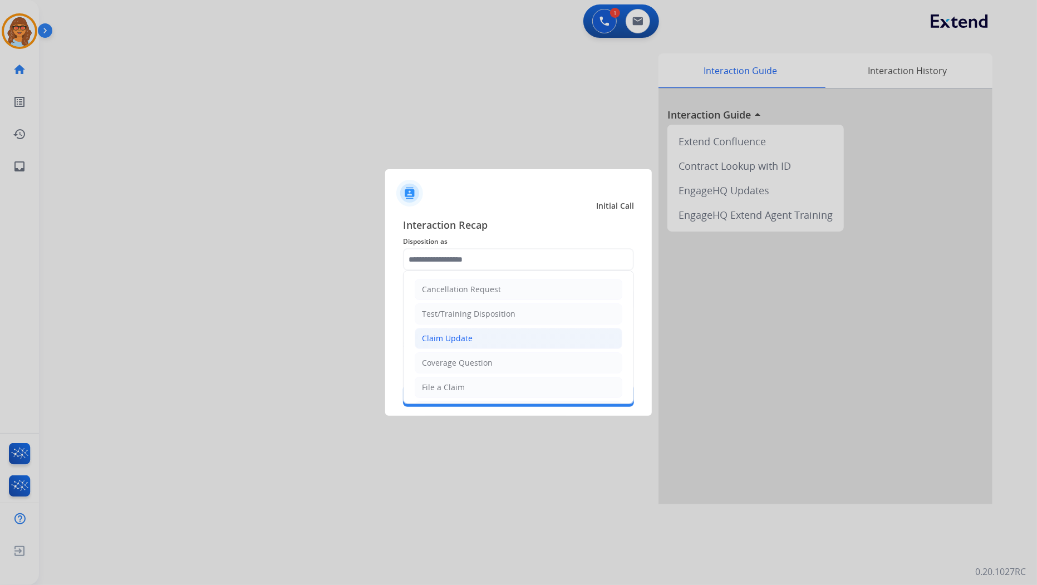
click at [448, 337] on div "Claim Update" at bounding box center [447, 338] width 51 height 11
type input "**********"
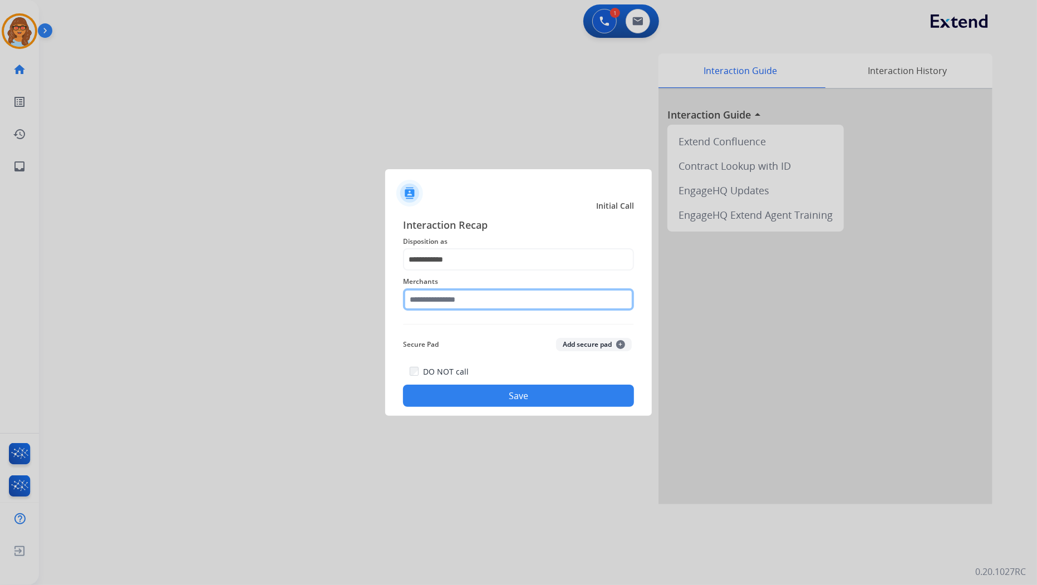
click at [457, 299] on input "text" at bounding box center [518, 299] width 231 height 22
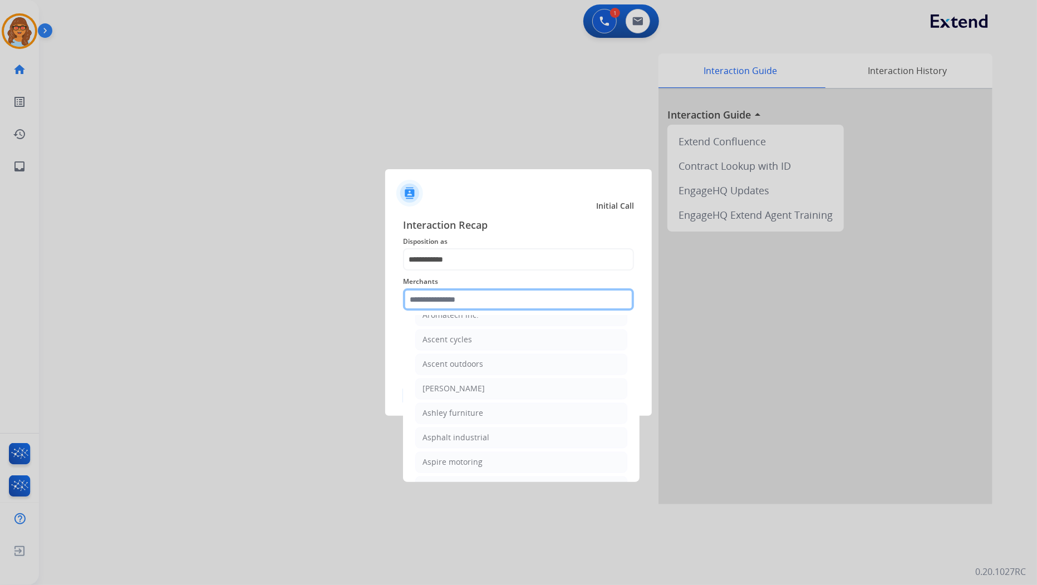
scroll to position [1607, 0]
click at [475, 370] on div "[PERSON_NAME]" at bounding box center [453, 364] width 62 height 11
type input "**********"
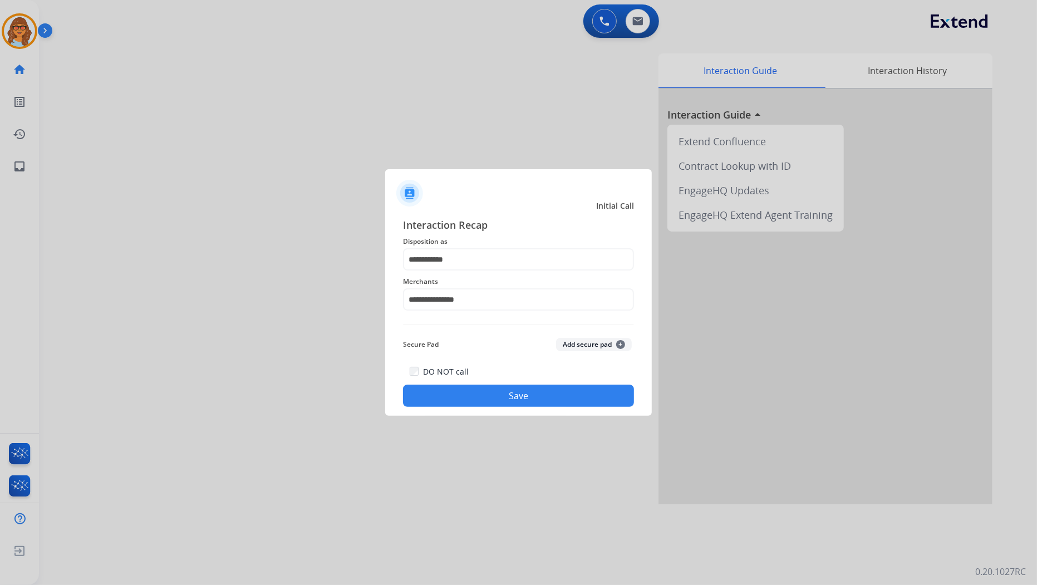
click at [515, 392] on button "Save" at bounding box center [518, 396] width 231 height 22
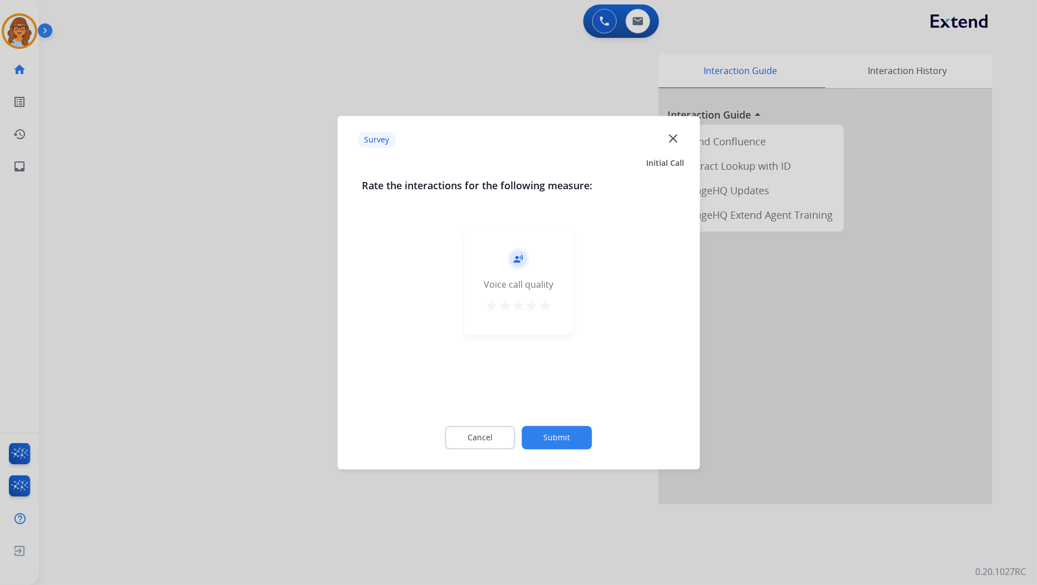
click at [544, 303] on mat-icon "star" at bounding box center [545, 305] width 13 height 13
click at [557, 434] on button "Submit" at bounding box center [557, 437] width 70 height 23
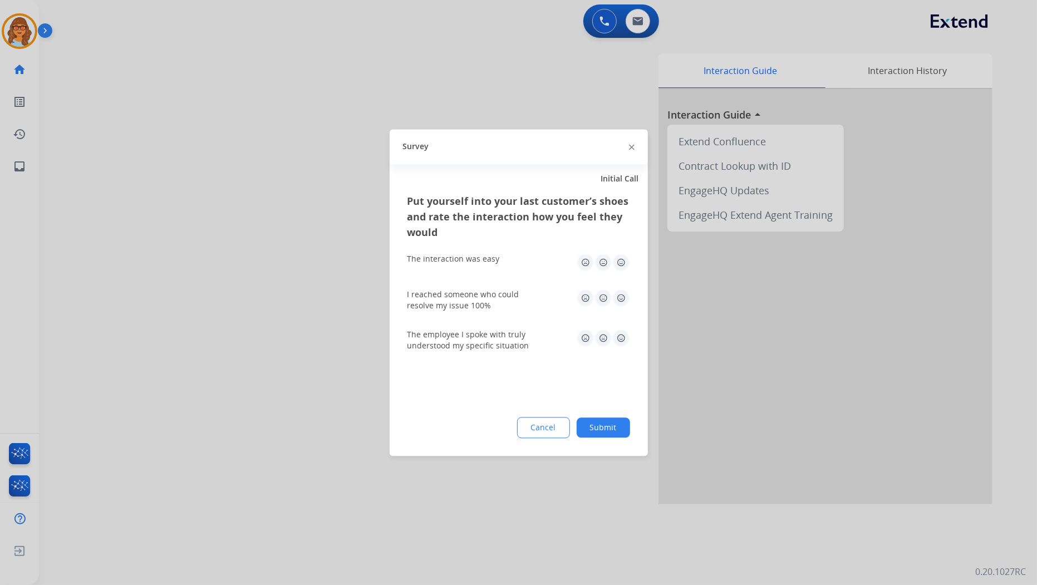
click at [617, 430] on button "Submit" at bounding box center [603, 427] width 53 height 20
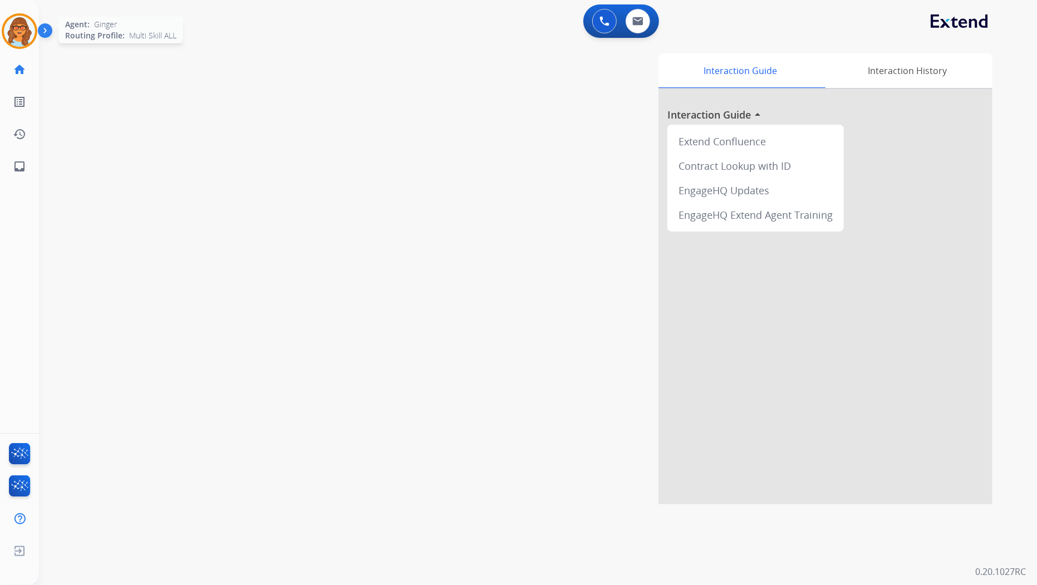
click at [27, 31] on img at bounding box center [19, 31] width 31 height 31
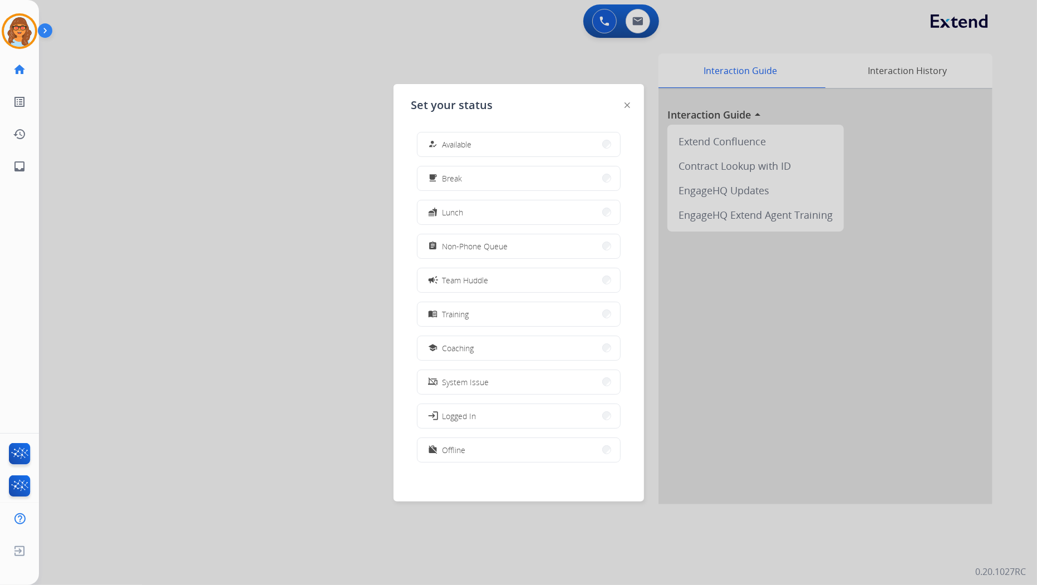
click at [193, 105] on div at bounding box center [518, 292] width 1037 height 585
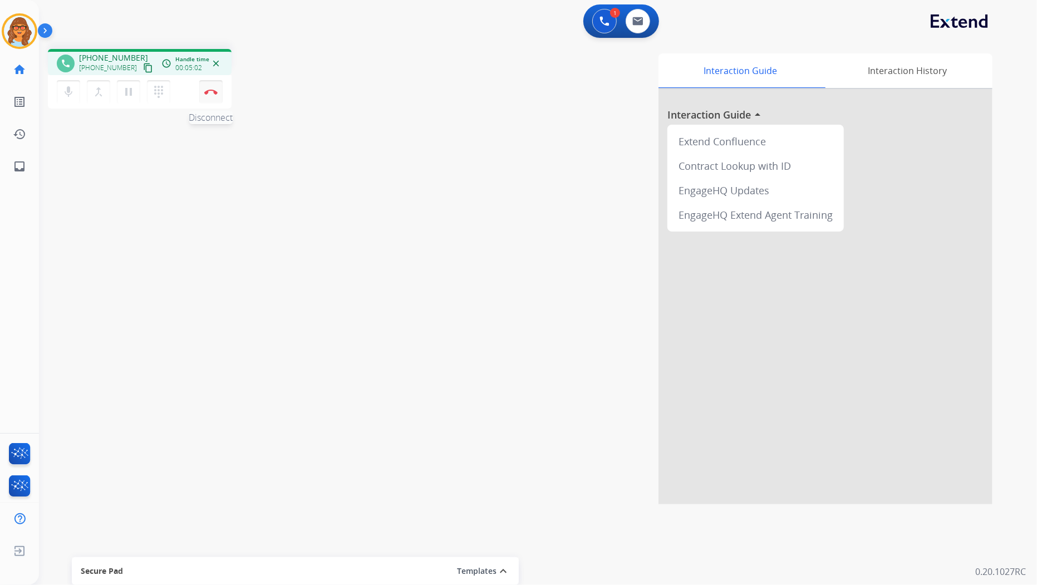
click at [216, 93] on img at bounding box center [210, 92] width 13 height 6
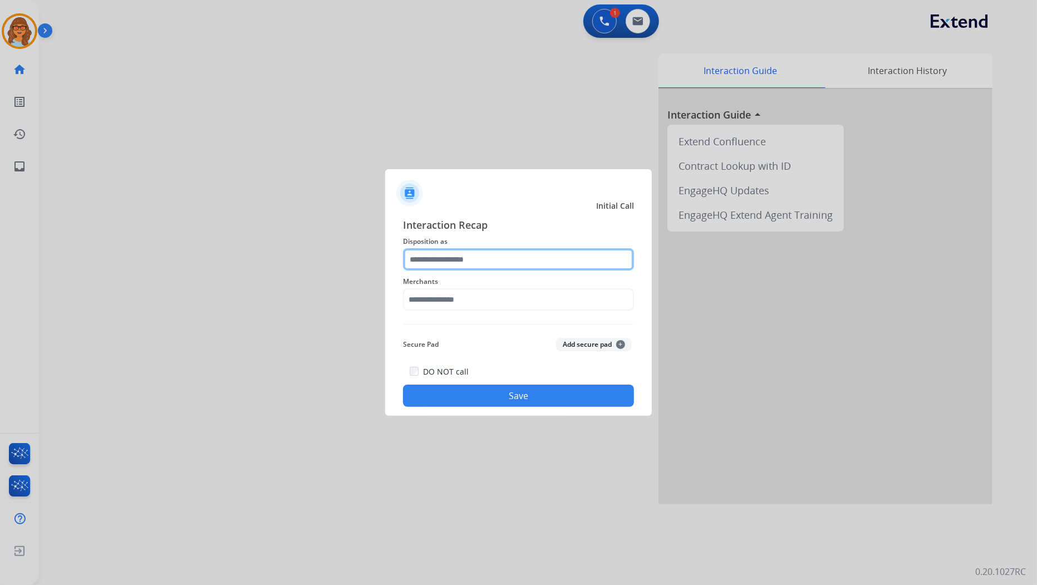
click at [443, 262] on input "text" at bounding box center [518, 259] width 231 height 22
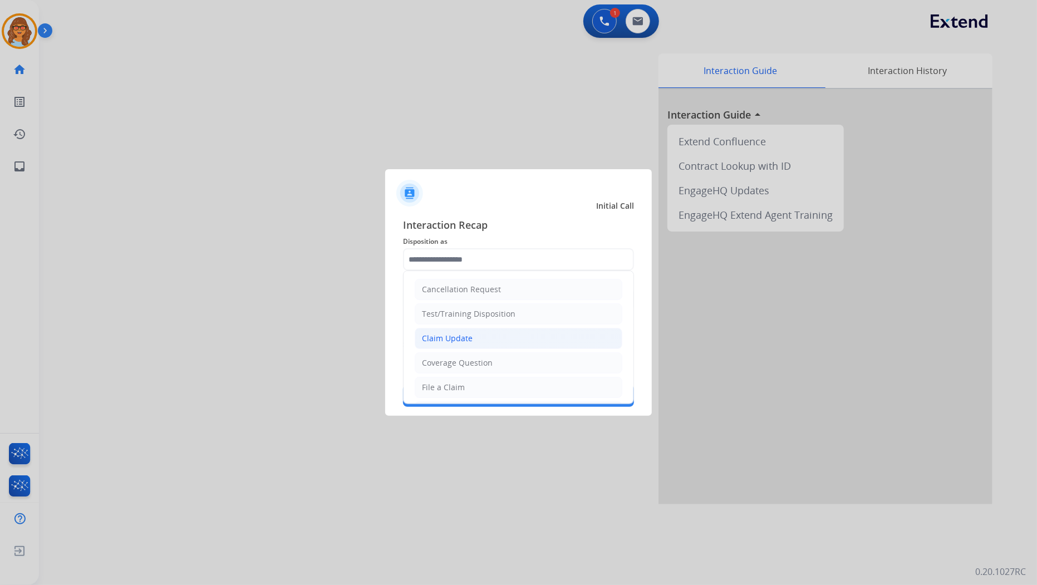
click at [454, 334] on div "Claim Update" at bounding box center [447, 338] width 51 height 11
type input "**********"
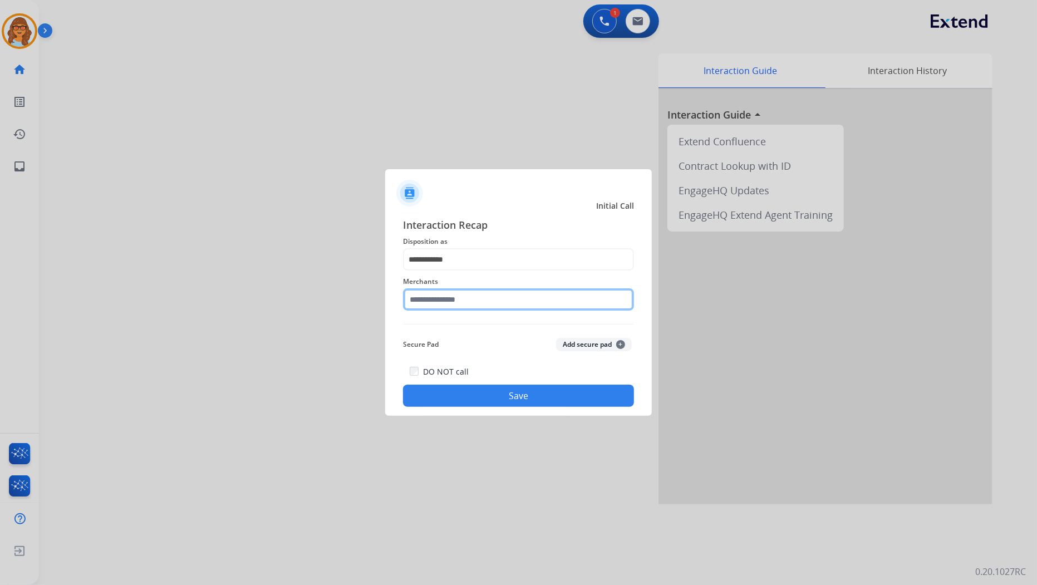
click at [444, 294] on input "text" at bounding box center [518, 299] width 231 height 22
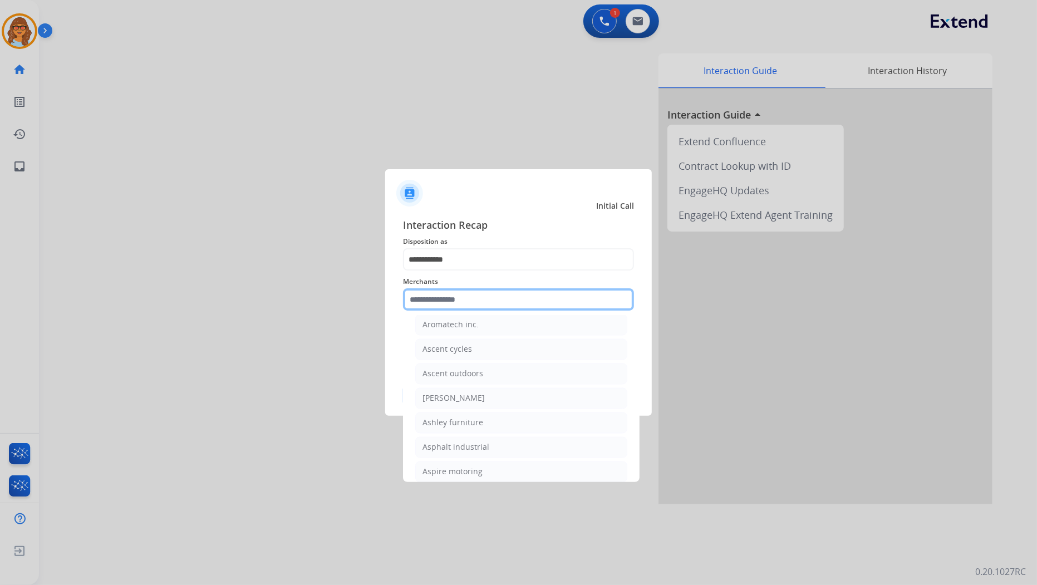
scroll to position [1545, 0]
click at [462, 431] on div "[PERSON_NAME]" at bounding box center [453, 426] width 62 height 11
type input "**********"
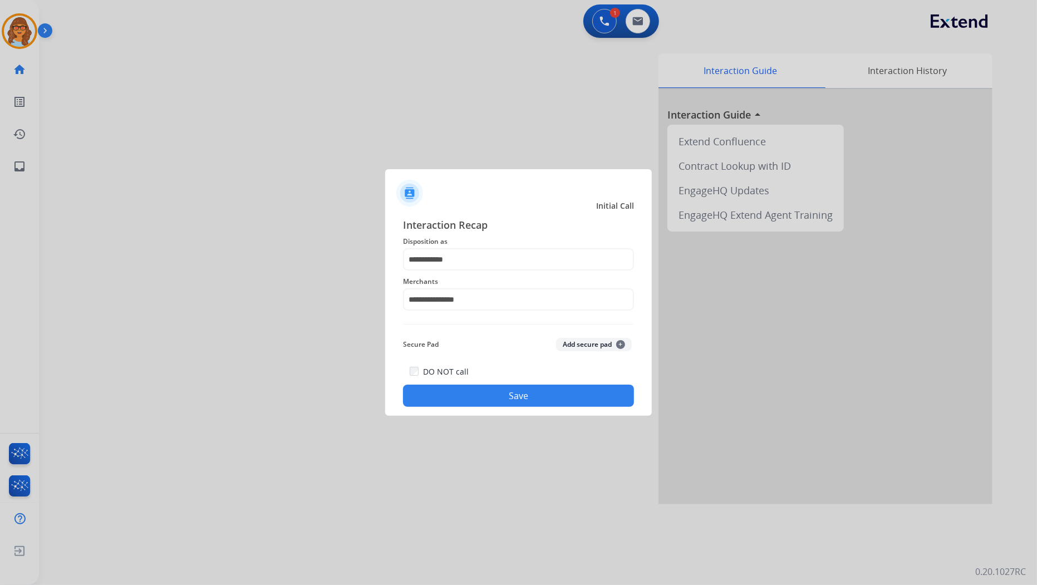
click at [528, 396] on button "Save" at bounding box center [518, 396] width 231 height 22
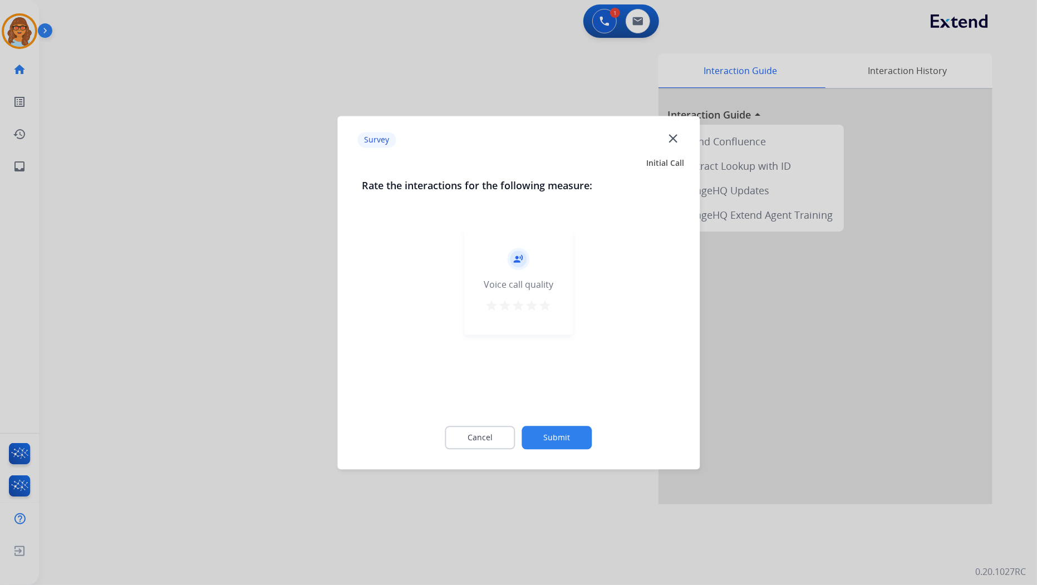
click at [553, 437] on button "Submit" at bounding box center [557, 437] width 70 height 23
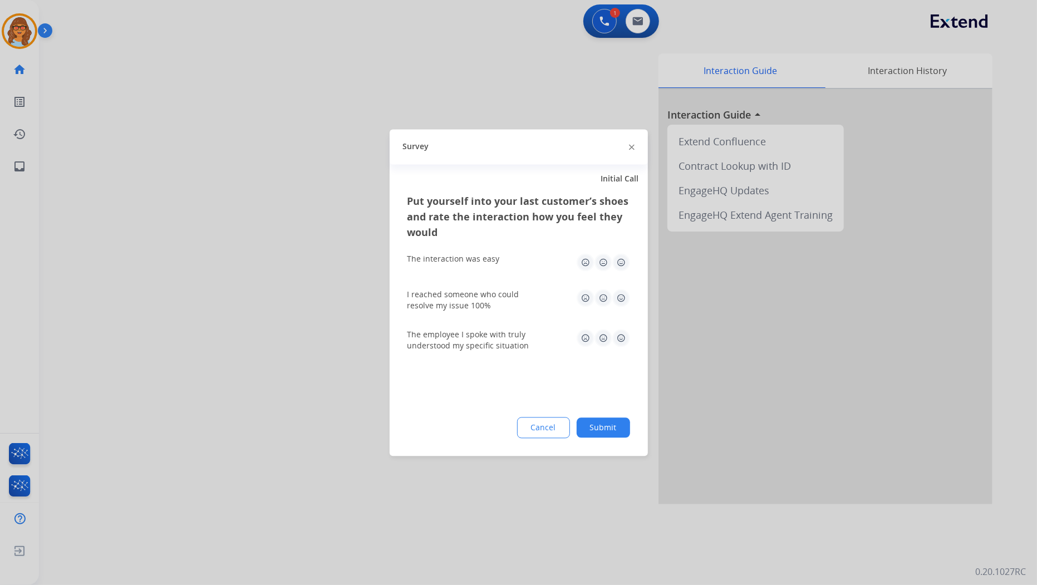
click at [602, 429] on button "Submit" at bounding box center [603, 427] width 53 height 20
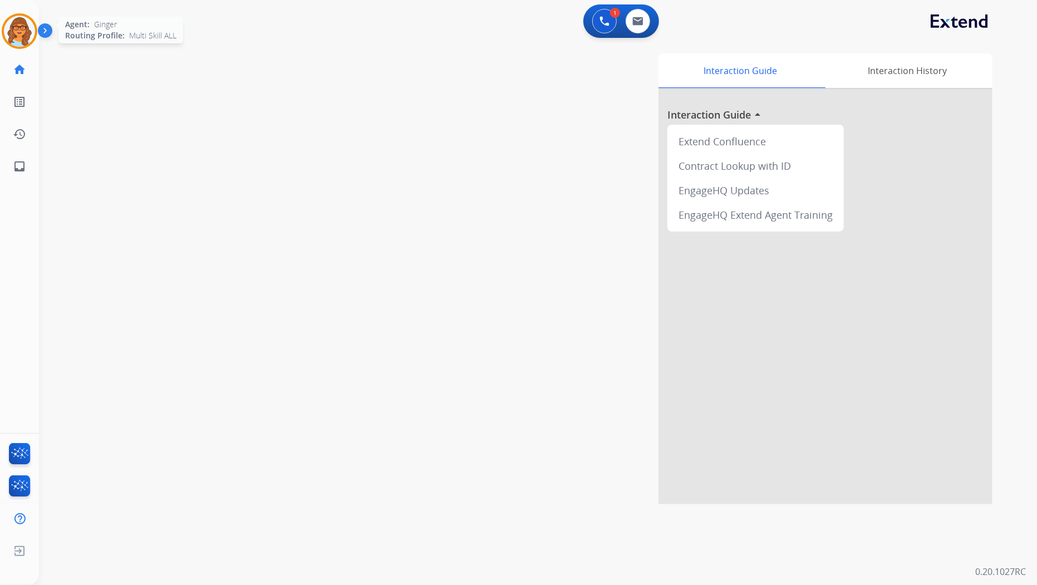
click at [19, 29] on img at bounding box center [19, 31] width 31 height 31
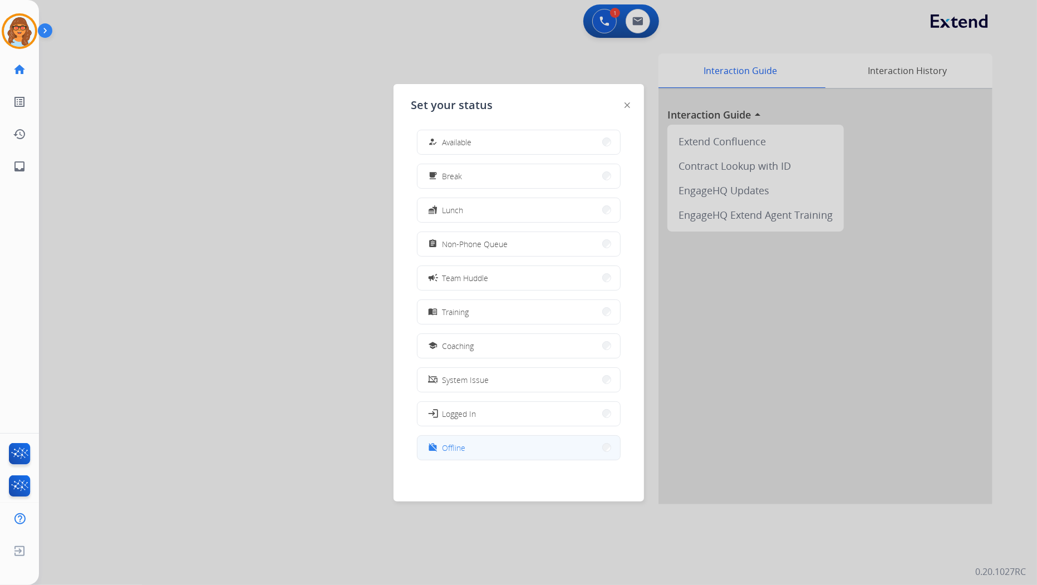
scroll to position [3, 0]
click at [496, 451] on button "work_off Offline" at bounding box center [518, 447] width 203 height 24
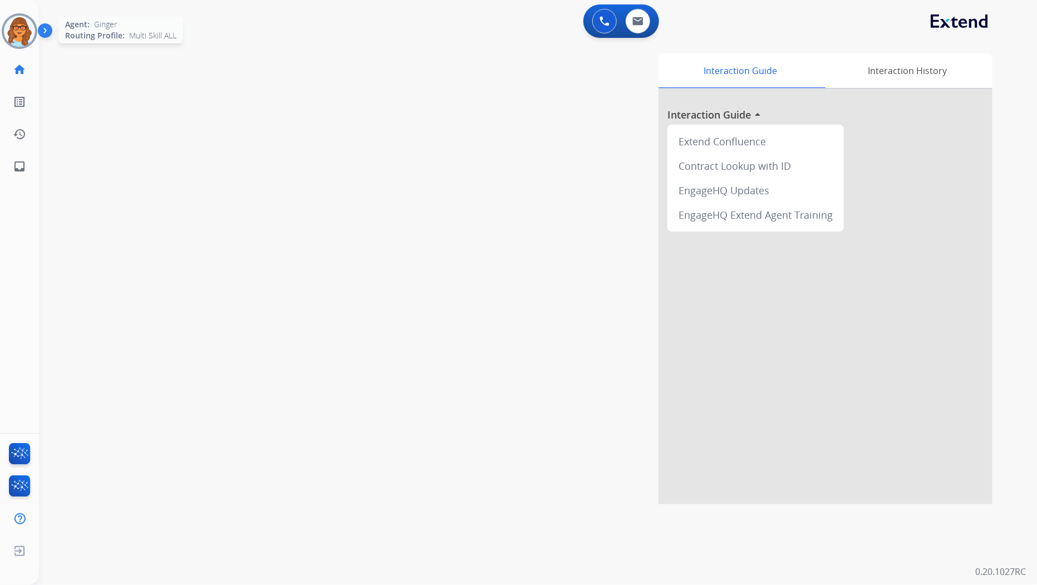
click at [22, 36] on img at bounding box center [19, 31] width 31 height 31
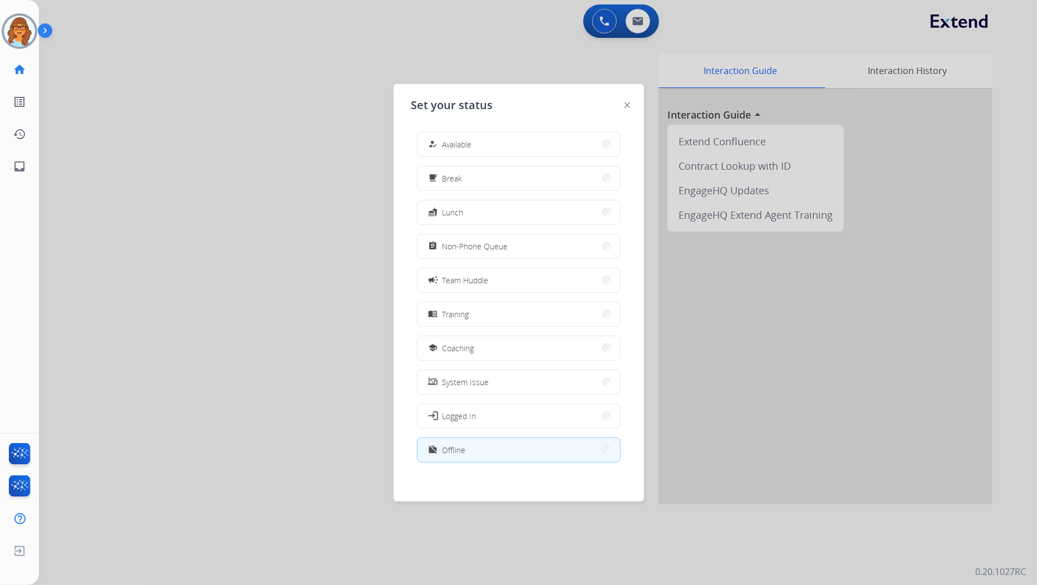
drag, startPoint x: 352, startPoint y: 387, endPoint x: 441, endPoint y: 12, distance: 385.6
click at [352, 387] on div at bounding box center [518, 292] width 1037 height 585
